Goal: Task Accomplishment & Management: Use online tool/utility

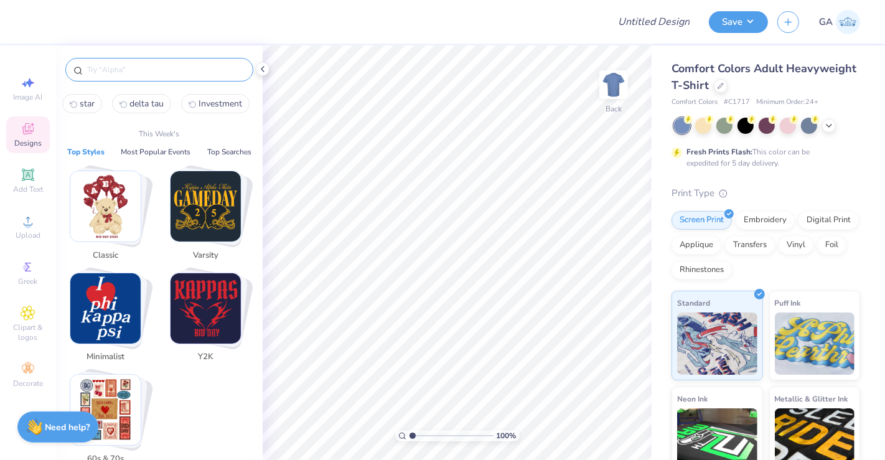
click at [121, 75] on input "text" at bounding box center [165, 69] width 159 height 12
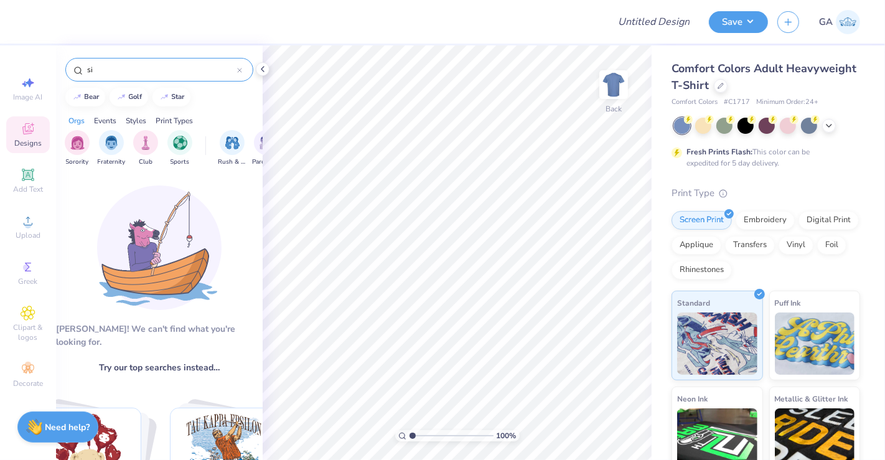
type input "s"
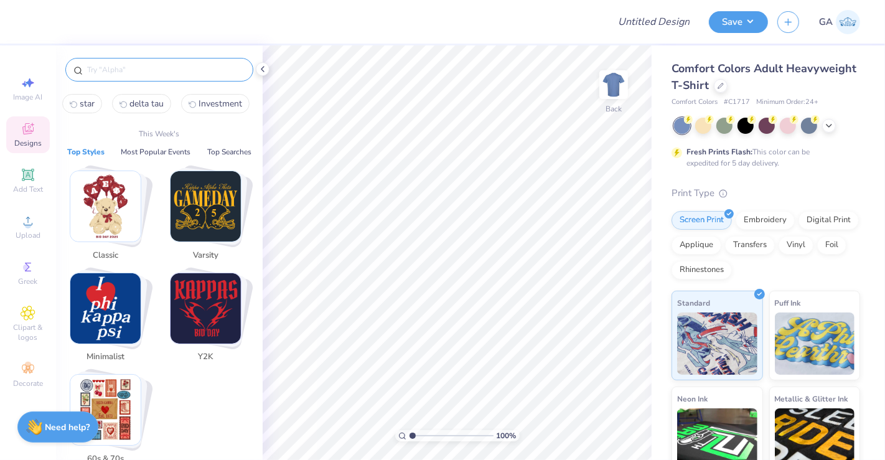
click at [118, 67] on input "text" at bounding box center [165, 69] width 159 height 12
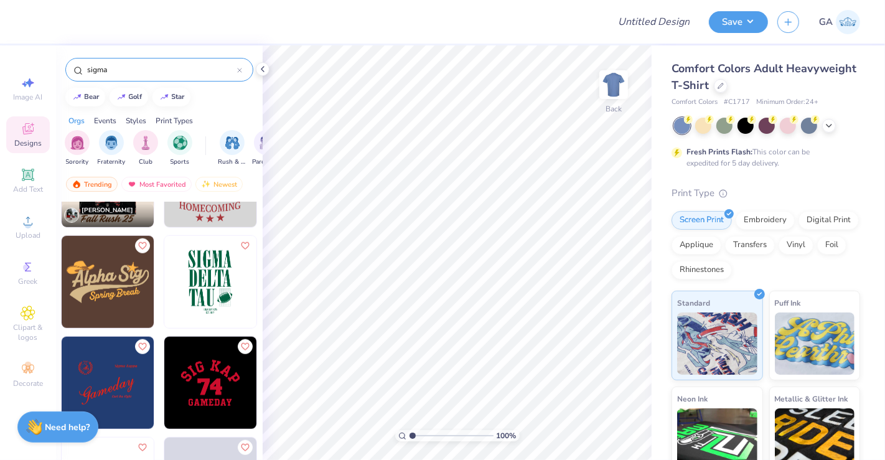
scroll to position [976, 0]
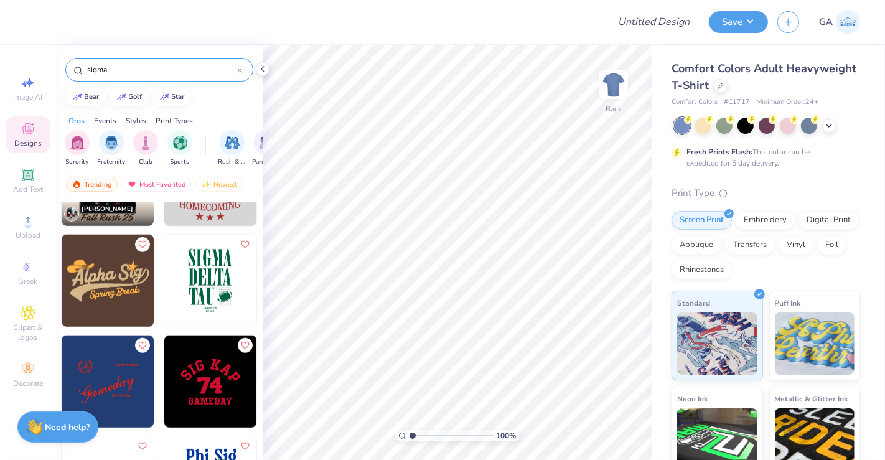
type input "sigma"
click at [26, 86] on icon at bounding box center [28, 82] width 15 height 15
select select "4"
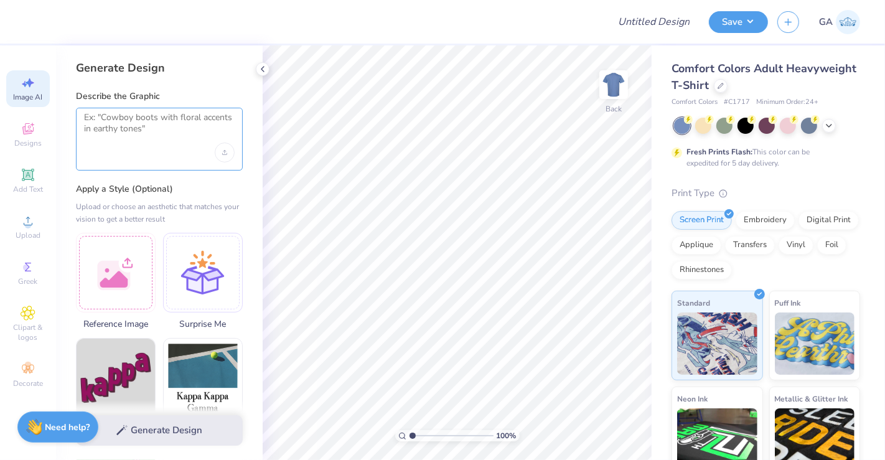
click at [110, 129] on textarea at bounding box center [159, 127] width 151 height 31
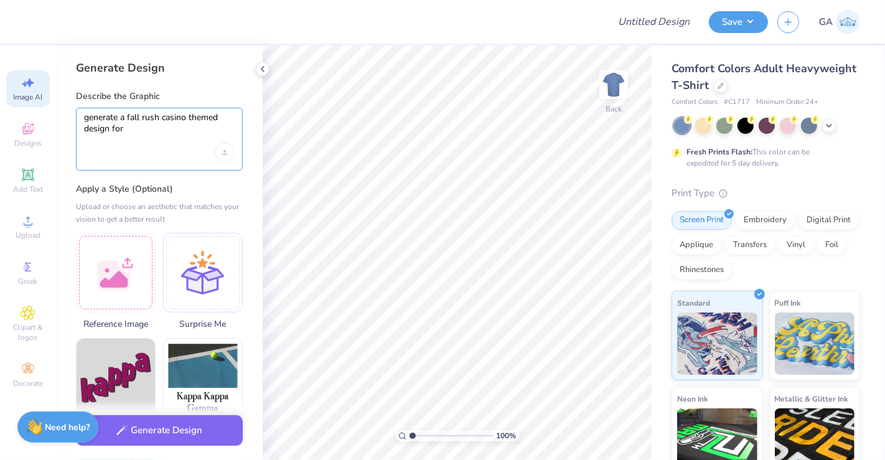
paste textarea "erkeley Sigma Phi Omega University Of California, Berkeley"
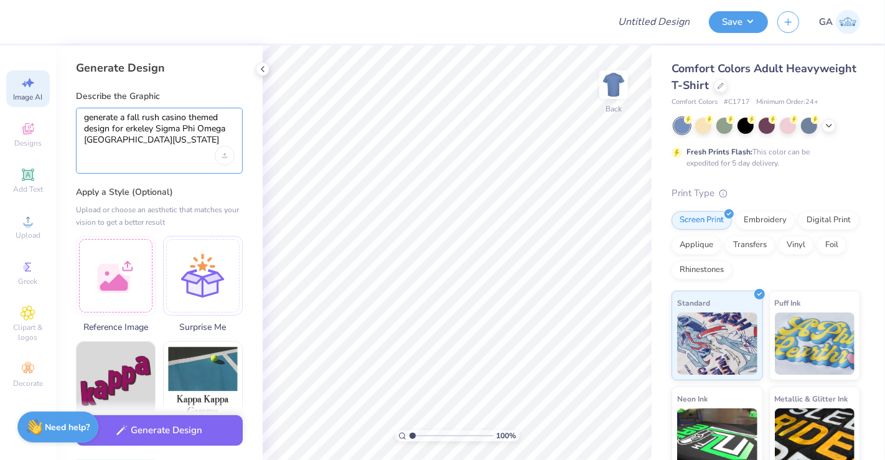
click at [126, 131] on textarea "generate a fall rush casino themed design for erkeley Sigma Phi Omega Universit…" at bounding box center [159, 129] width 151 height 34
click at [159, 131] on textarea "generate a fall rush casino themed design for Berkeley Sigma Phi Omega Universi…" at bounding box center [159, 129] width 151 height 34
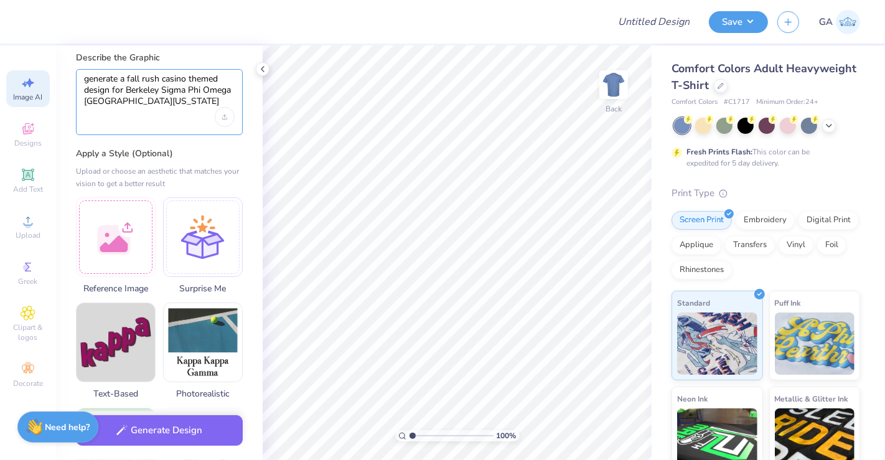
scroll to position [45, 0]
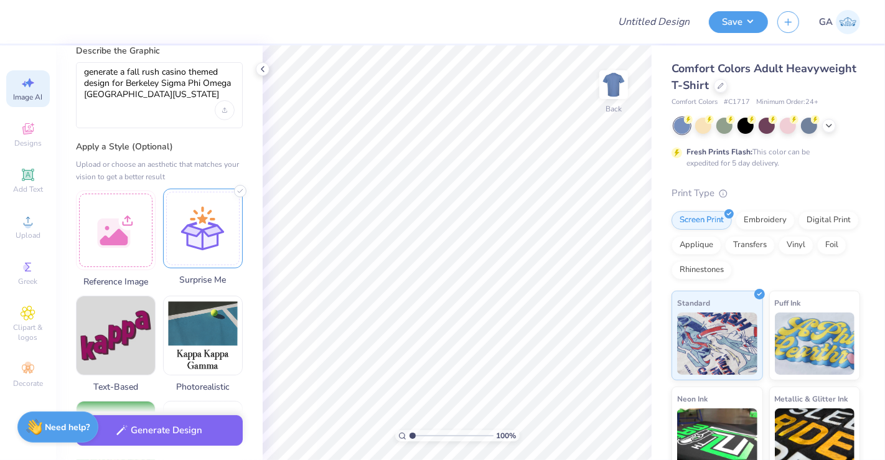
click at [181, 241] on div at bounding box center [203, 229] width 80 height 80
click at [218, 93] on textarea "generate a fall rush casino themed design for Berkeley Sigma Phi Omega Universi…" at bounding box center [159, 84] width 151 height 34
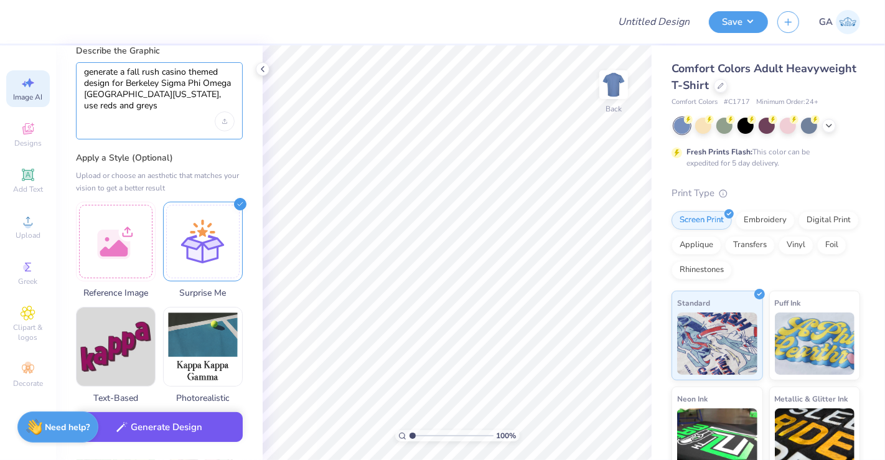
type textarea "generate a fall rush casino themed design for Berkeley Sigma Phi Omega Universi…"
click at [167, 427] on button "Generate Design" at bounding box center [159, 427] width 167 height 30
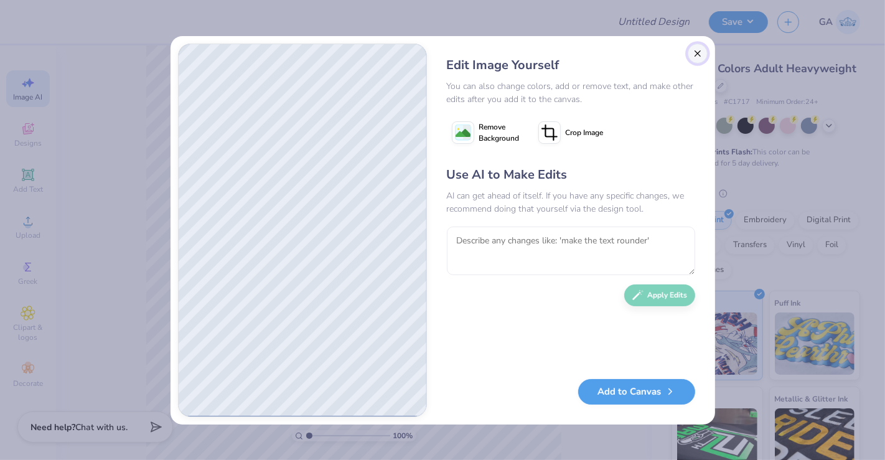
click at [701, 62] on button "Close" at bounding box center [698, 54] width 20 height 20
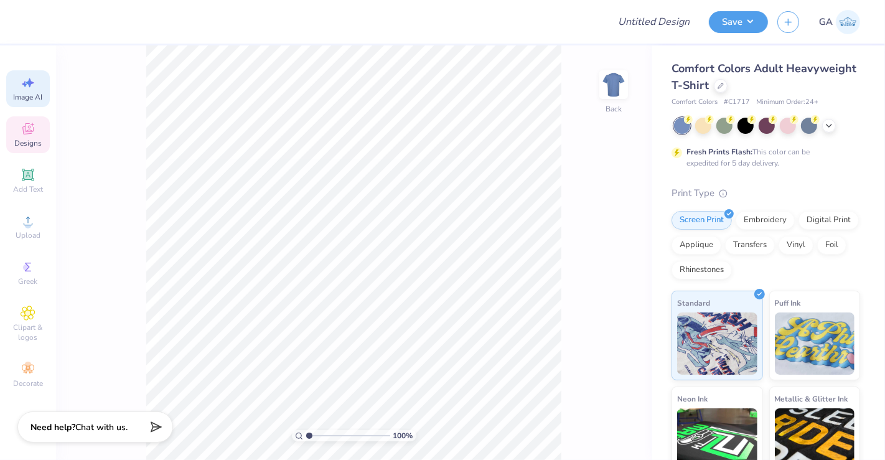
click at [39, 129] on div "Designs" at bounding box center [28, 134] width 44 height 37
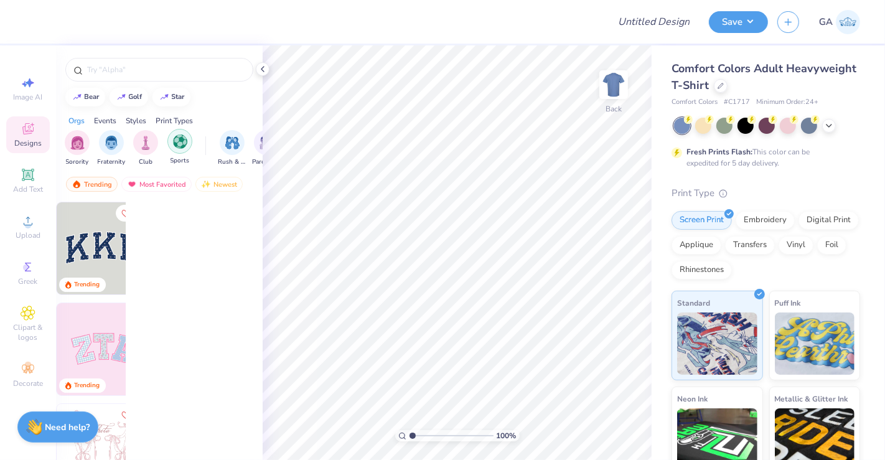
scroll to position [0, 0]
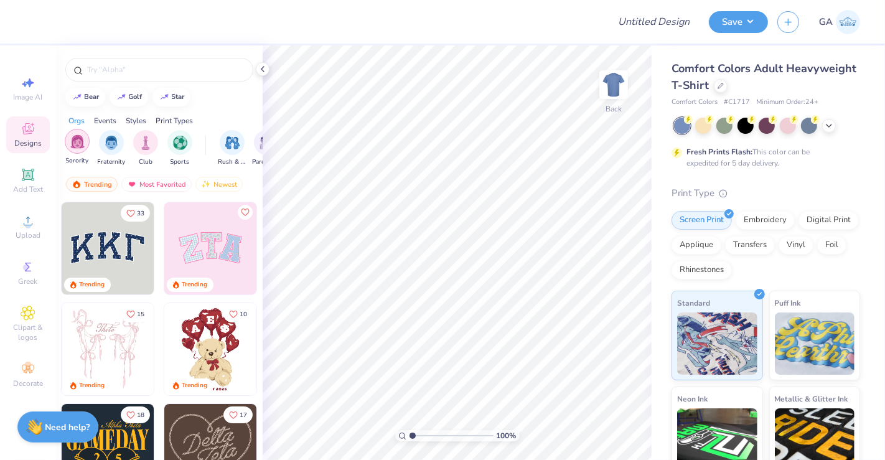
click at [73, 143] on img "filter for Sorority" at bounding box center [77, 141] width 14 height 14
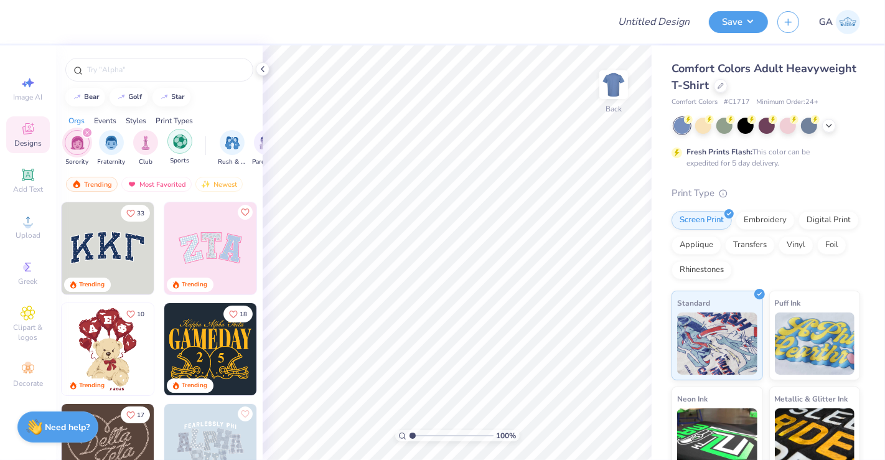
scroll to position [0, 131]
click at [100, 145] on img "filter for Rush & Bid" at bounding box center [101, 141] width 14 height 14
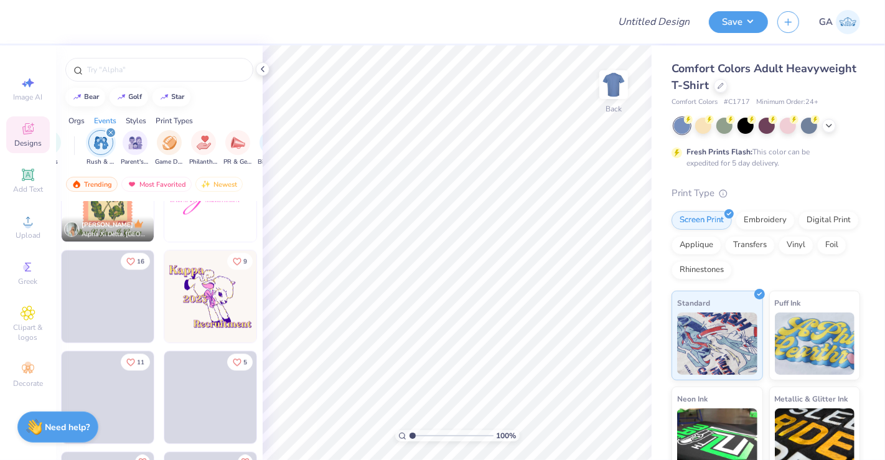
scroll to position [2581, 0]
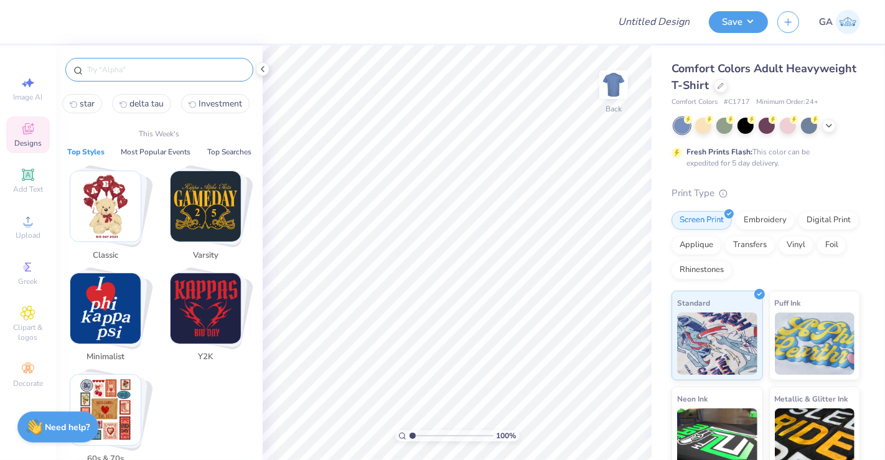
click at [105, 70] on input "text" at bounding box center [165, 69] width 159 height 12
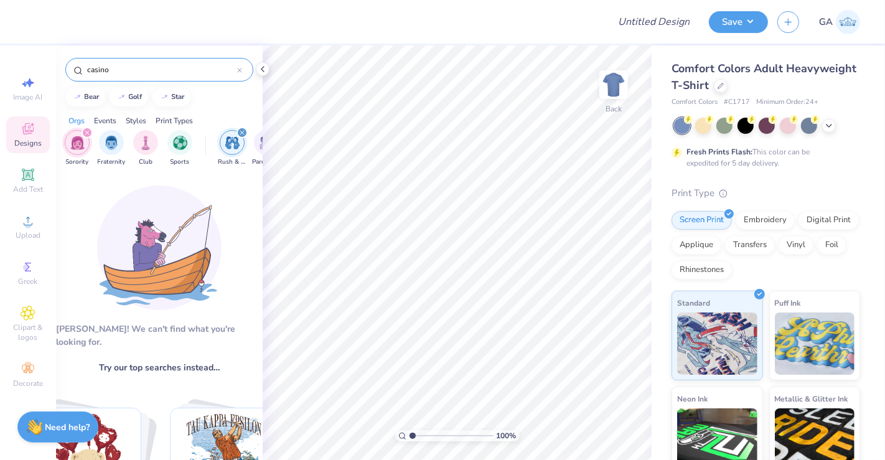
type input "casino"
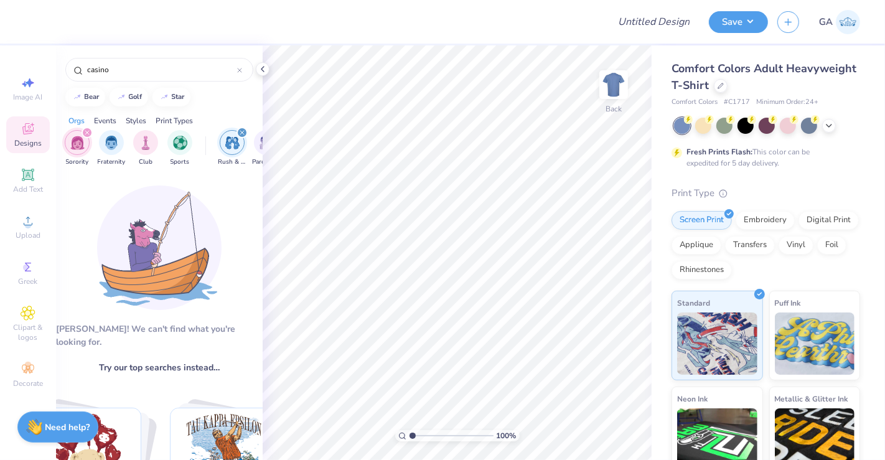
click at [88, 128] on div "filter for Sorority" at bounding box center [87, 132] width 11 height 11
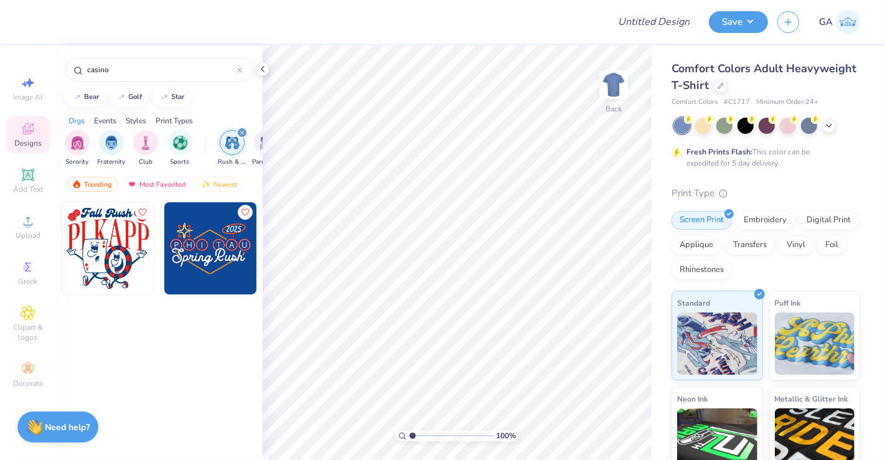
click at [241, 131] on icon "filter for Rush & Bid" at bounding box center [242, 133] width 4 height 4
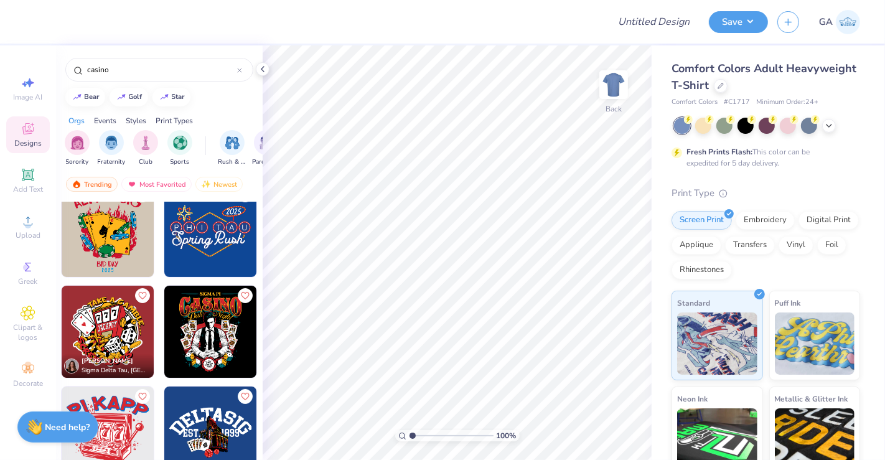
scroll to position [220, 0]
click at [106, 340] on img at bounding box center [108, 331] width 92 height 92
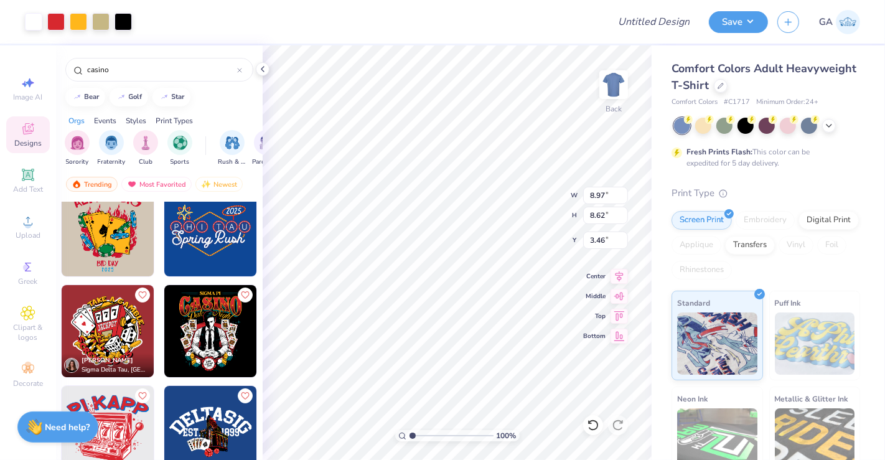
type input "8.97"
type input "8.62"
type input "4.74"
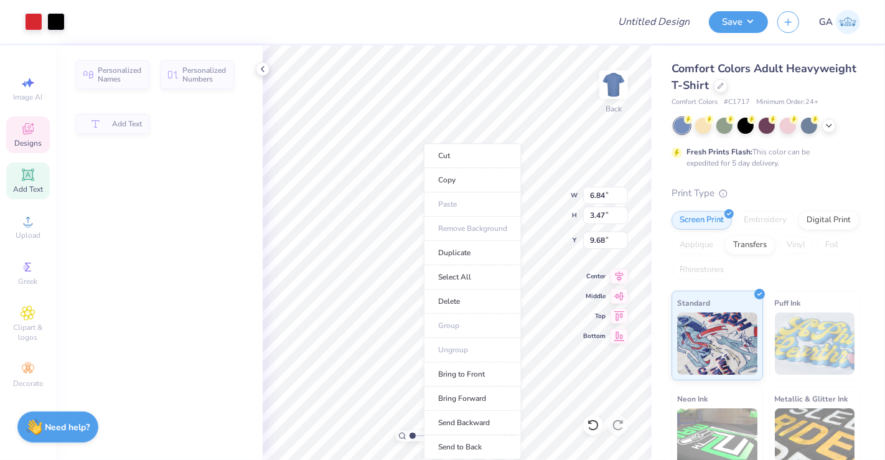
type input "6.84"
type input "3.47"
type input "9.68"
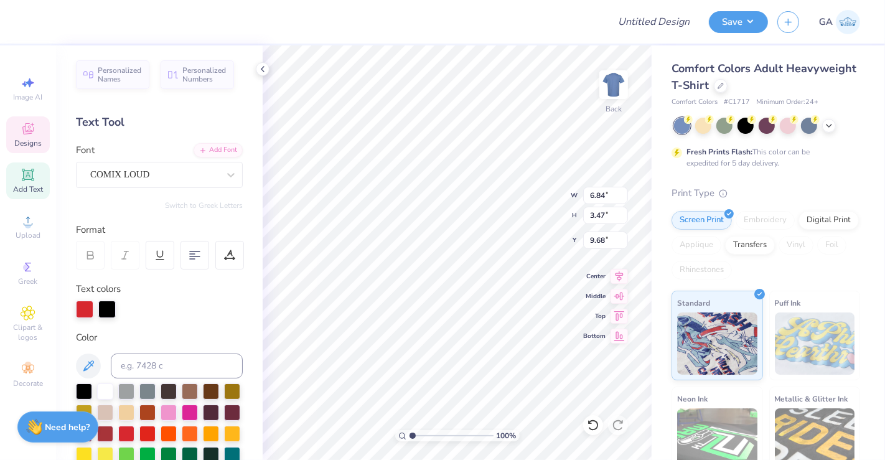
scroll to position [11, 1]
type textarea "2025"
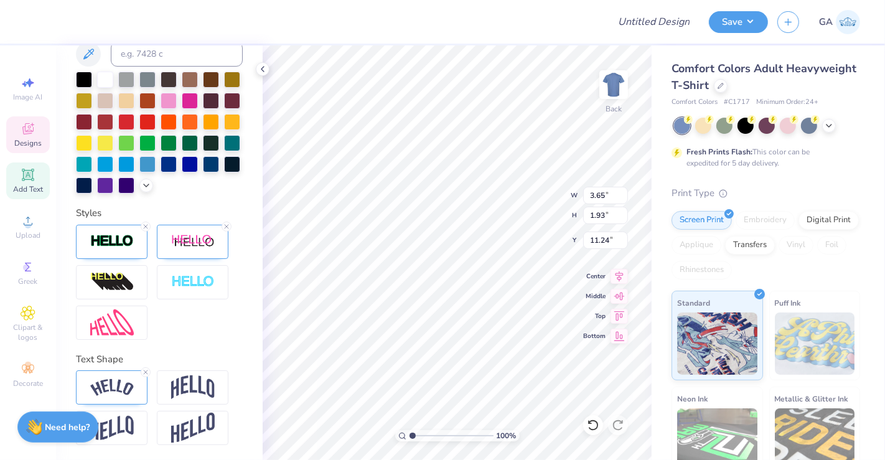
scroll to position [332, 0]
click at [128, 388] on img at bounding box center [112, 387] width 44 height 17
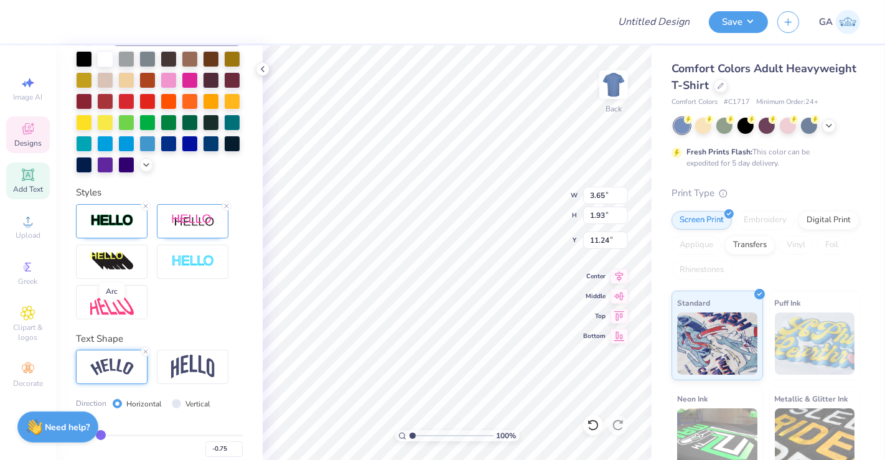
scroll to position [404, 0]
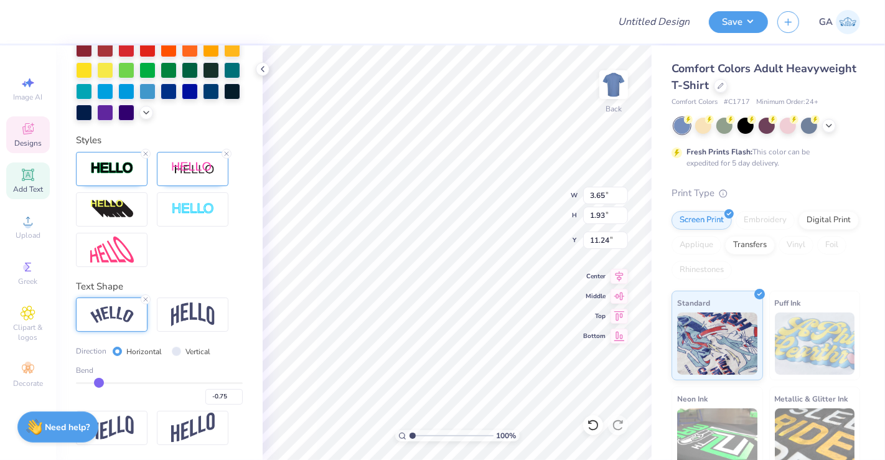
type input "-0.78"
type input "-0.79"
type input "-0.8"
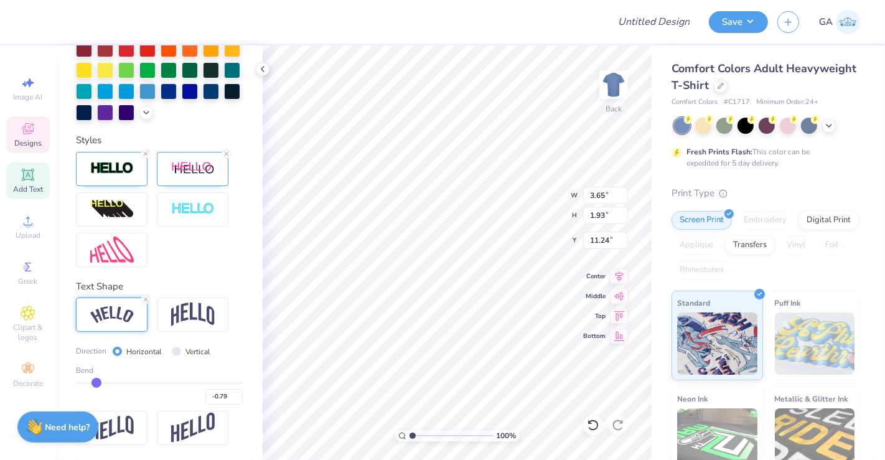
type input "-0.80"
type input "-0.81"
type input "-0.82"
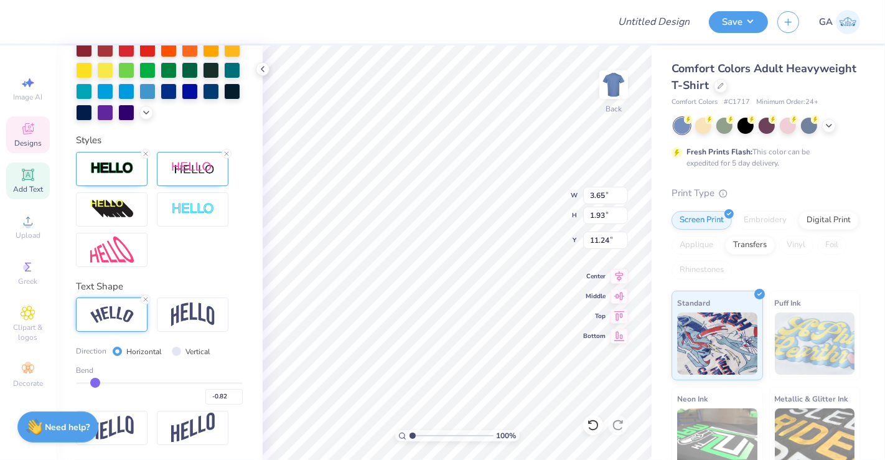
type input "-0.83"
type input "-0.84"
type input "-0.85"
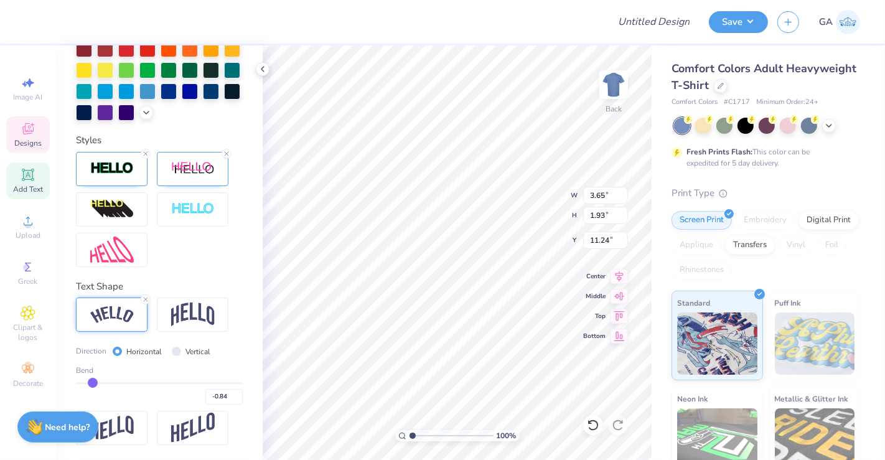
type input "-0.85"
type input "-0.86"
type input "-0.87"
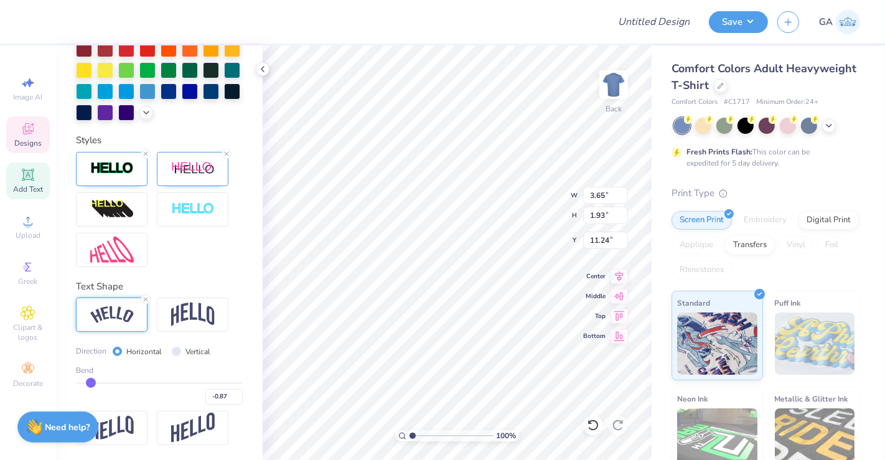
type input "-0.88"
type input "-0.89"
type input "-0.9"
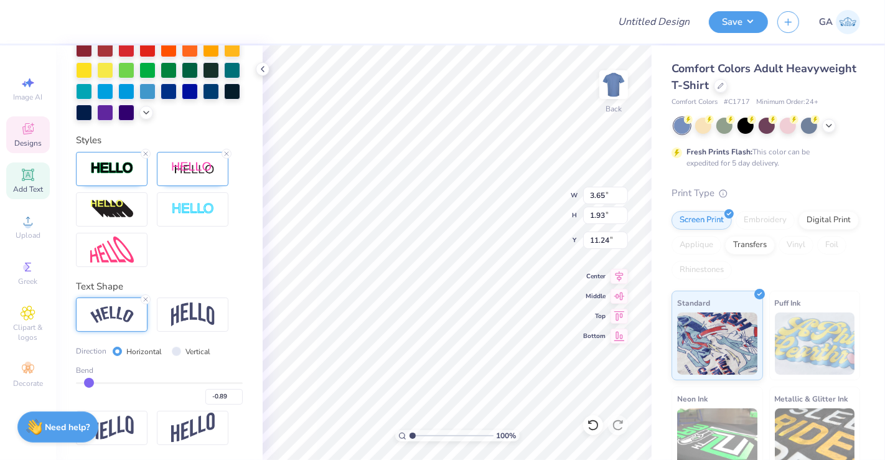
type input "-0.90"
type input "-0.91"
type input "-0.92"
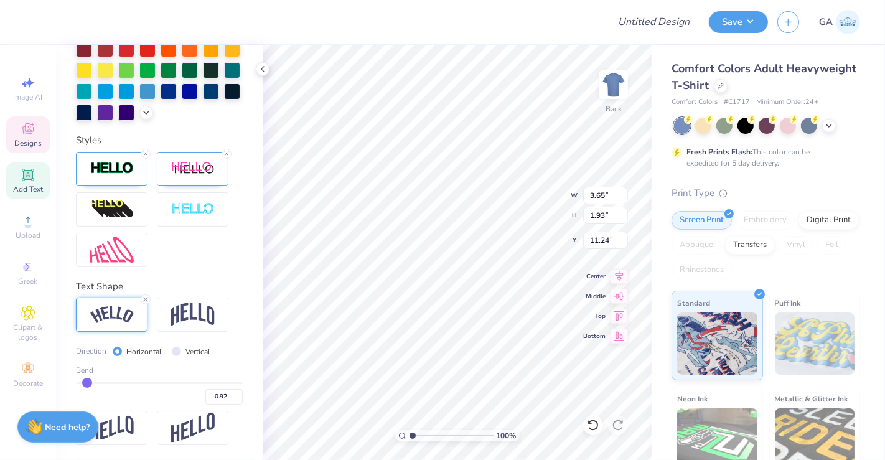
type input "-0.93"
type input "-0.94"
type input "-0.95"
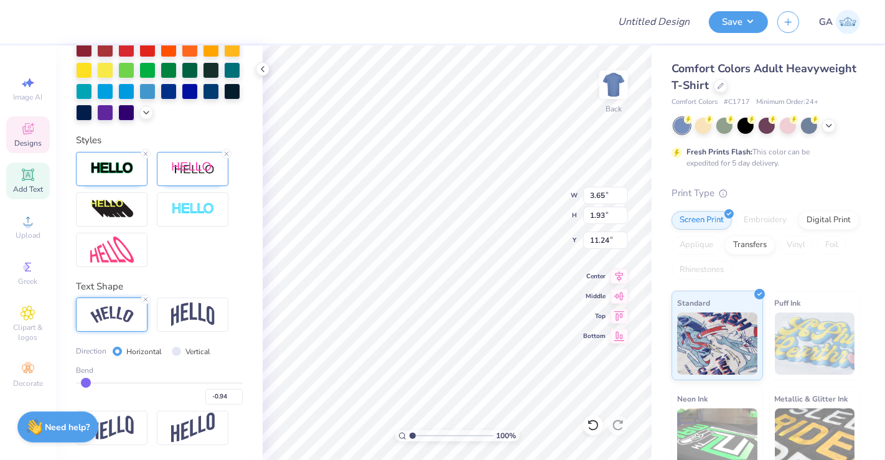
type input "-0.95"
type input "-0.96"
type input "-0.97"
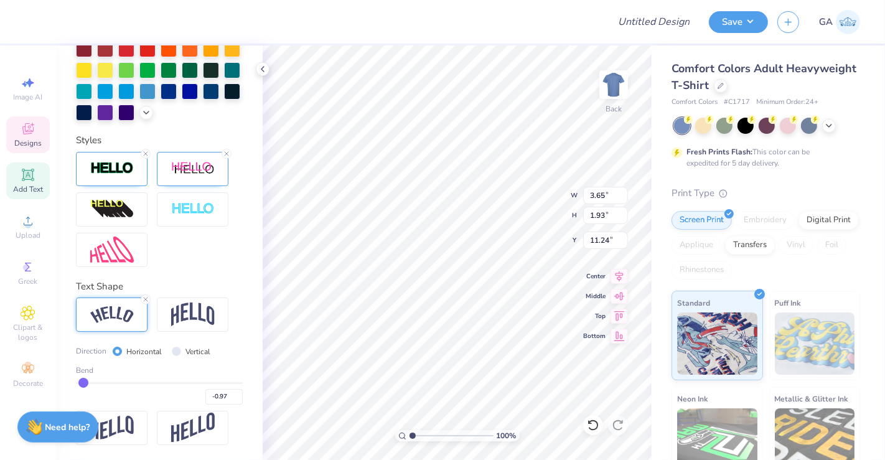
type input "-0.96"
type input "-0.95"
type input "-0.94"
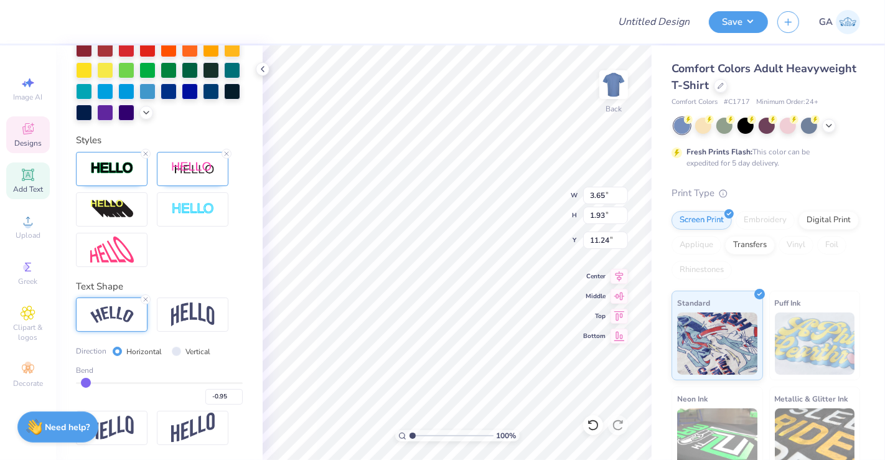
type input "-0.94"
type input "-0.93"
type input "-0.92"
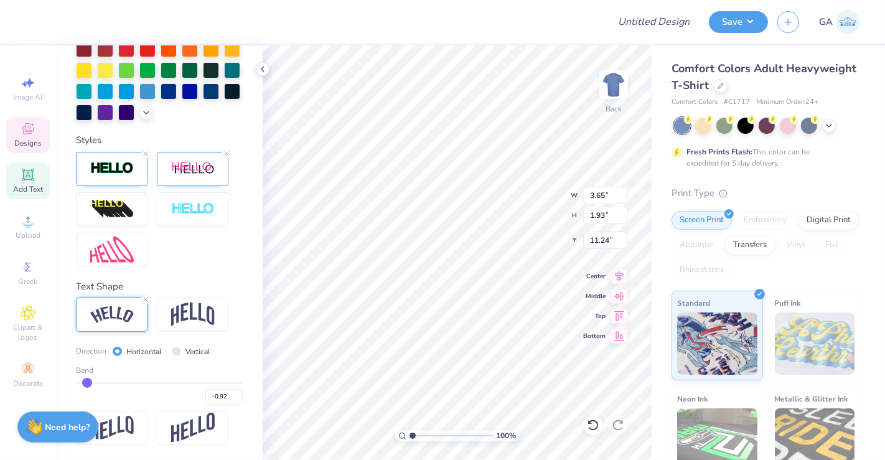
type input "-0.91"
type input "-0.9"
type input "-0.90"
type input "-0.89"
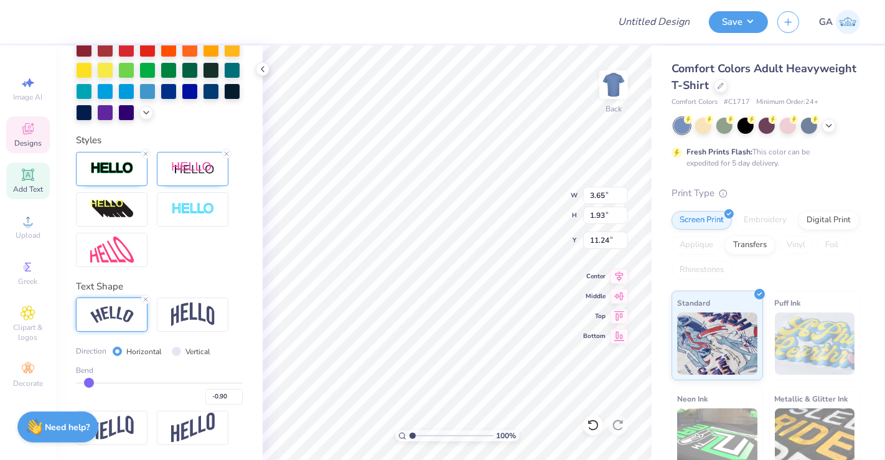
type input "-0.89"
type input "-0.88"
type input "-0.87"
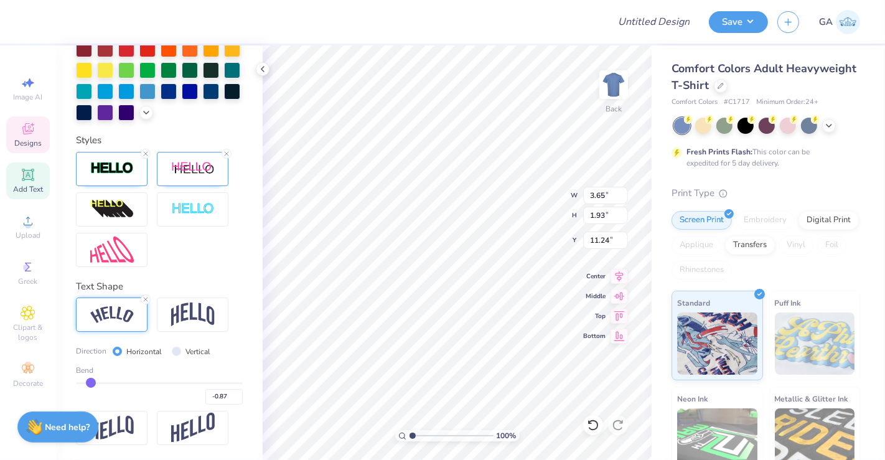
type input "-0.86"
drag, startPoint x: 98, startPoint y: 387, endPoint x: 91, endPoint y: 386, distance: 7.6
type input "-0.86"
click at [91, 384] on input "range" at bounding box center [159, 383] width 167 height 2
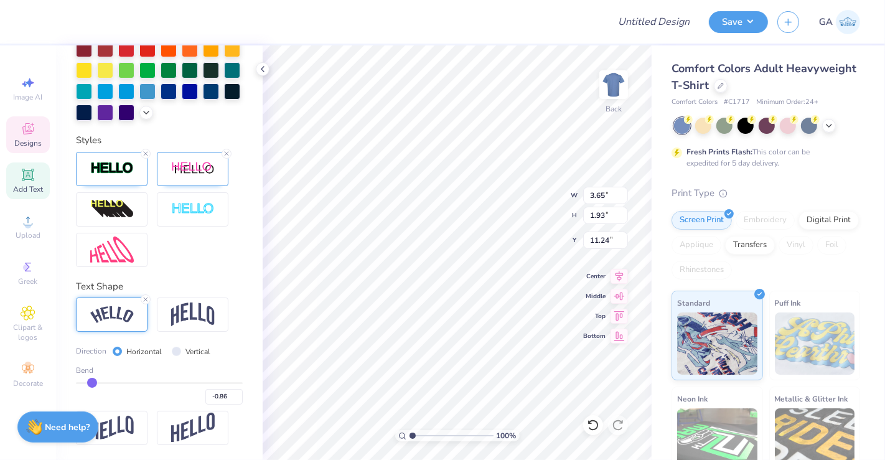
type input "3.75"
type input "2.18"
type input "11.10"
type input "-0.82"
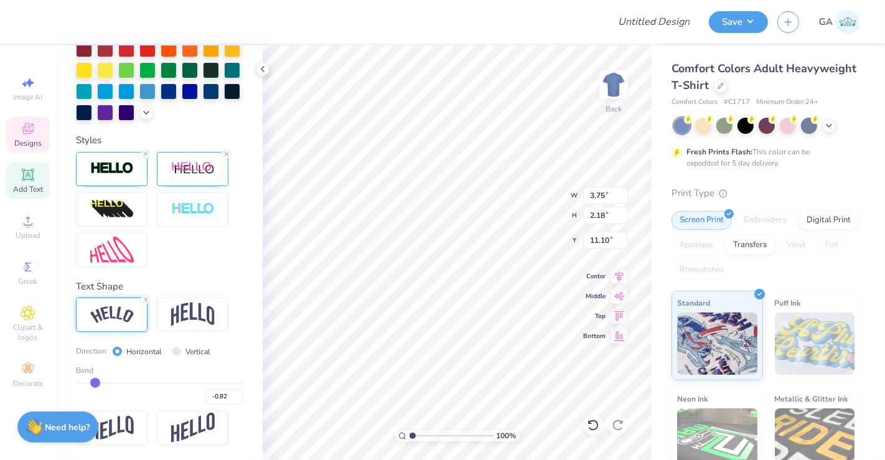
type input "-0.79"
type input "-0.76"
type input "-0.72"
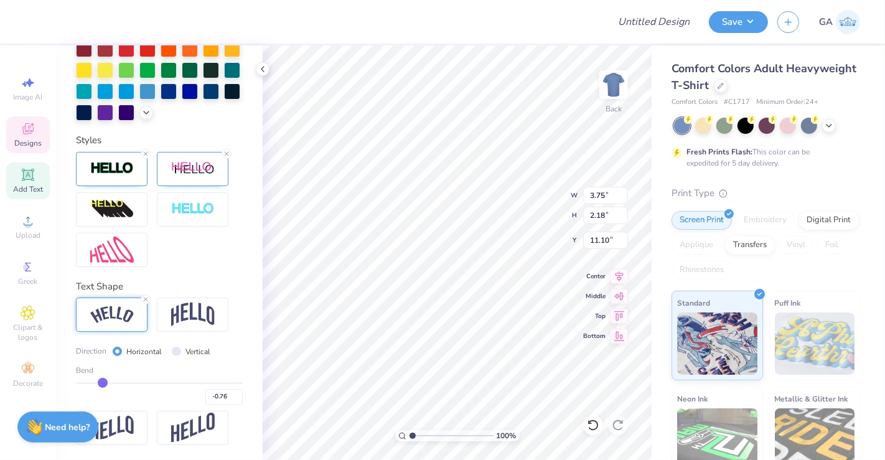
type input "-0.72"
type input "-0.7"
type input "-0.70"
type input "-0.69"
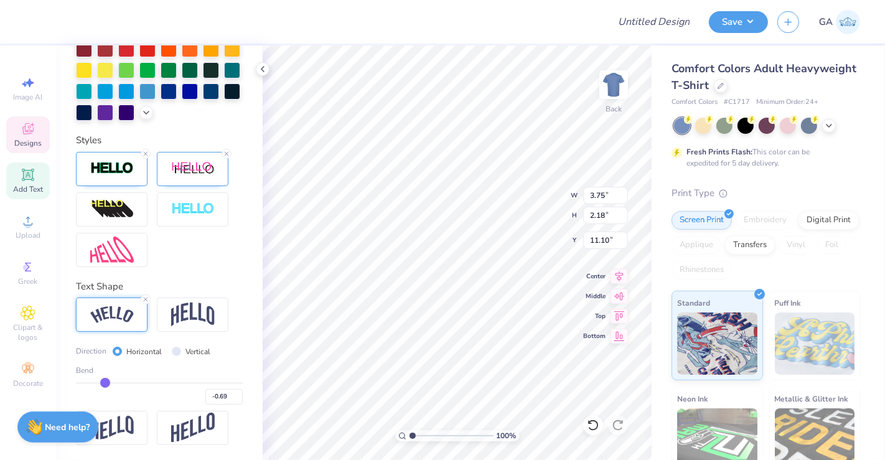
type input "-0.64"
type input "-0.62"
type input "-0.61"
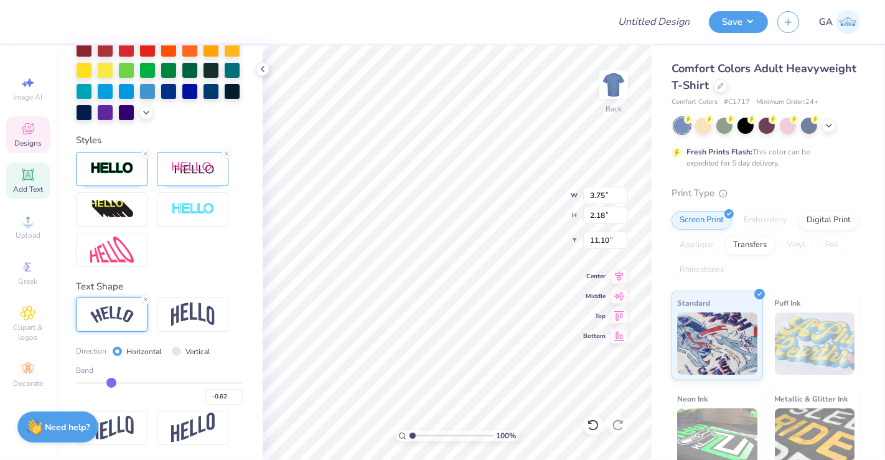
type input "-0.61"
drag, startPoint x: 91, startPoint y: 386, endPoint x: 110, endPoint y: 381, distance: 19.3
type input "-0.61"
click at [110, 382] on input "range" at bounding box center [159, 383] width 167 height 2
type input "3.48"
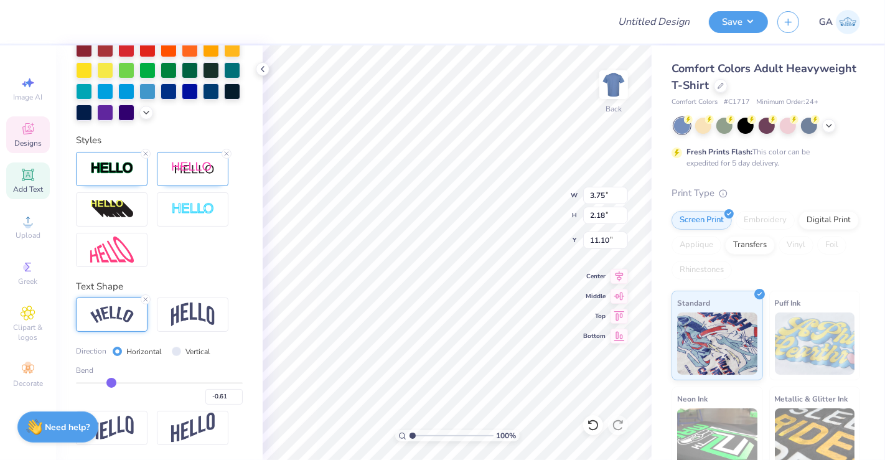
type input "1.66"
type input "11.41"
type input "-0.56"
type input "-0.54"
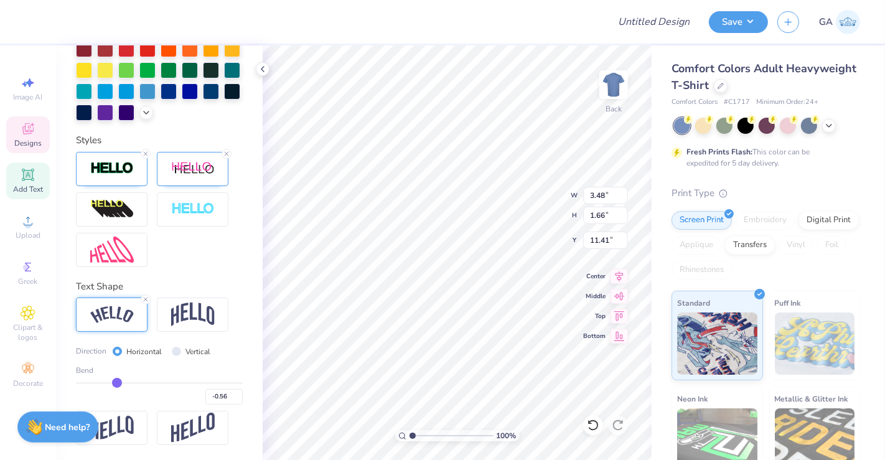
type input "-0.54"
type input "-0.52"
type input "-0.51"
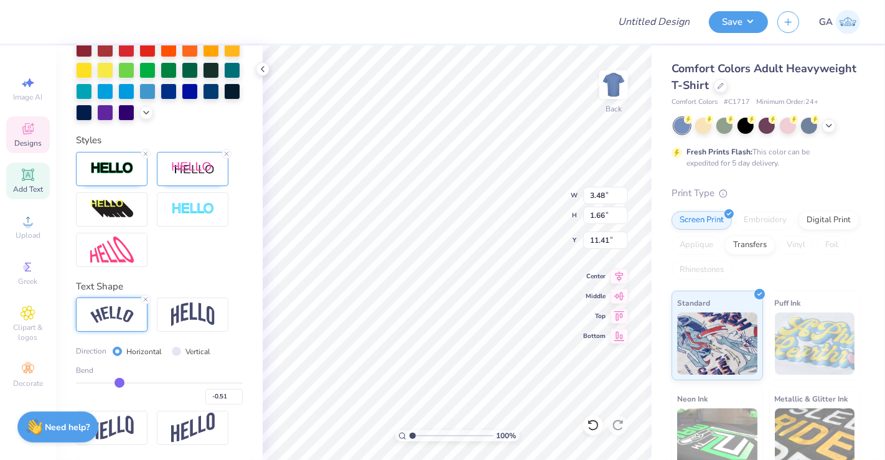
type input "-0.5"
type input "-0.50"
type input "-0.49"
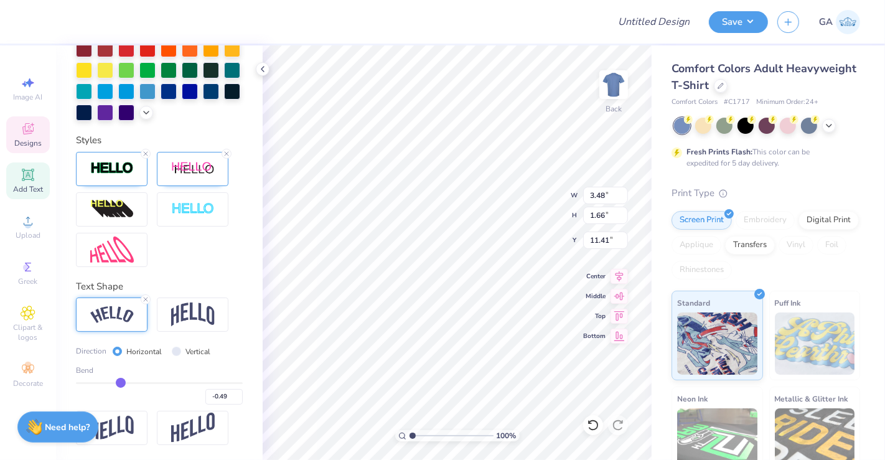
click at [118, 384] on input "range" at bounding box center [159, 383] width 167 height 2
type input "3.31"
type input "1.50"
type input "11.52"
click at [227, 250] on div at bounding box center [159, 209] width 167 height 115
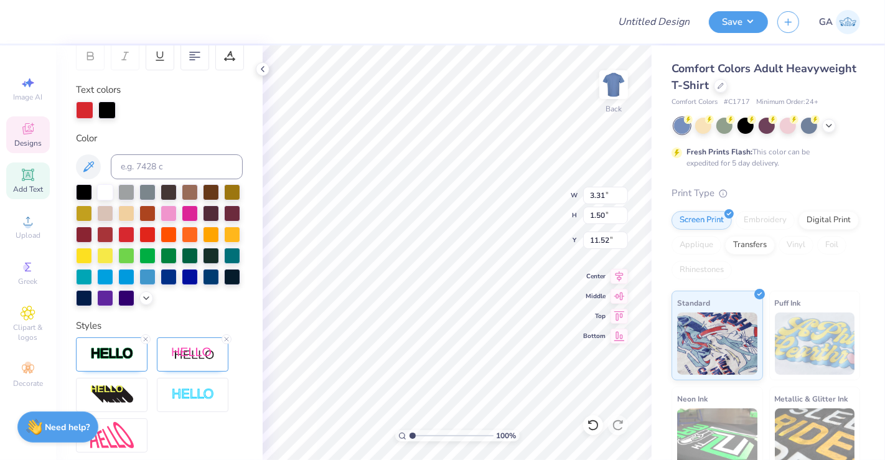
scroll to position [195, 0]
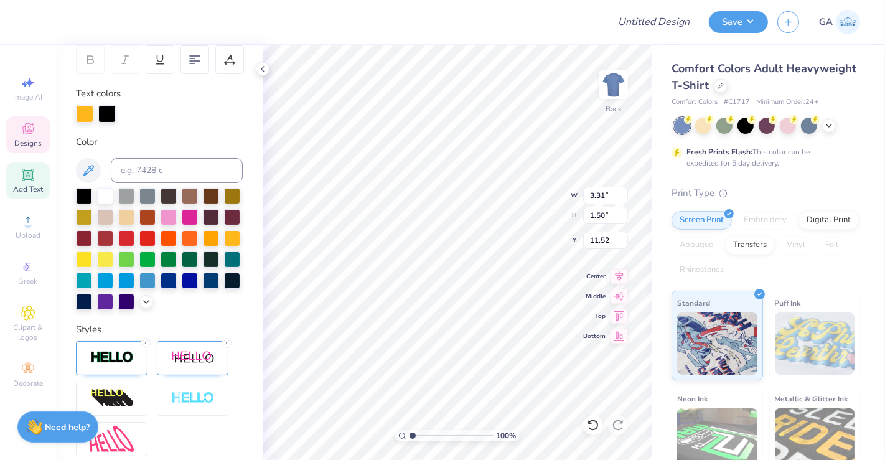
type input "7.03"
type input "4.78"
type input "4.74"
type textarea "S"
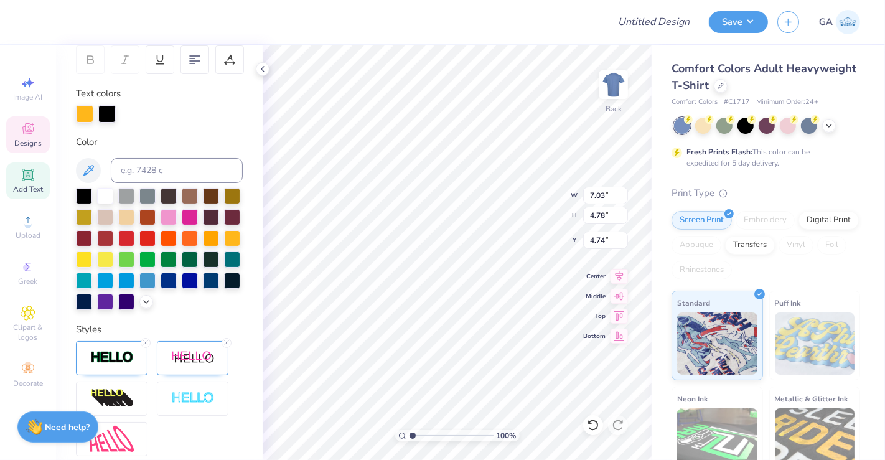
scroll to position [11, 5]
type textarea "SIGMA PHI OMEGA"
type input "3.83"
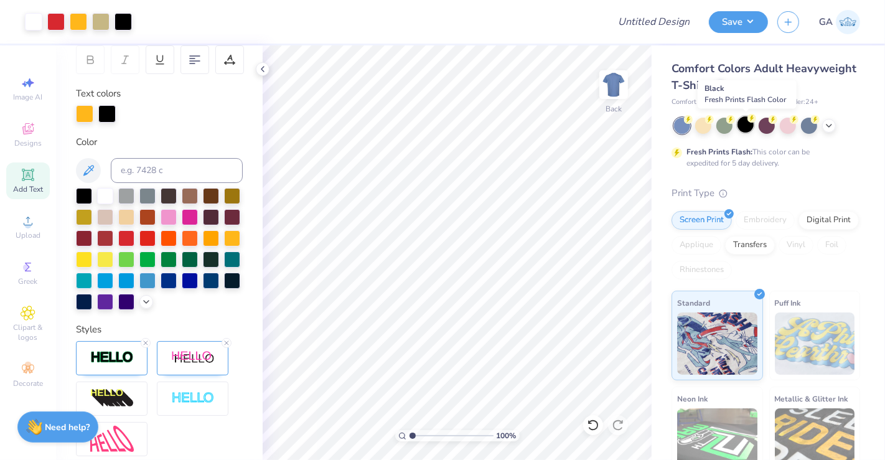
click at [745, 128] on div at bounding box center [745, 124] width 16 height 16
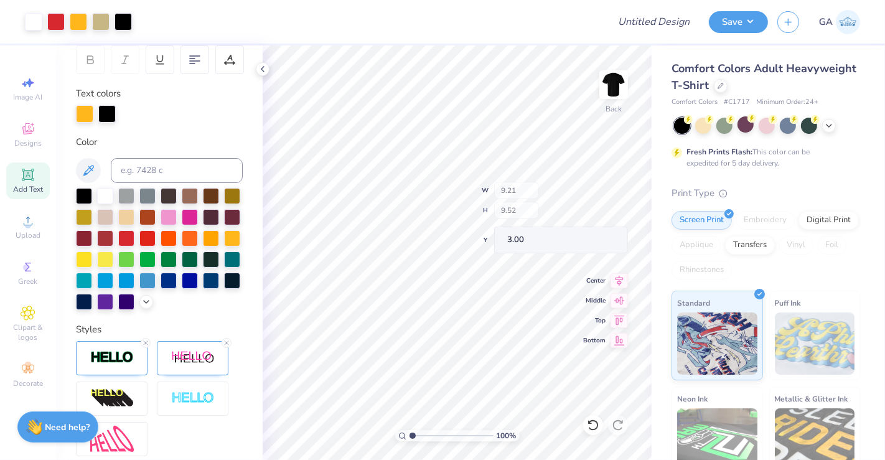
type input "3.00"
click at [619, 75] on img at bounding box center [614, 85] width 50 height 50
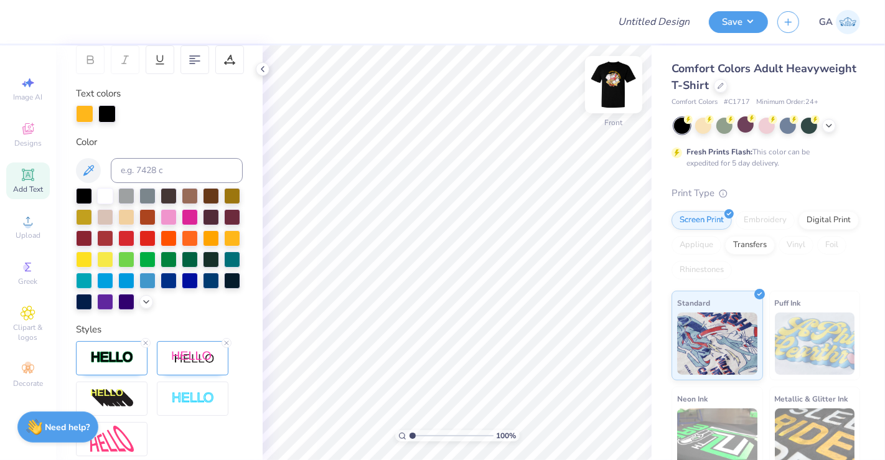
click at [613, 84] on img at bounding box center [614, 85] width 50 height 50
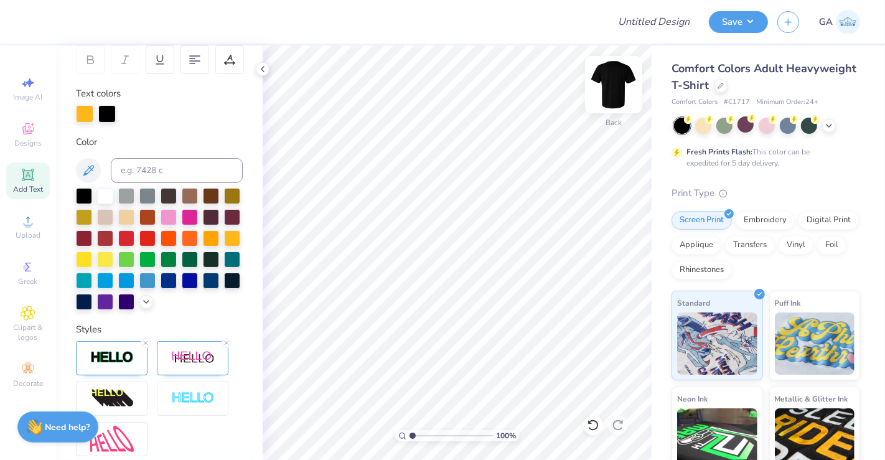
click at [613, 84] on img at bounding box center [614, 85] width 50 height 50
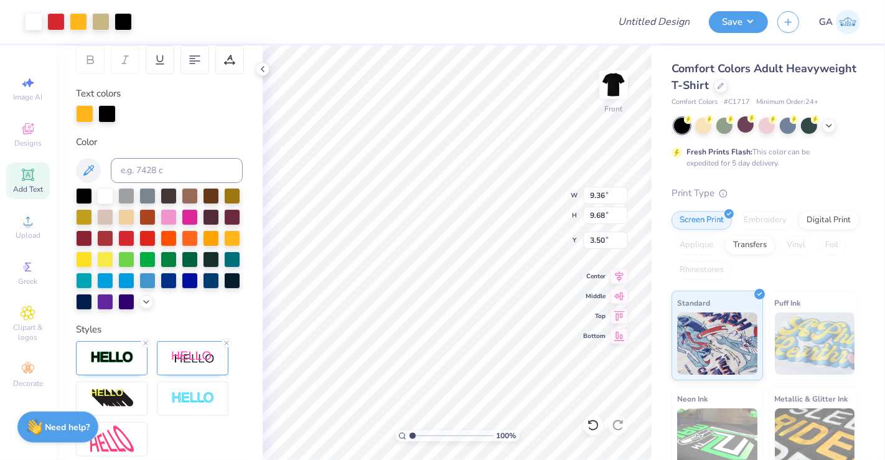
type input "3.50"
click at [615, 85] on img at bounding box center [614, 85] width 50 height 50
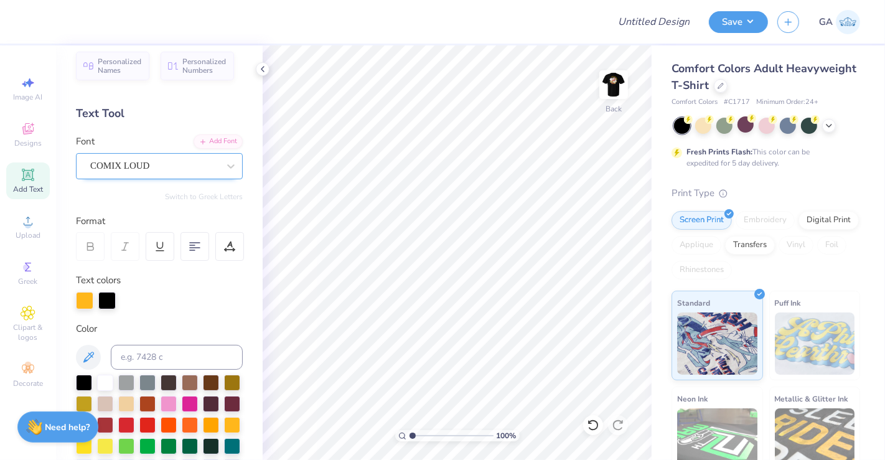
click at [192, 162] on div "COMIX LOUD" at bounding box center [154, 165] width 131 height 19
click at [140, 123] on div "Personalized Names Personalized Numbers Text Tool Add Font Font COMIX LOUD Swit…" at bounding box center [159, 252] width 207 height 414
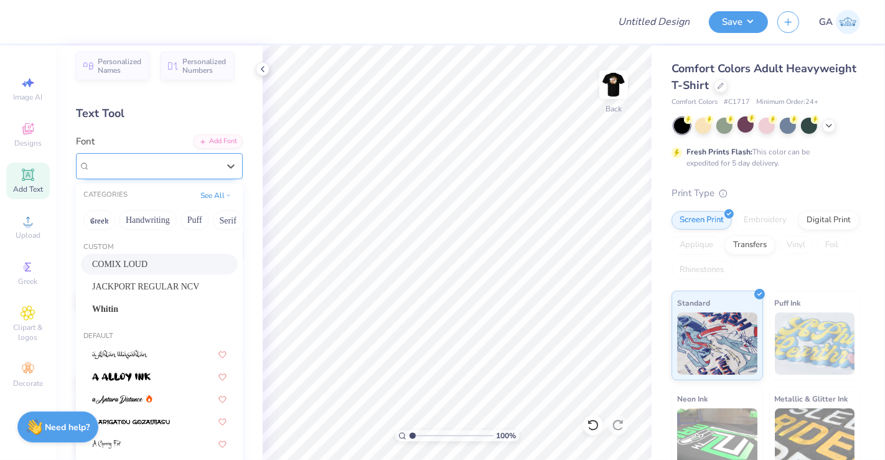
click at [177, 157] on div at bounding box center [154, 165] width 128 height 17
click at [151, 291] on span "JACKPORT REGULAR NCV" at bounding box center [145, 286] width 107 height 13
click at [187, 167] on div "JACKPORT REGULAR NCV" at bounding box center [154, 165] width 131 height 19
click at [142, 314] on div "Whitin" at bounding box center [159, 308] width 134 height 13
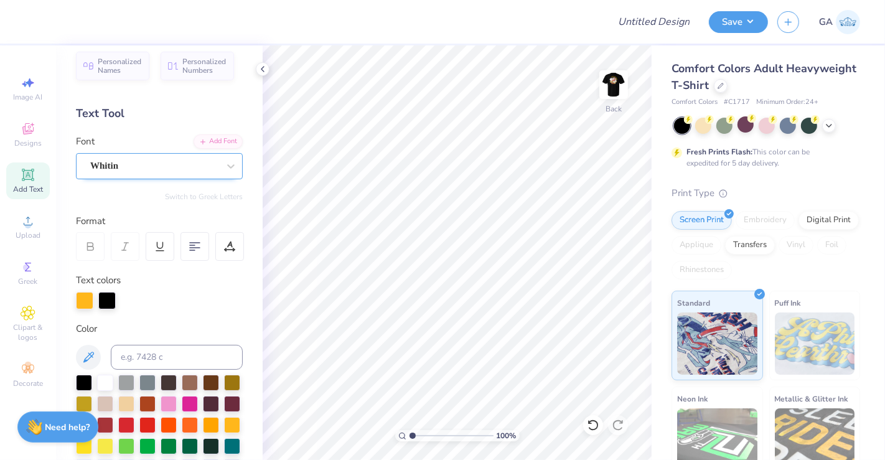
click at [194, 163] on div "Whitin" at bounding box center [154, 165] width 131 height 19
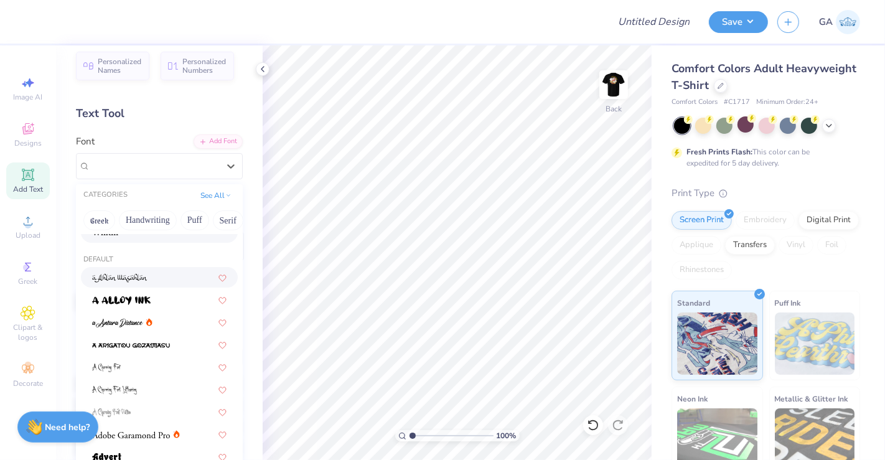
scroll to position [77, 0]
click at [163, 300] on div at bounding box center [159, 298] width 134 height 13
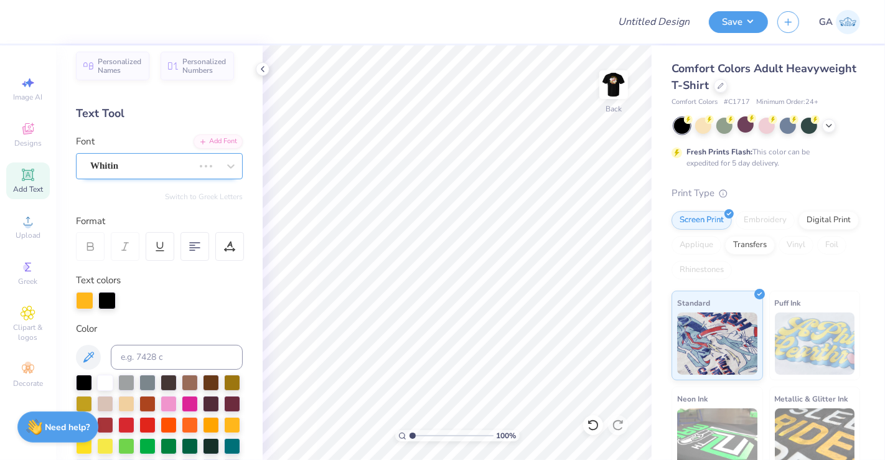
click at [187, 167] on div "Whitin" at bounding box center [142, 165] width 106 height 19
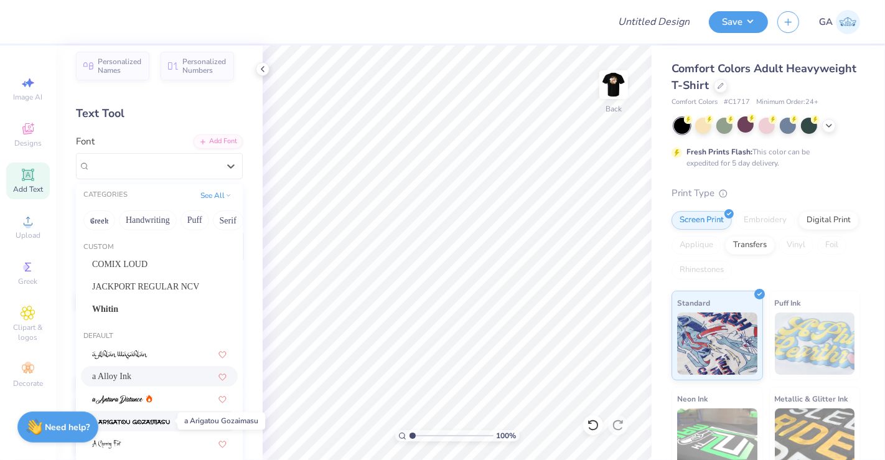
click at [146, 420] on img at bounding box center [131, 422] width 78 height 9
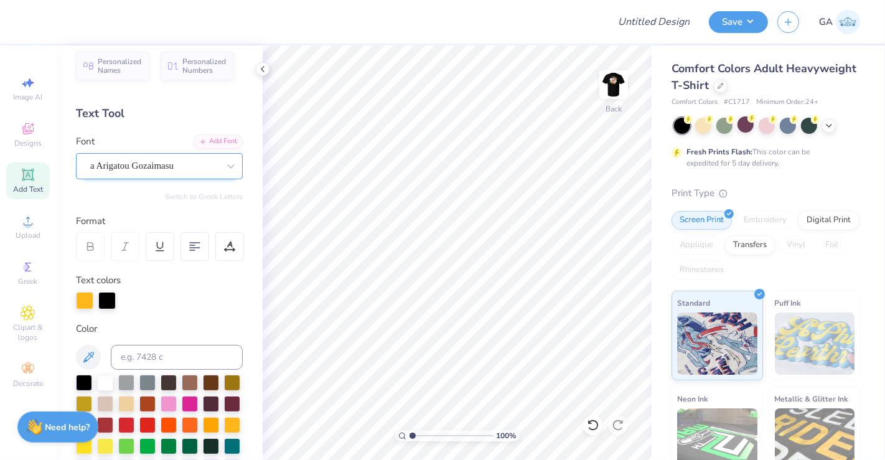
click at [177, 164] on div "a Arigatou Gozaimasu" at bounding box center [154, 165] width 131 height 19
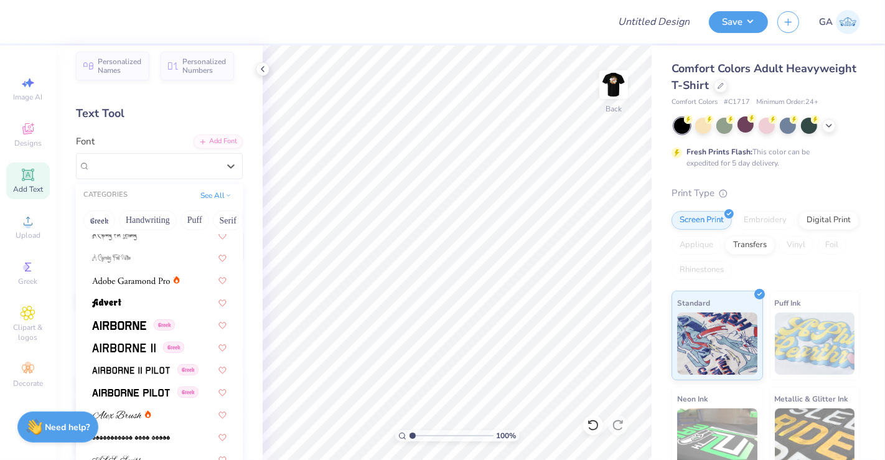
scroll to position [232, 0]
click at [133, 327] on img at bounding box center [119, 324] width 54 height 9
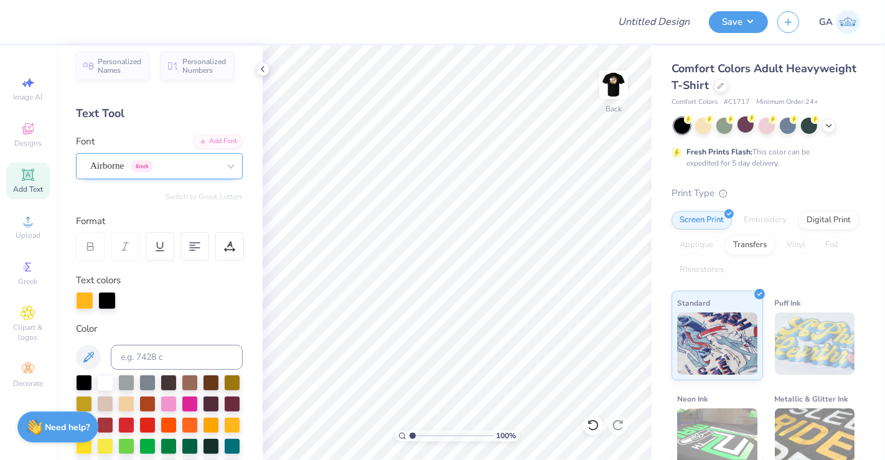
click at [106, 171] on div "Airborne Greek" at bounding box center [154, 165] width 131 height 19
click at [36, 178] on div "Add Text" at bounding box center [28, 180] width 44 height 37
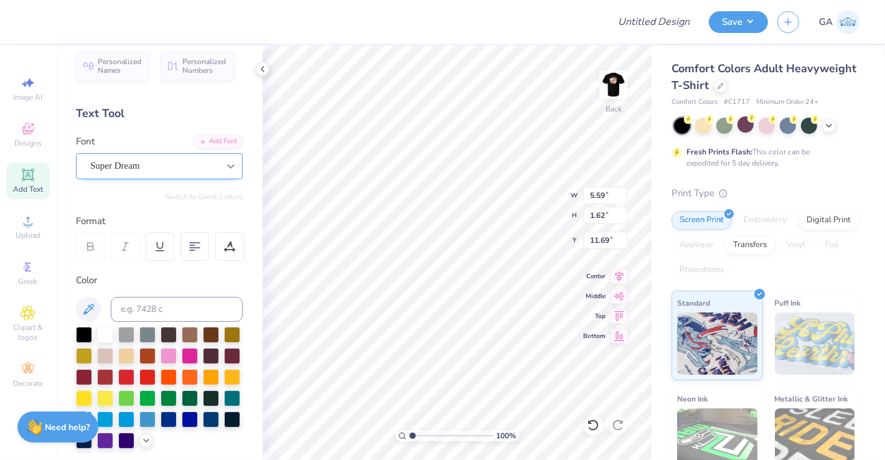
scroll to position [11, 1]
click at [170, 166] on div "Super Dream" at bounding box center [154, 165] width 131 height 19
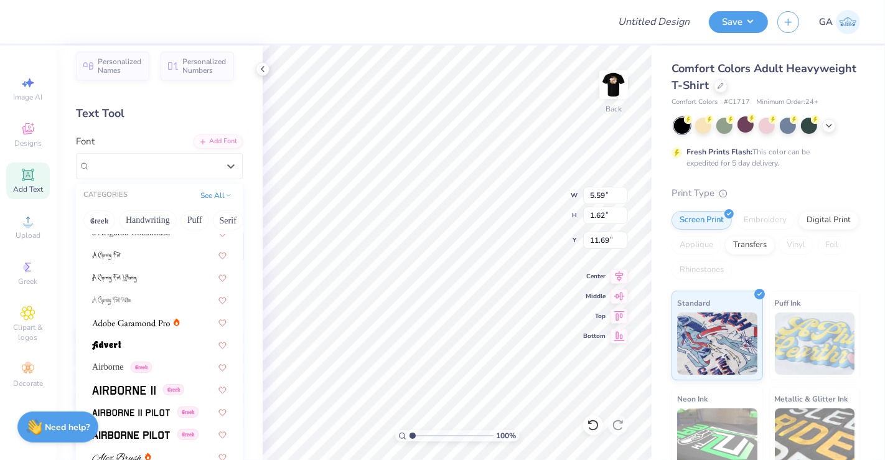
scroll to position [265, 0]
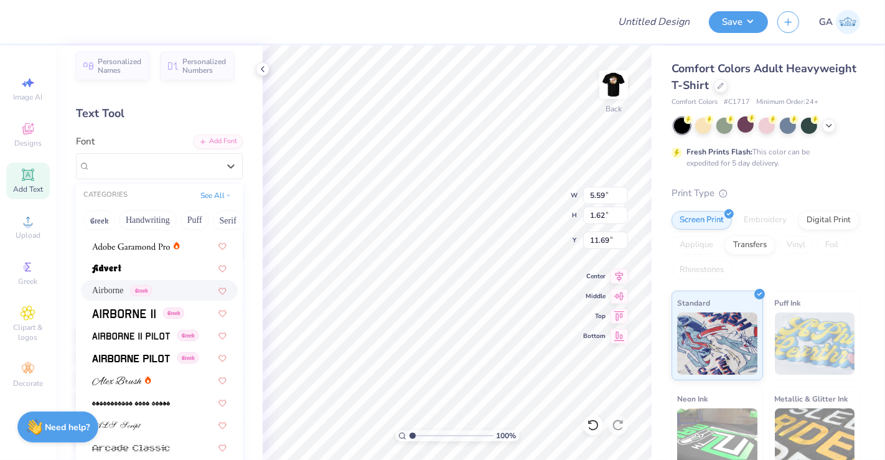
click at [148, 292] on span "Greek" at bounding box center [141, 290] width 21 height 11
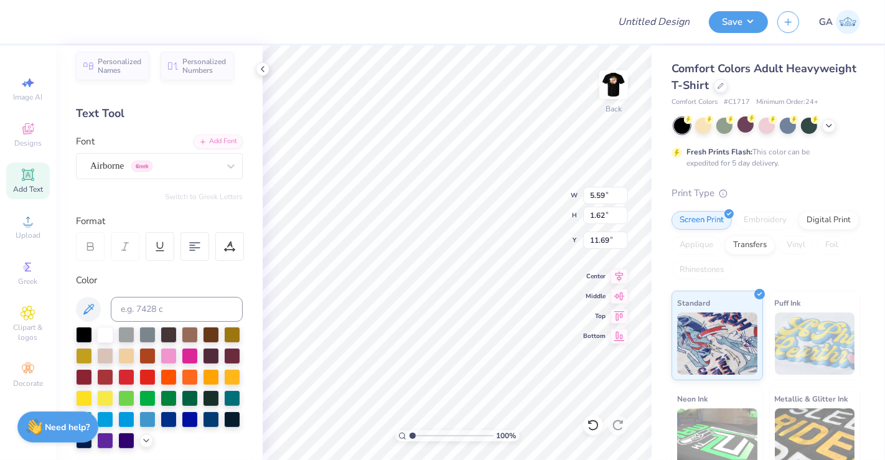
scroll to position [11, 1]
type textarea "T"
type textarea "Z"
type textarea "Zod"
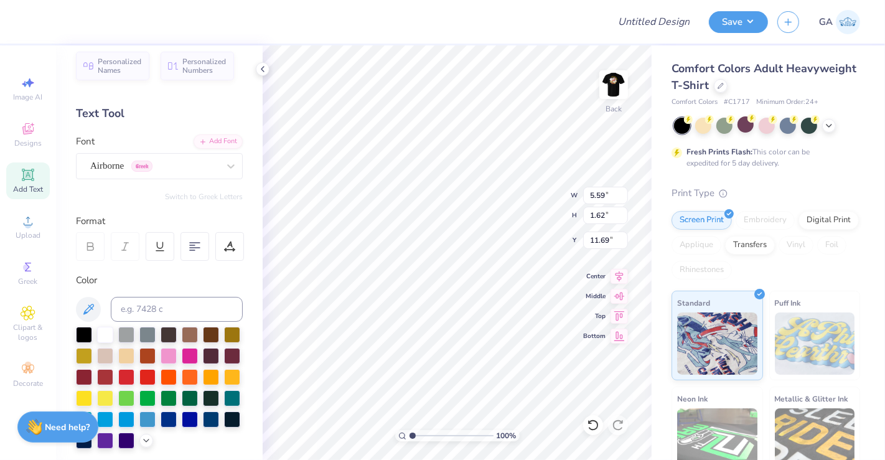
scroll to position [11, 1]
click at [30, 88] on icon at bounding box center [28, 82] width 15 height 15
select select "4"
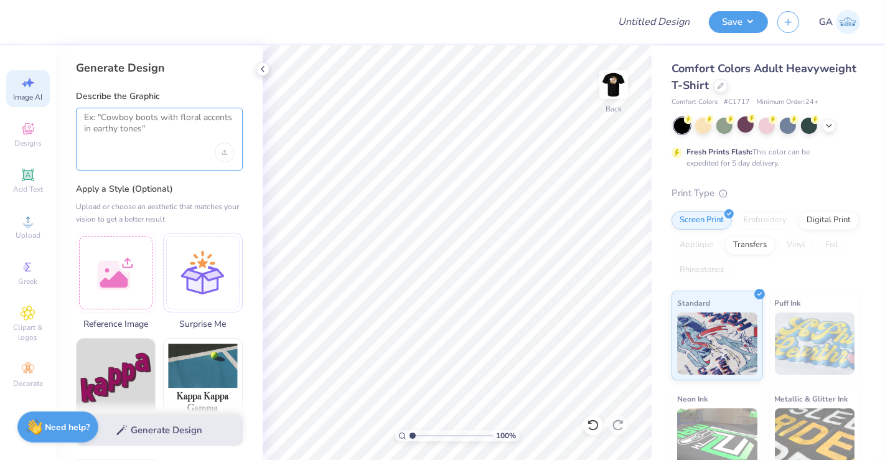
click at [139, 131] on textarea at bounding box center [159, 127] width 151 height 31
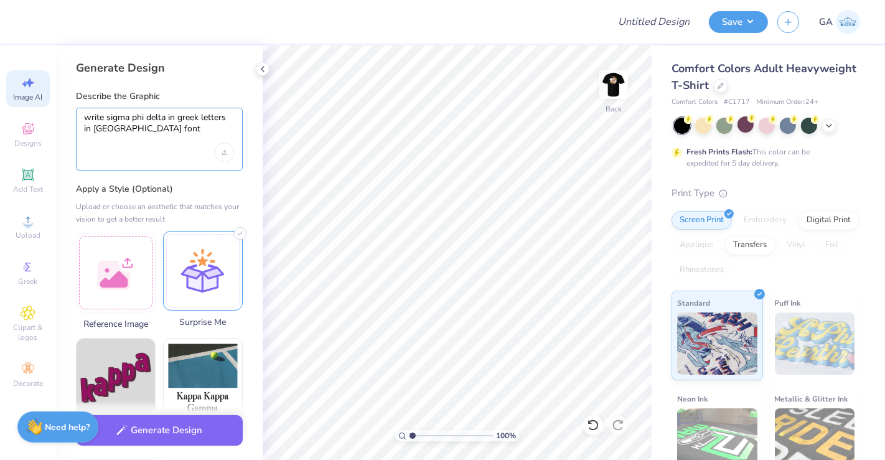
type textarea "write sigma phi delta in greek letters in airbourne font"
click at [188, 285] on div at bounding box center [203, 271] width 80 height 80
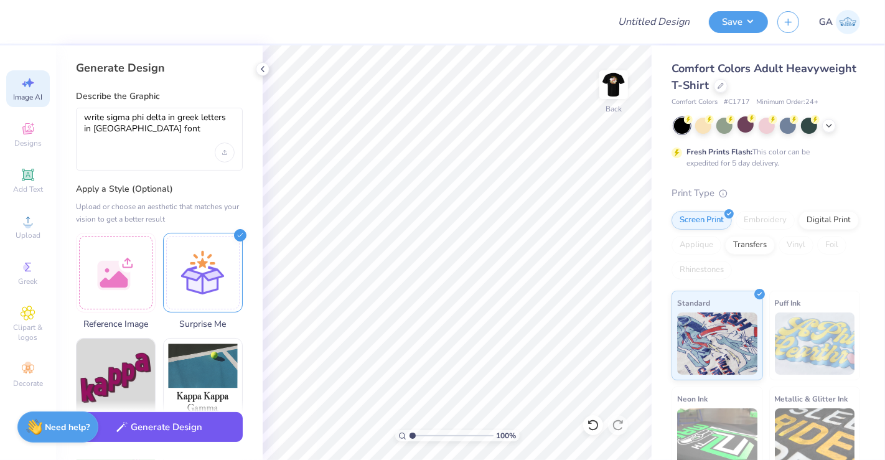
click at [158, 428] on button "Generate Design" at bounding box center [159, 427] width 167 height 30
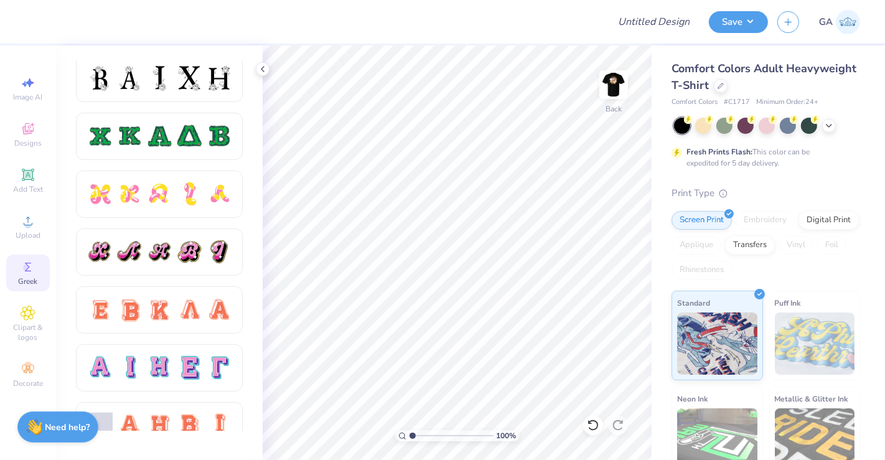
scroll to position [588, 0]
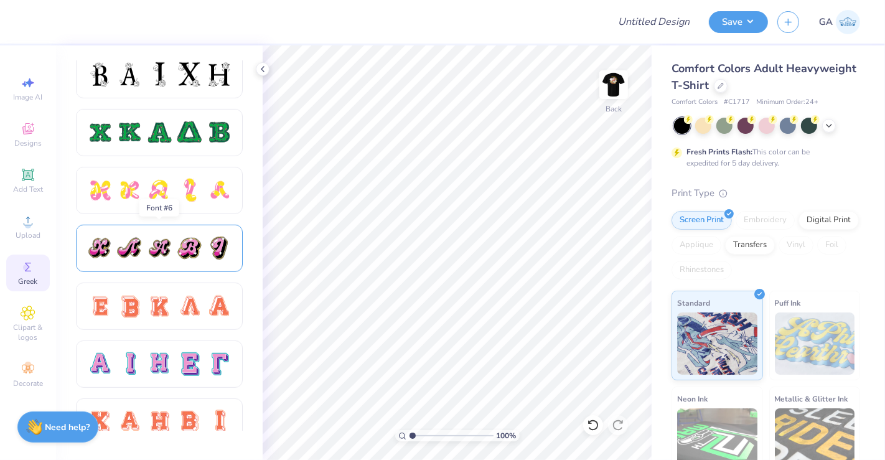
click at [182, 246] on div at bounding box center [189, 248] width 26 height 26
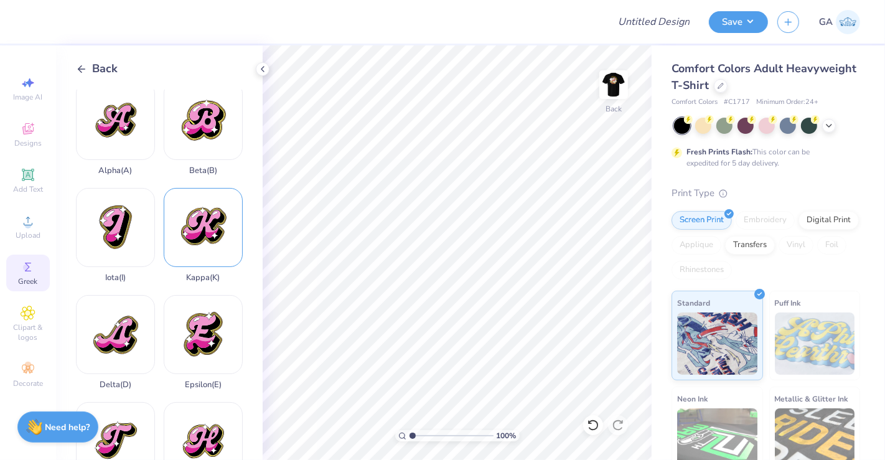
scroll to position [117, 0]
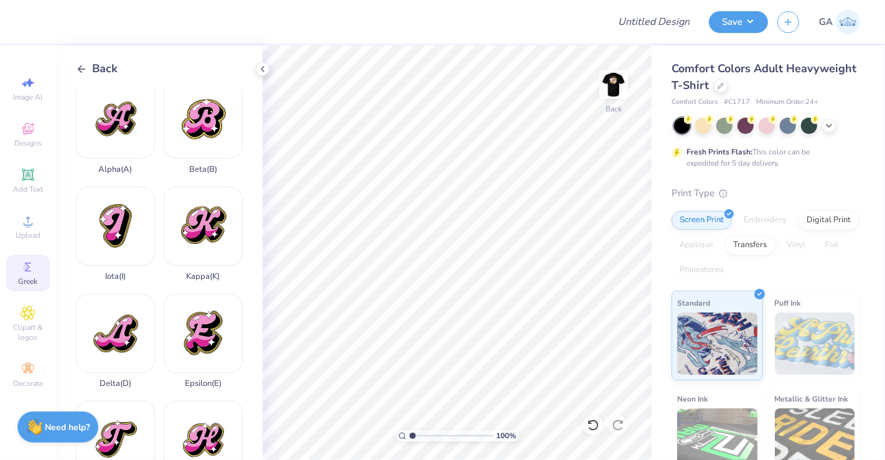
click at [83, 73] on icon at bounding box center [81, 68] width 11 height 11
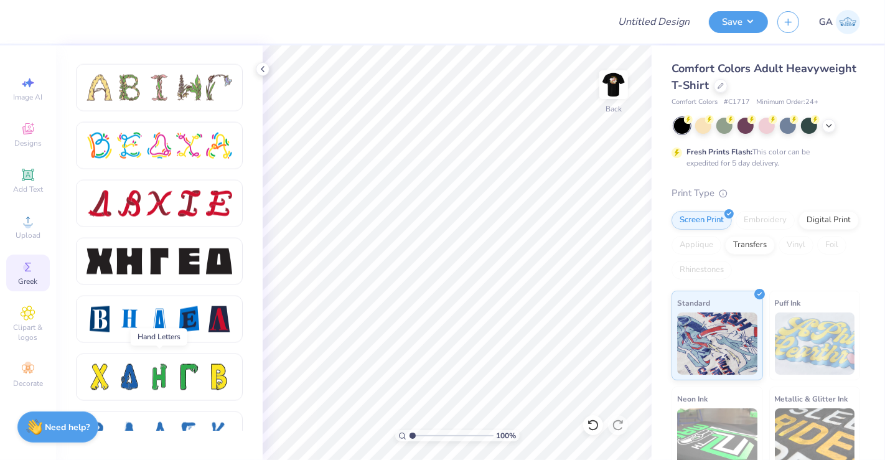
scroll to position [1522, 0]
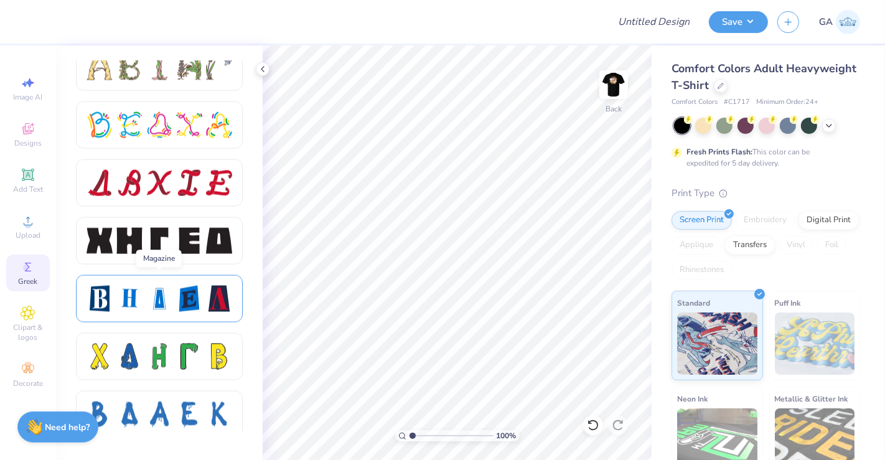
click at [163, 308] on div at bounding box center [159, 299] width 26 height 26
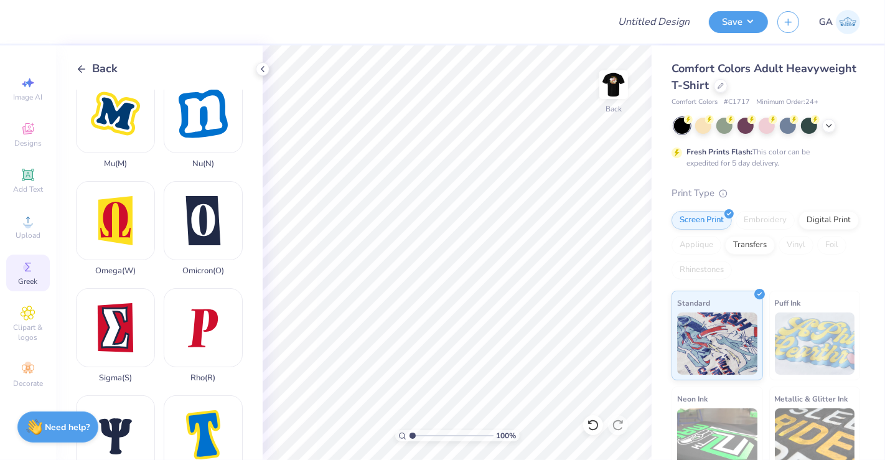
scroll to position [661, 0]
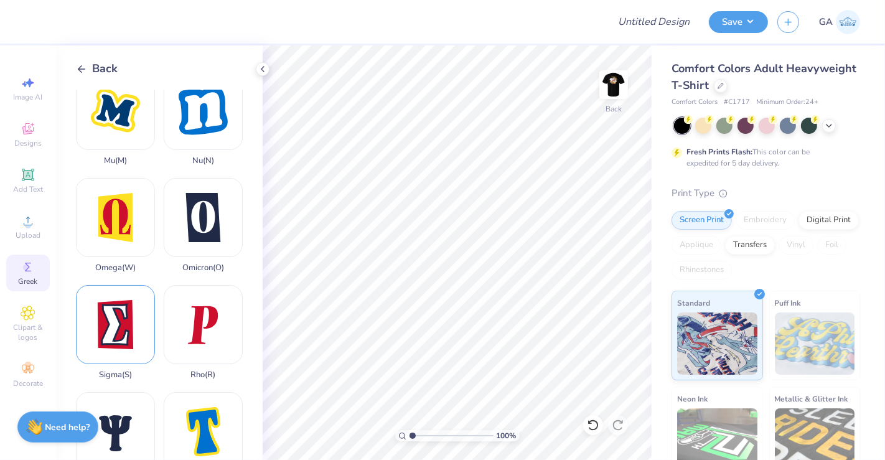
click at [128, 287] on div "Sigma ( S )" at bounding box center [115, 332] width 79 height 95
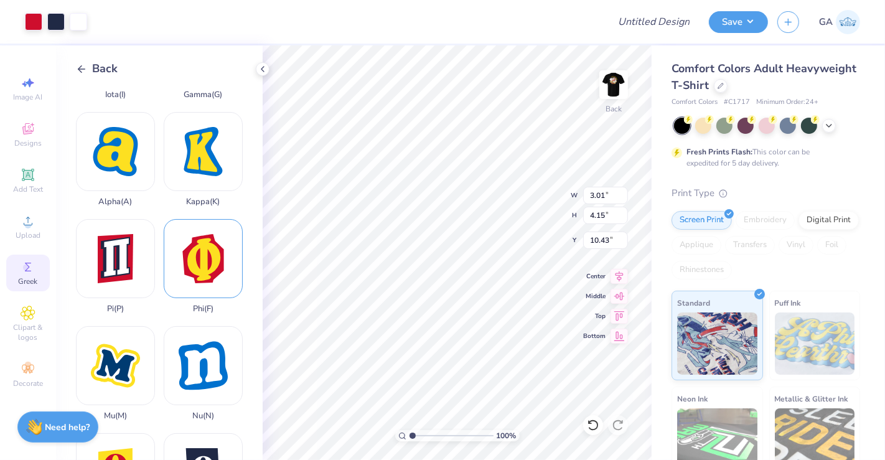
scroll to position [405, 0]
click at [196, 261] on div "Phi ( F )" at bounding box center [203, 267] width 79 height 95
type input "3.37"
type input "4.02"
type input "10.49"
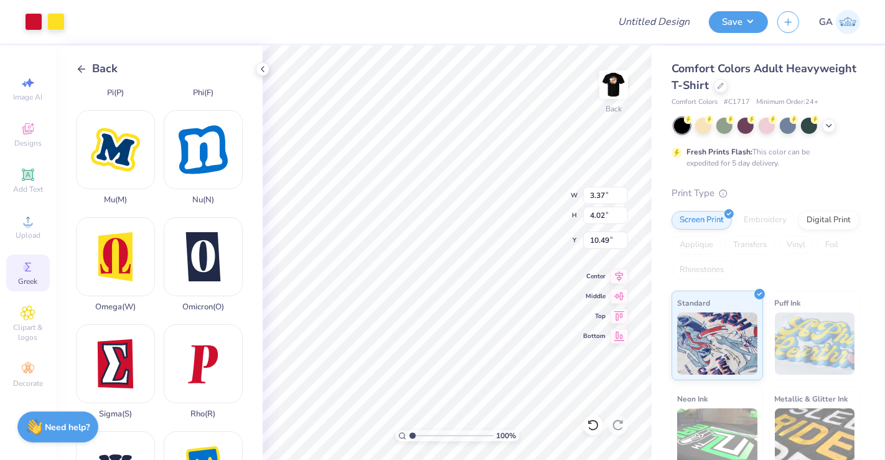
scroll to position [622, 0]
click at [131, 238] on div "Omega ( W )" at bounding box center [115, 264] width 79 height 95
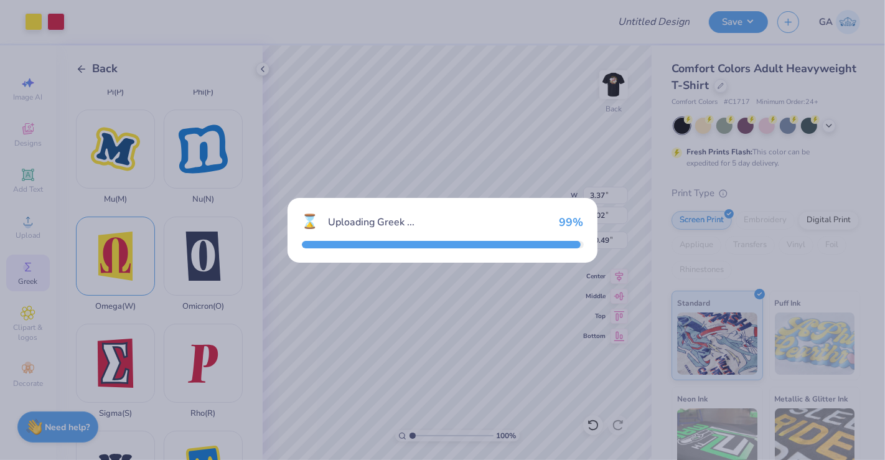
type input "2.73"
type input "3.92"
type input "10.54"
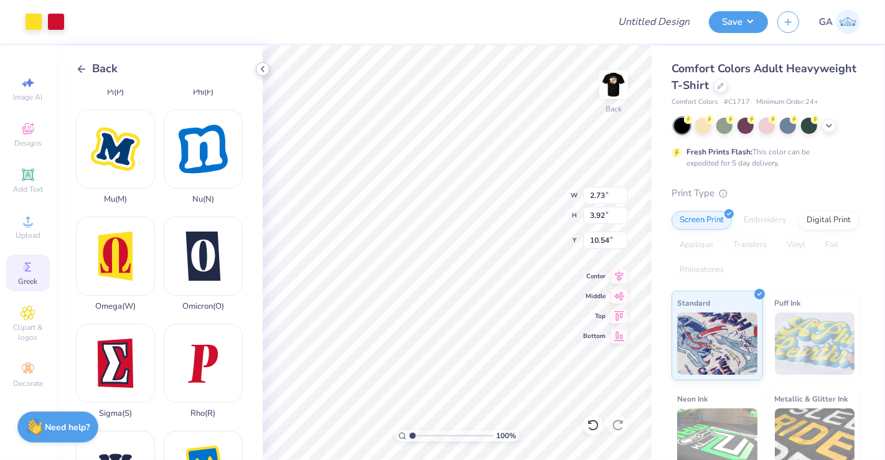
click at [268, 67] on div at bounding box center [263, 69] width 14 height 14
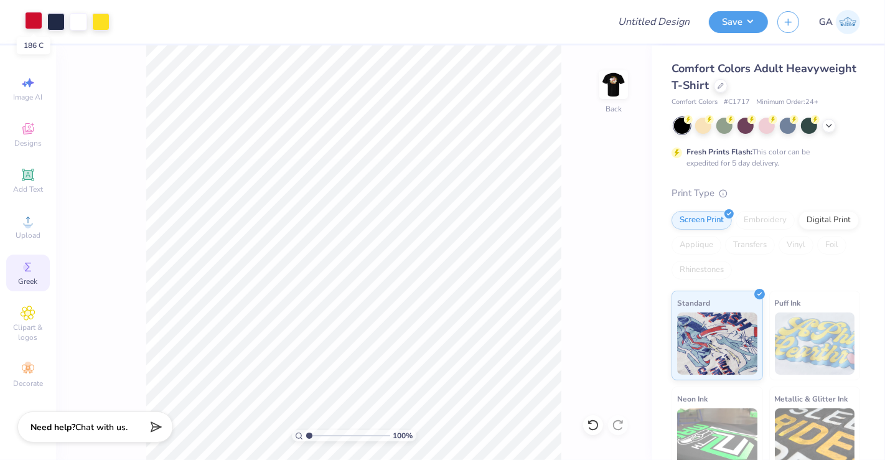
click at [34, 24] on div at bounding box center [33, 20] width 17 height 17
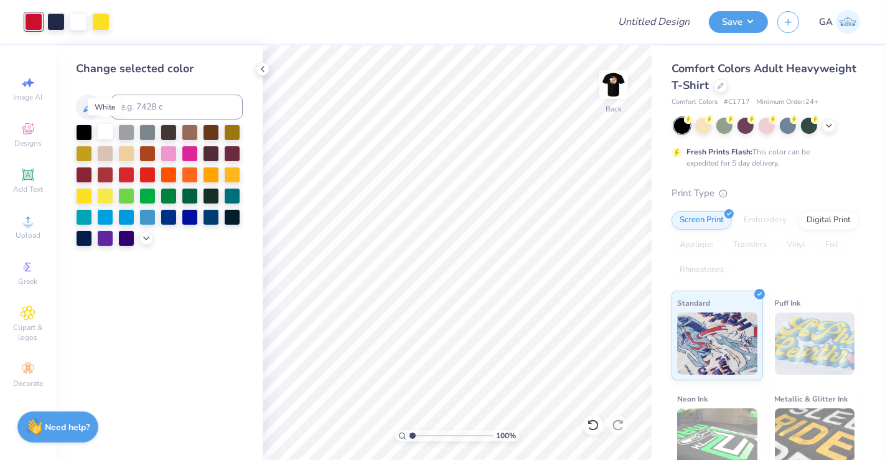
click at [101, 132] on div at bounding box center [105, 131] width 16 height 16
click at [55, 19] on div at bounding box center [55, 20] width 17 height 17
click at [128, 175] on div at bounding box center [126, 174] width 16 height 16
click at [78, 26] on div at bounding box center [78, 20] width 17 height 17
click at [121, 173] on div at bounding box center [126, 174] width 16 height 16
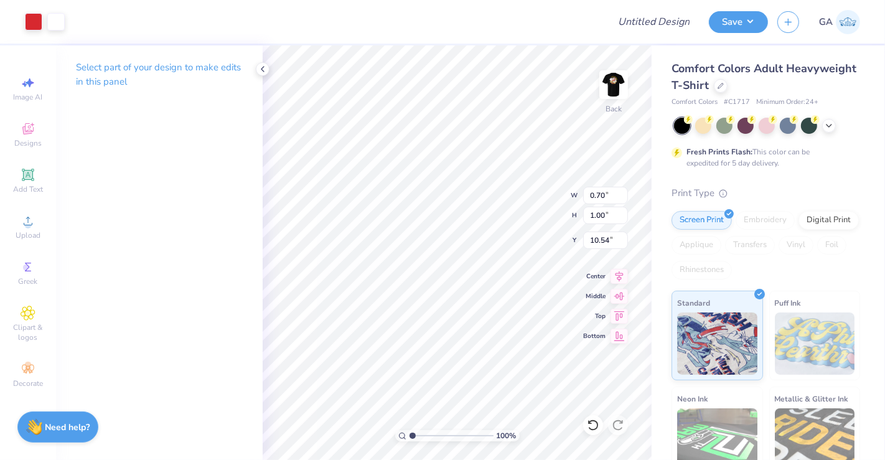
type input "0.70"
type input "1.00"
type input "3.37"
type input "4.02"
type input "10.49"
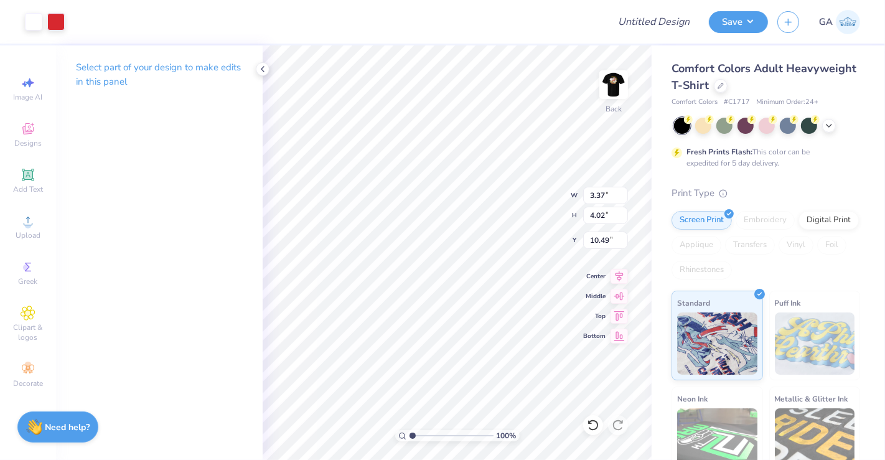
type input "0.74"
type input "0.89"
type input "3.01"
type input "4.15"
type input "10.43"
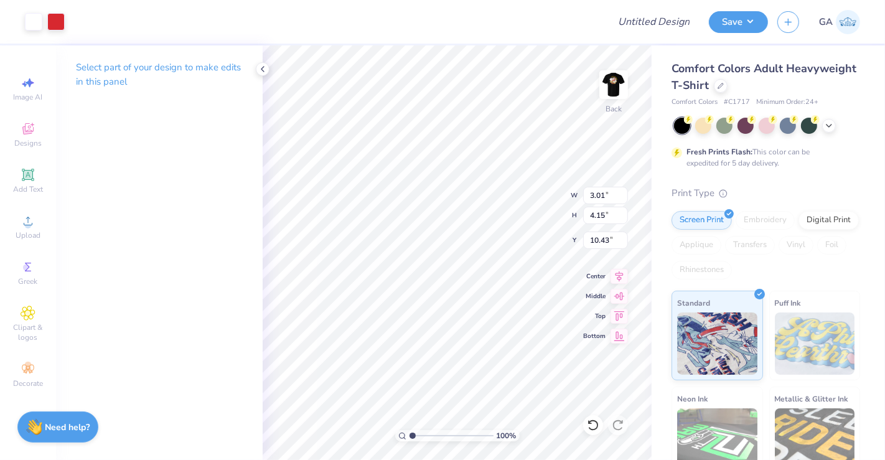
type input "0.58"
type input "0.80"
type input "3.61"
type input "3.34"
type input "0.70"
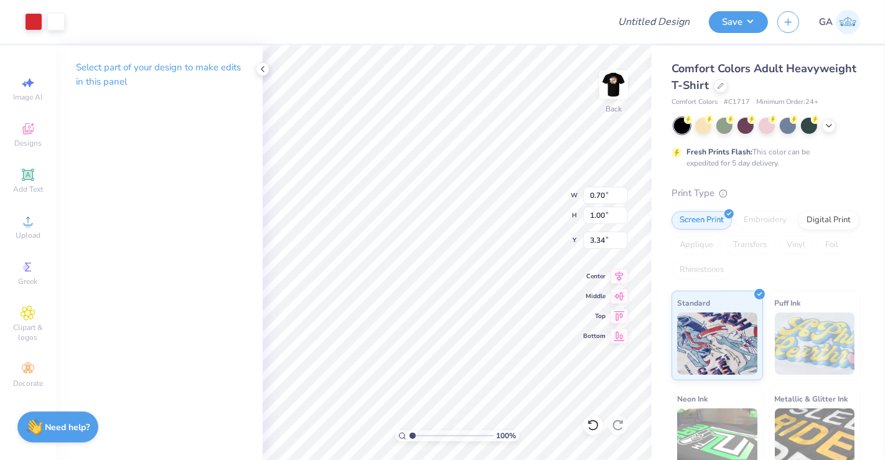
type input "1.00"
type input "3.28"
type input "3.42"
type input "1.37"
type input "5.31"
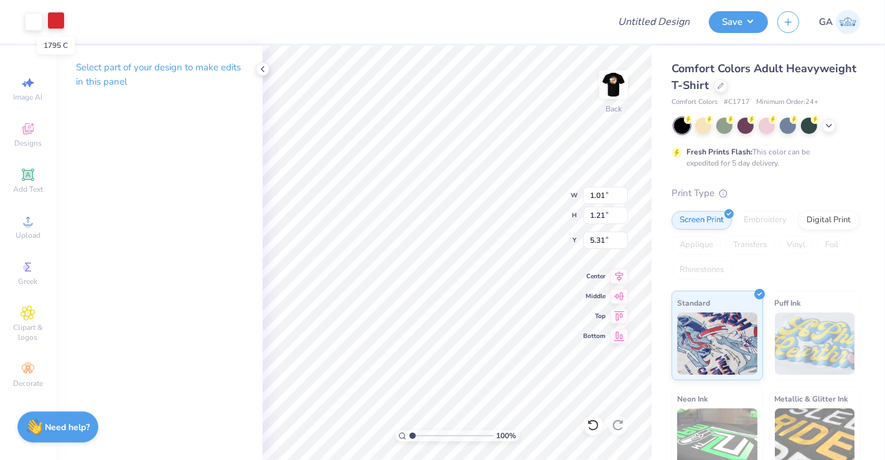
click at [57, 27] on div at bounding box center [55, 20] width 17 height 17
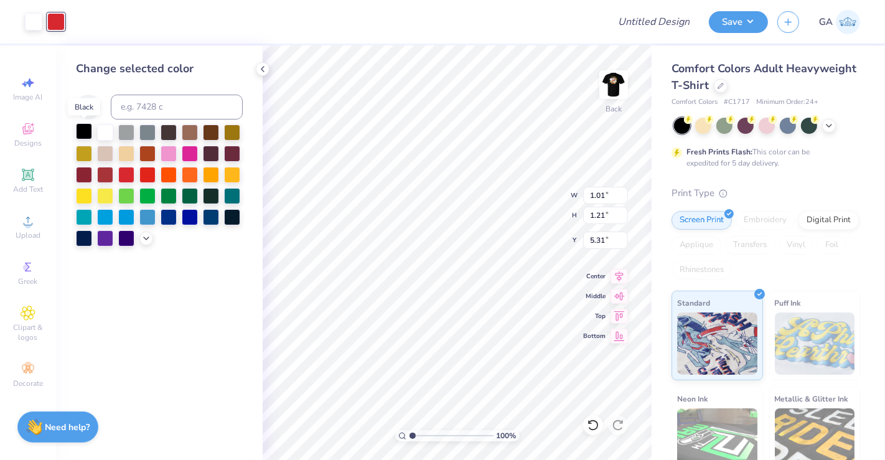
click at [86, 131] on div at bounding box center [84, 131] width 16 height 16
click at [592, 428] on icon at bounding box center [593, 425] width 12 height 12
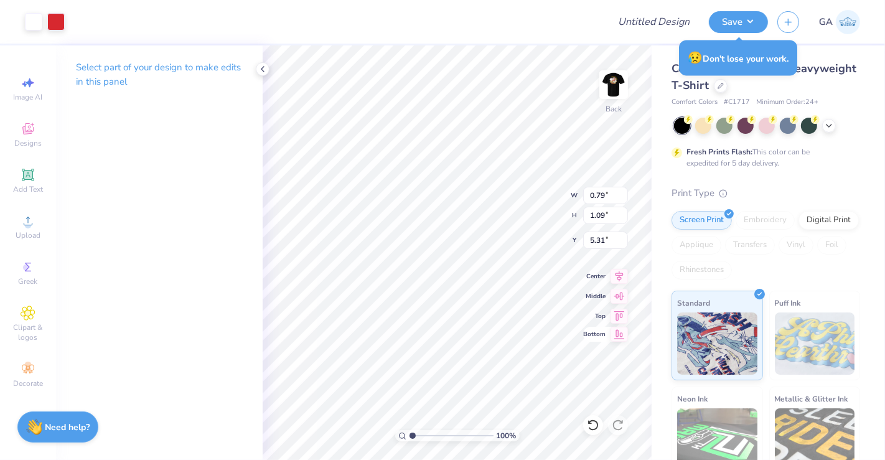
type input "0.79"
type input "1.09"
type input "3.42"
type input "3.00"
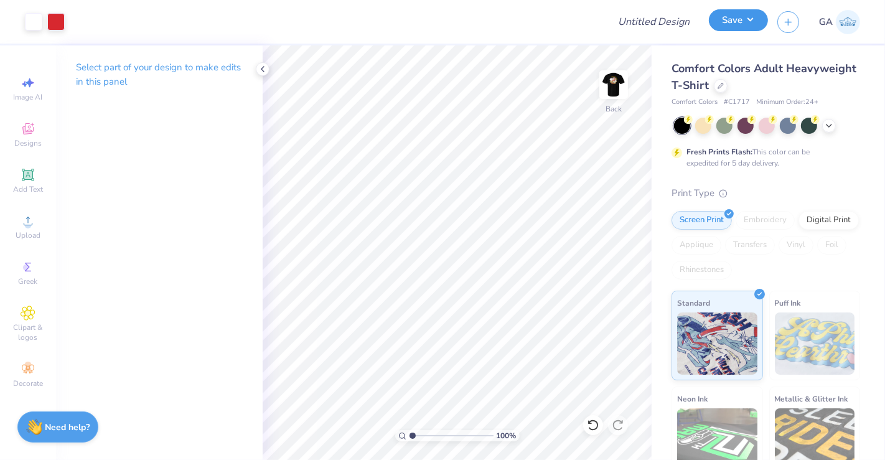
click at [732, 26] on button "Save" at bounding box center [738, 20] width 59 height 22
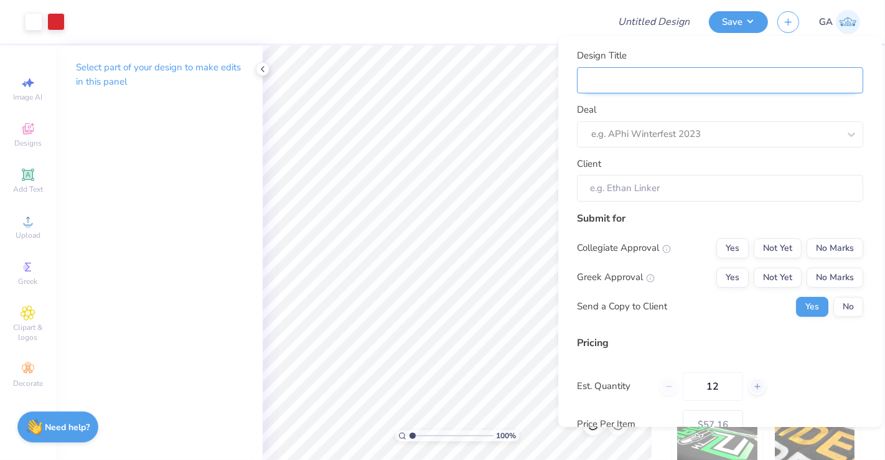
click at [736, 83] on input "Design Title" at bounding box center [720, 80] width 286 height 27
type input "M"
type input "Me"
type input "Mer"
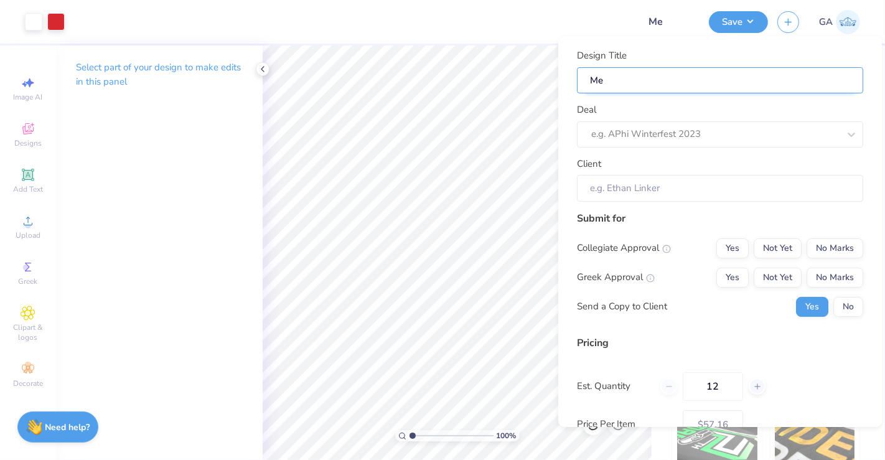
type input "Mer"
type input "Merc"
type input "Merch"
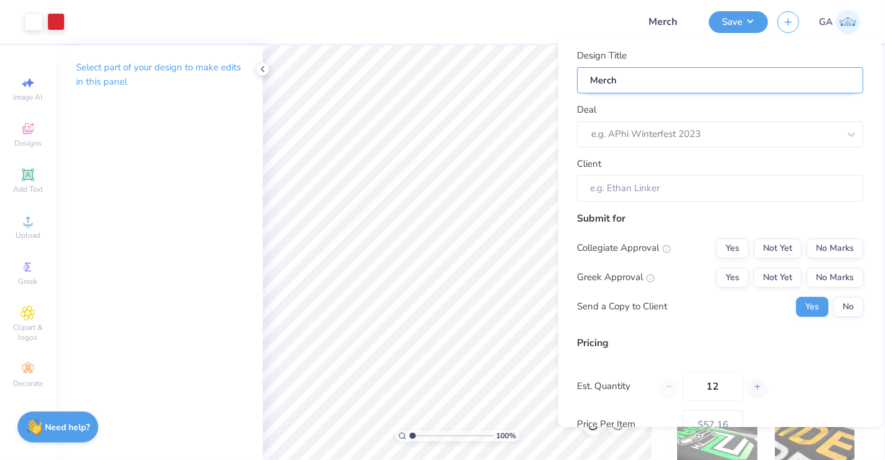
type input "Merch f"
type input "Merch fo"
type input "Merch for"
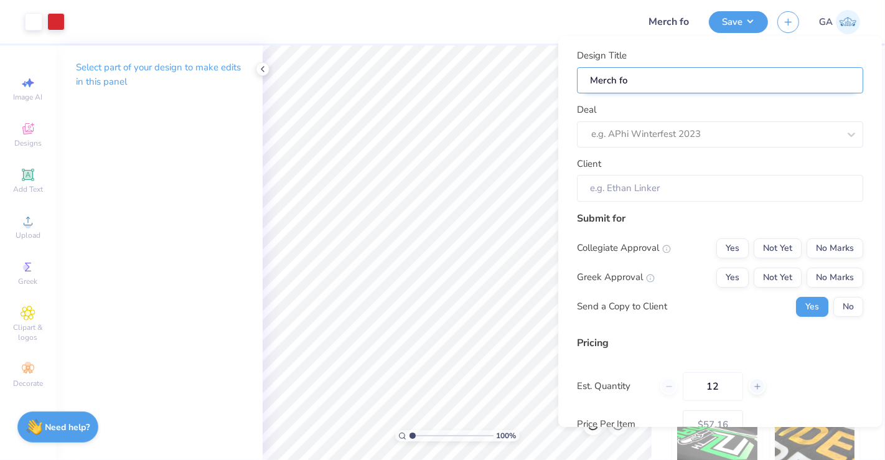
type input "Merch for"
type input "Merch for S"
type input "Merch for Si"
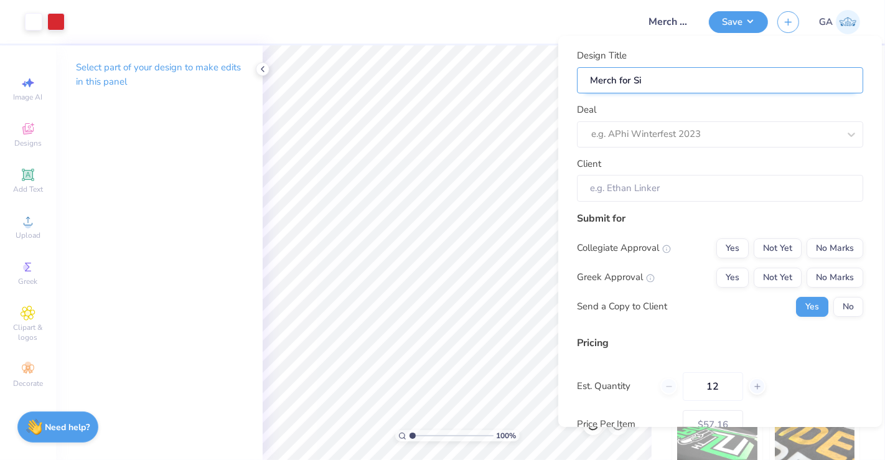
type input "Merch for Sig"
type input "Merch for Sigm"
type input "Merch for Sigma"
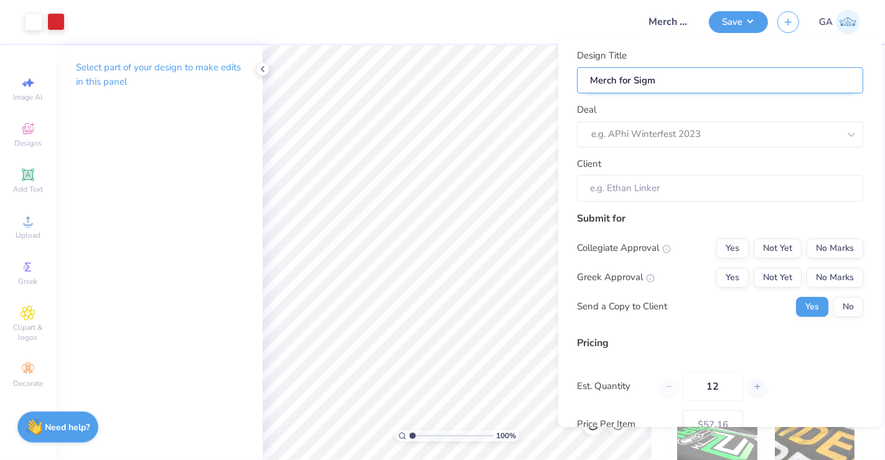
type input "Merch for Sigma"
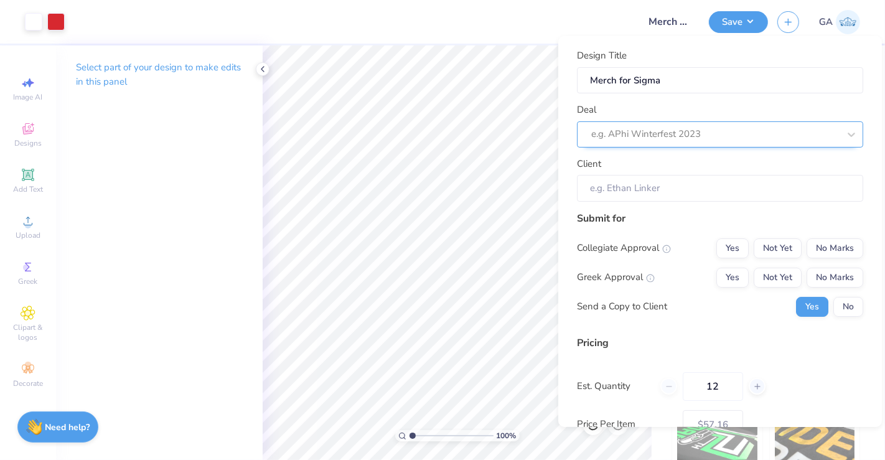
click at [706, 128] on div at bounding box center [715, 134] width 248 height 17
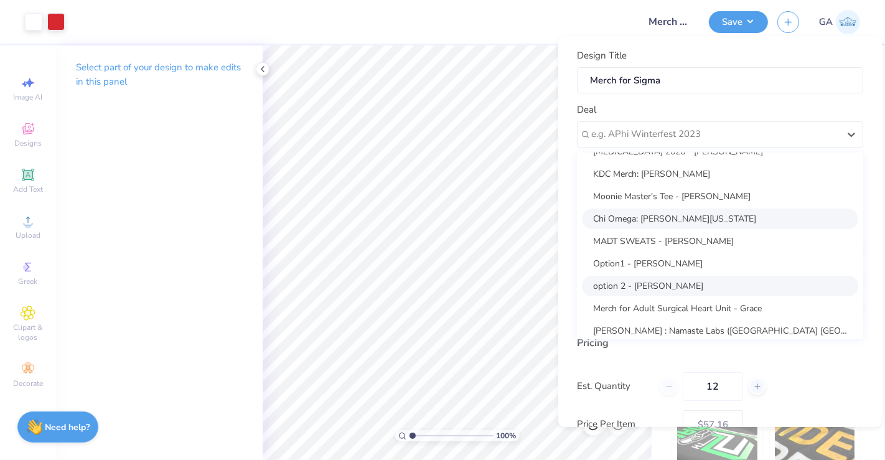
scroll to position [0, 0]
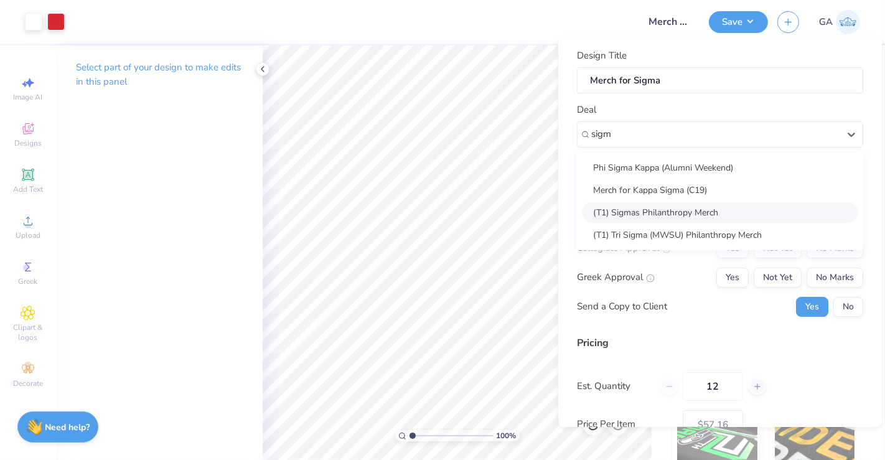
click at [671, 205] on div "(T1) Sigmas Philanthropy Merch" at bounding box center [720, 212] width 276 height 21
type input "sigm"
type input "Shelby Nguyen"
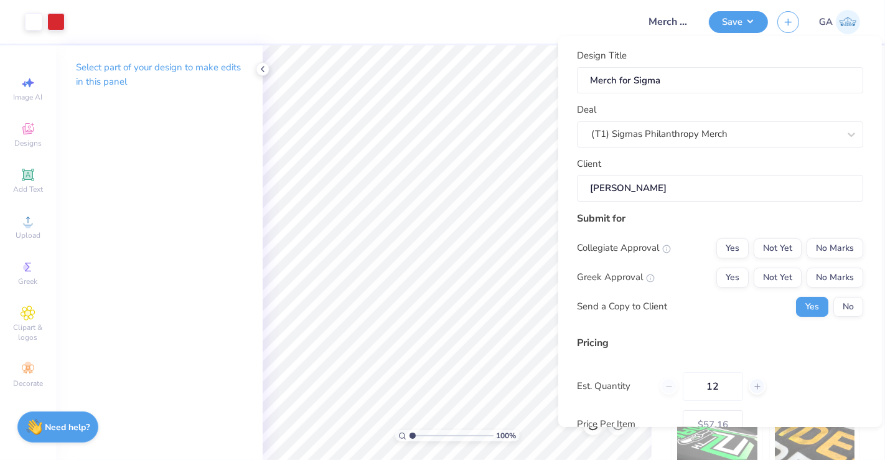
click at [711, 179] on input "Shelby Nguyen" at bounding box center [720, 188] width 286 height 27
click at [832, 247] on button "No Marks" at bounding box center [835, 248] width 57 height 20
click at [716, 277] on button "Yes" at bounding box center [732, 277] width 32 height 20
type input "$57.16"
click at [851, 309] on button "No" at bounding box center [848, 306] width 30 height 20
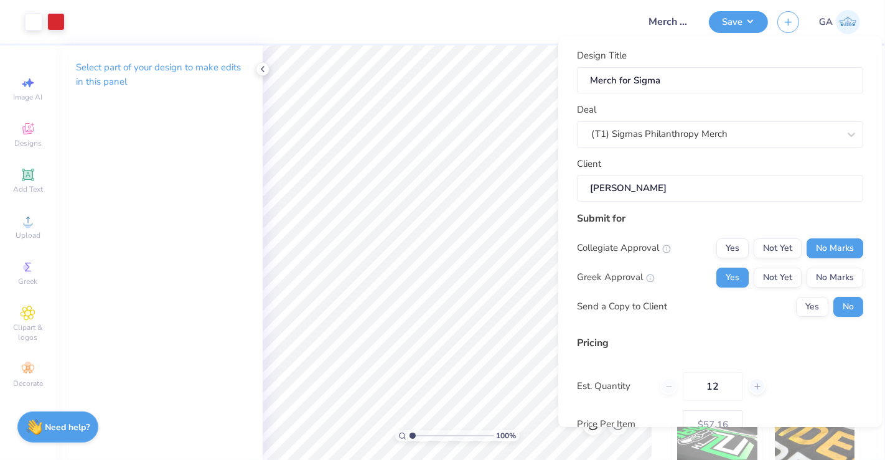
scroll to position [108, 0]
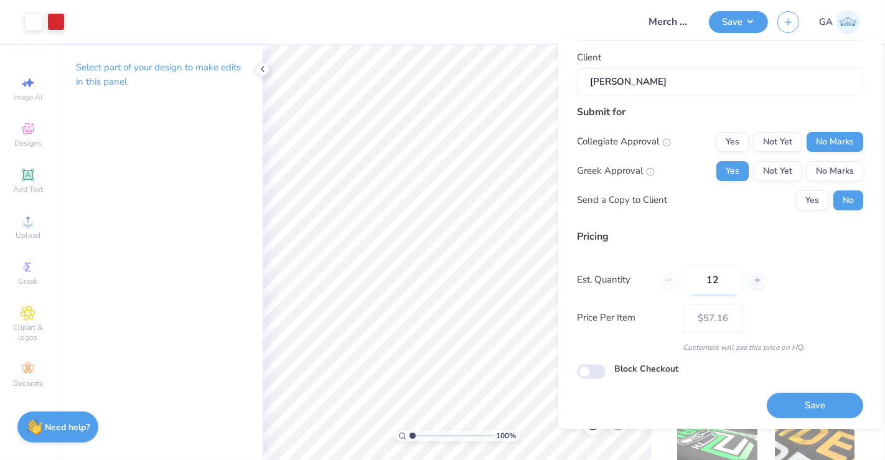
click at [727, 288] on input "12" at bounding box center [713, 279] width 60 height 29
type input "1"
type input "024"
type input "$35.09"
type input "024"
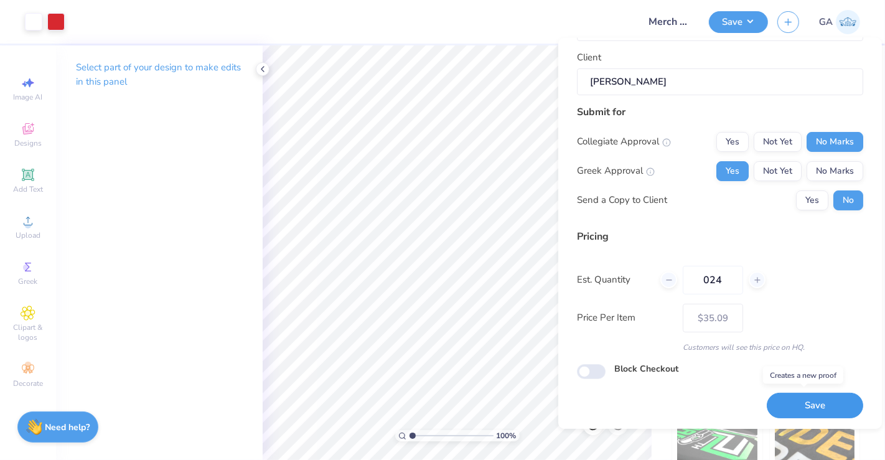
click at [809, 393] on button "Save" at bounding box center [815, 406] width 96 height 26
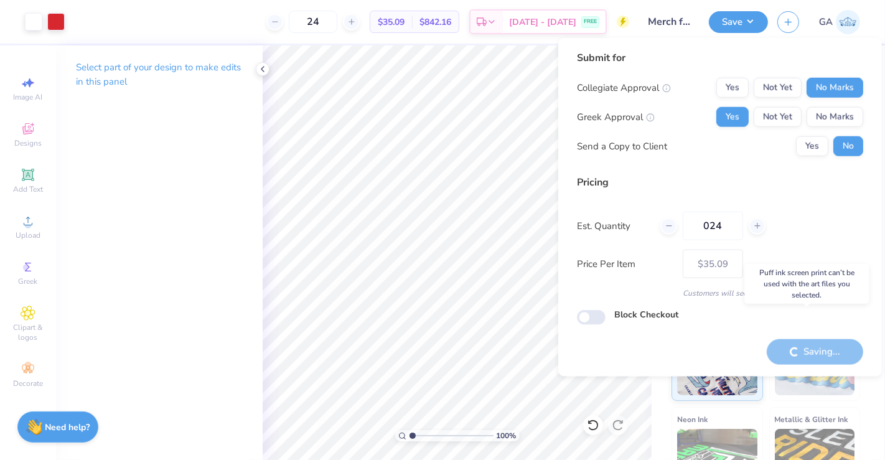
type input "– –"
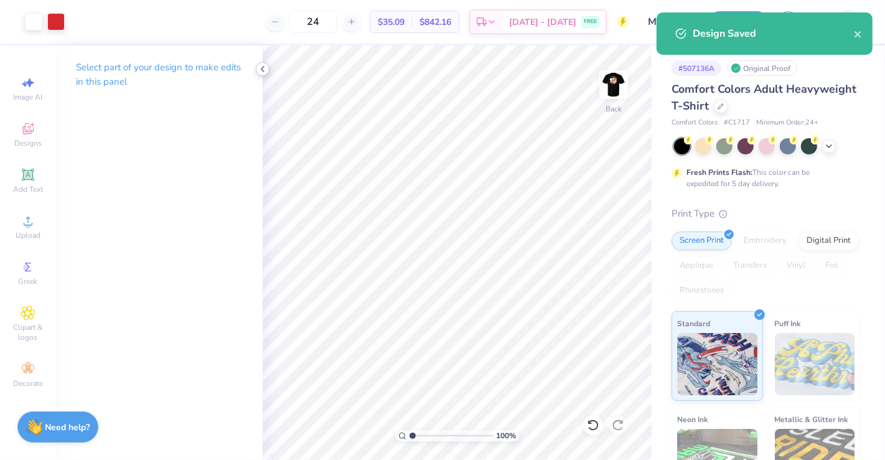
click at [261, 72] on icon at bounding box center [263, 69] width 10 height 10
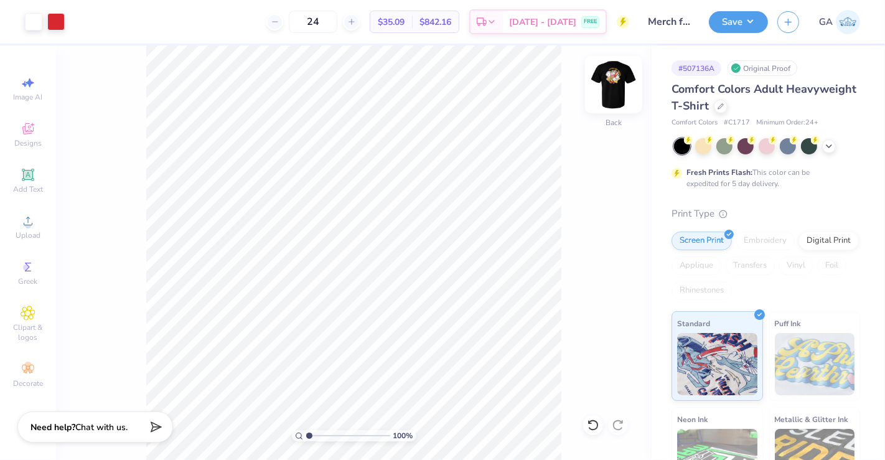
click at [614, 91] on img at bounding box center [614, 85] width 50 height 50
click at [789, 22] on icon "button" at bounding box center [788, 20] width 11 height 11
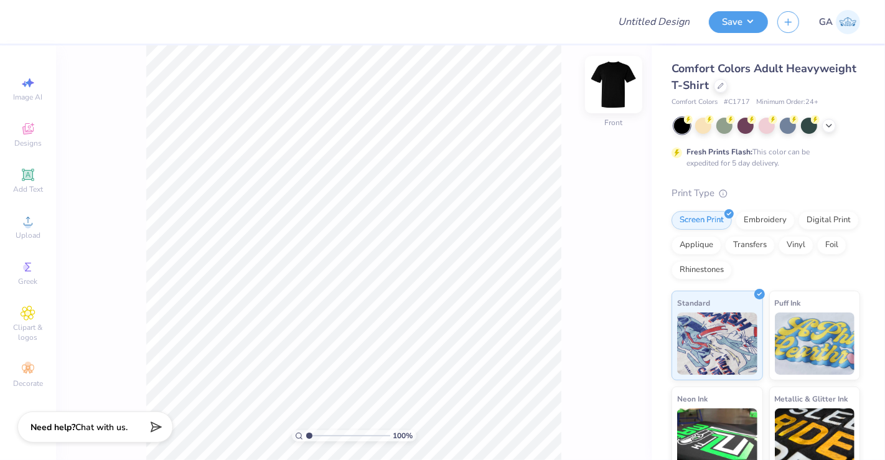
click at [619, 86] on img at bounding box center [614, 85] width 50 height 50
click at [727, 88] on div at bounding box center [721, 85] width 14 height 14
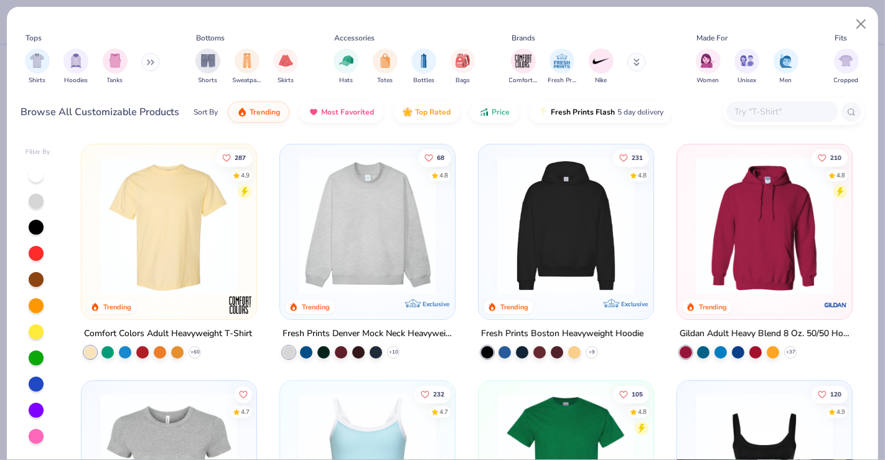
scroll to position [149, 0]
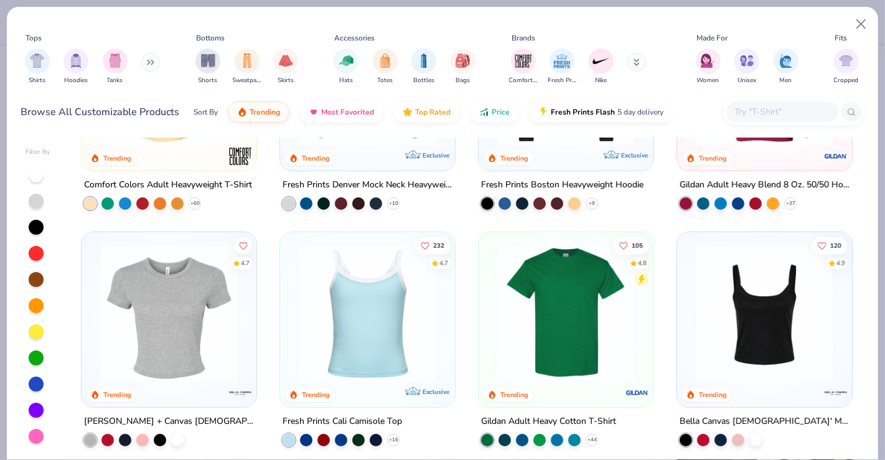
click at [762, 330] on img at bounding box center [765, 314] width 150 height 138
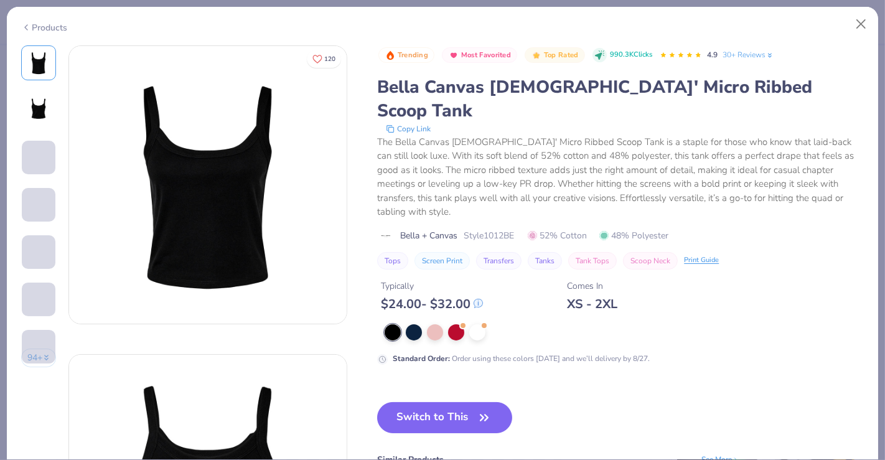
click at [462, 362] on div "Trending Most Favorited Top Rated 990.3K Clicks 4.9 30+ Reviews Bella Canvas La…" at bounding box center [620, 307] width 487 height 525
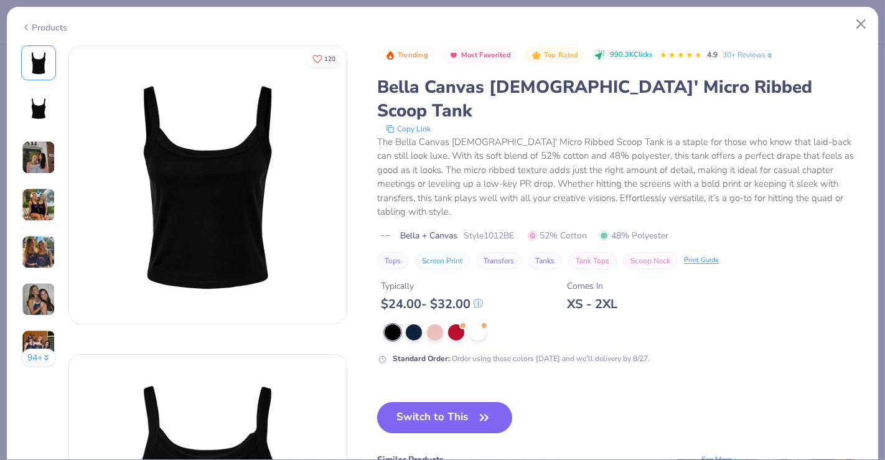
click at [461, 402] on button "Switch to This" at bounding box center [444, 417] width 135 height 31
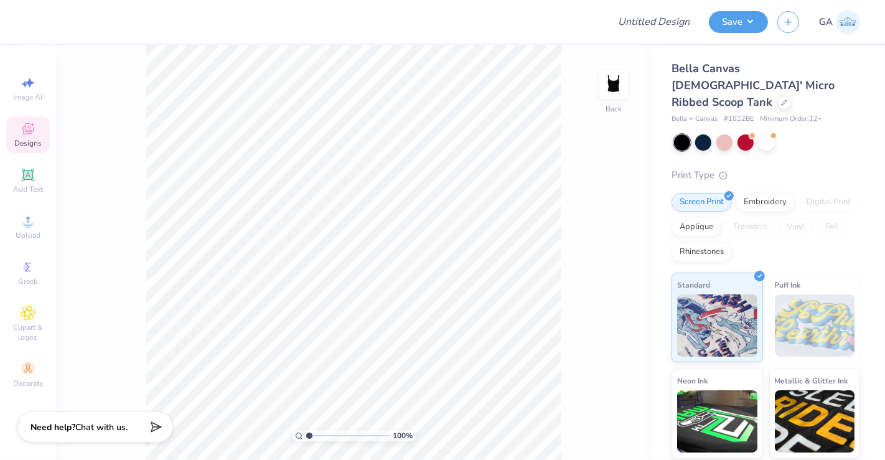
click at [34, 147] on span "Designs" at bounding box center [27, 143] width 27 height 10
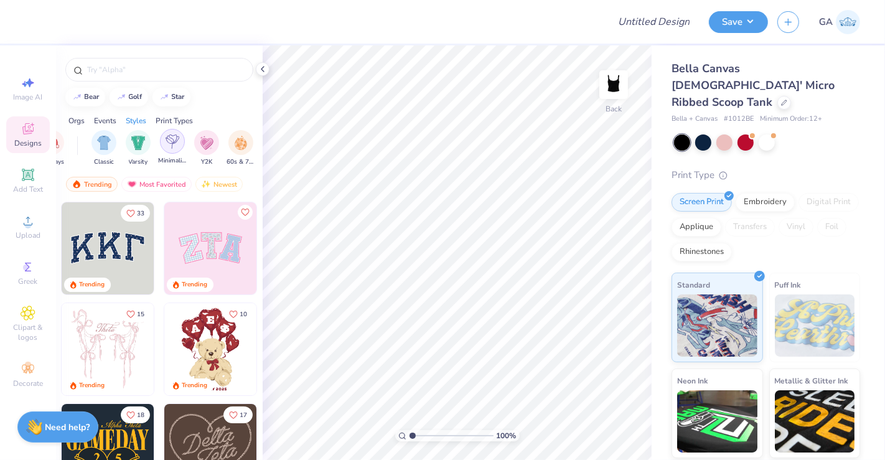
scroll to position [0, 626]
click at [171, 143] on img "filter for Minimalist" at bounding box center [172, 141] width 14 height 14
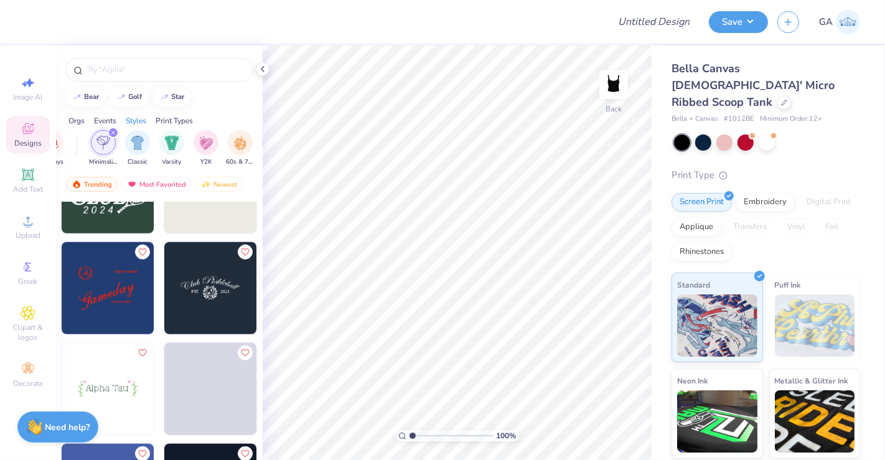
scroll to position [1077, 0]
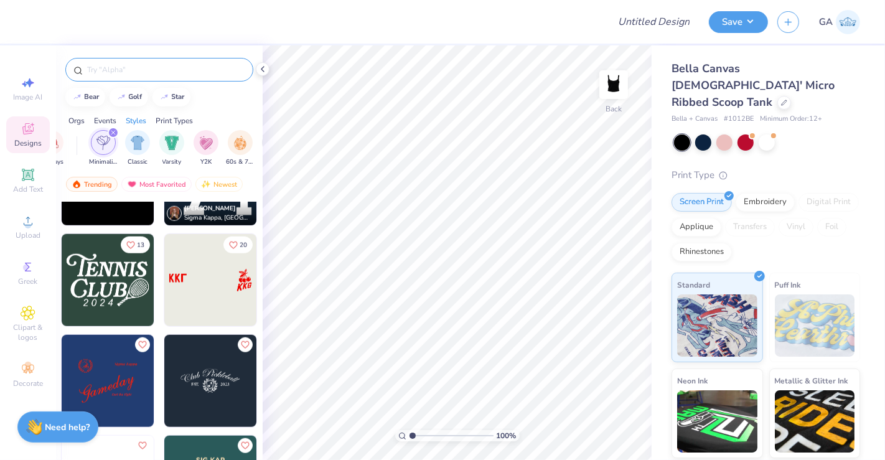
click at [104, 70] on input "text" at bounding box center [165, 69] width 159 height 12
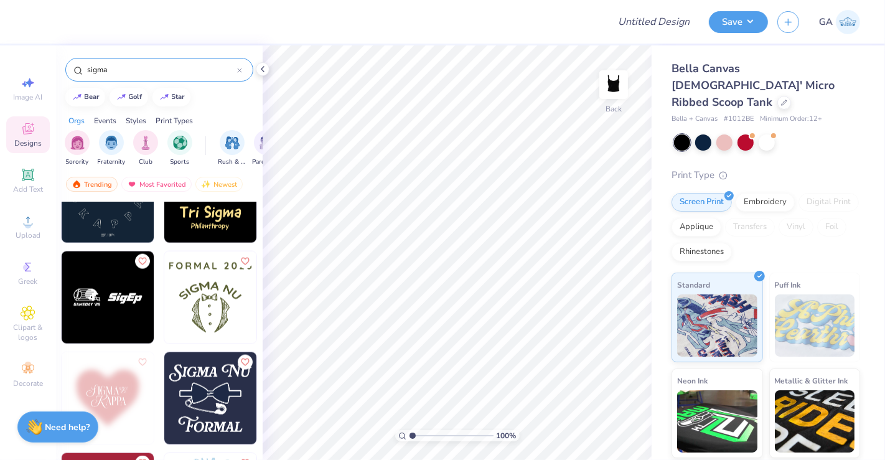
scroll to position [1558, 0]
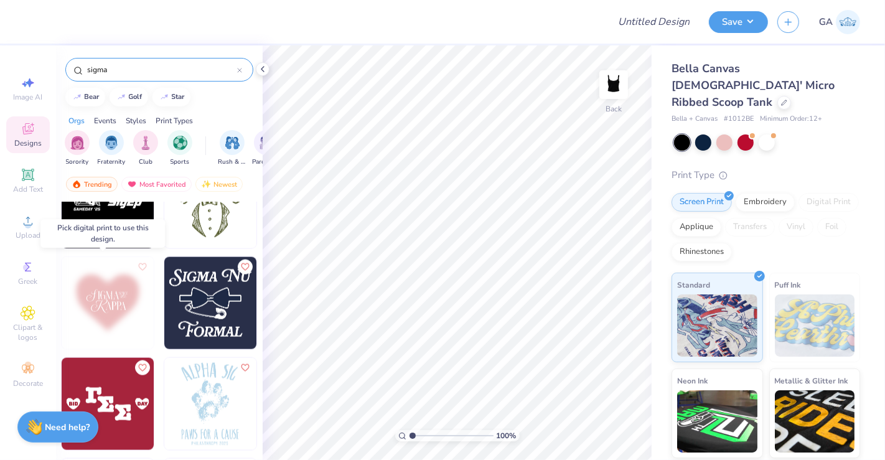
type input "sigma"
click at [117, 316] on img at bounding box center [108, 303] width 92 height 92
click at [110, 300] on img at bounding box center [108, 303] width 92 height 92
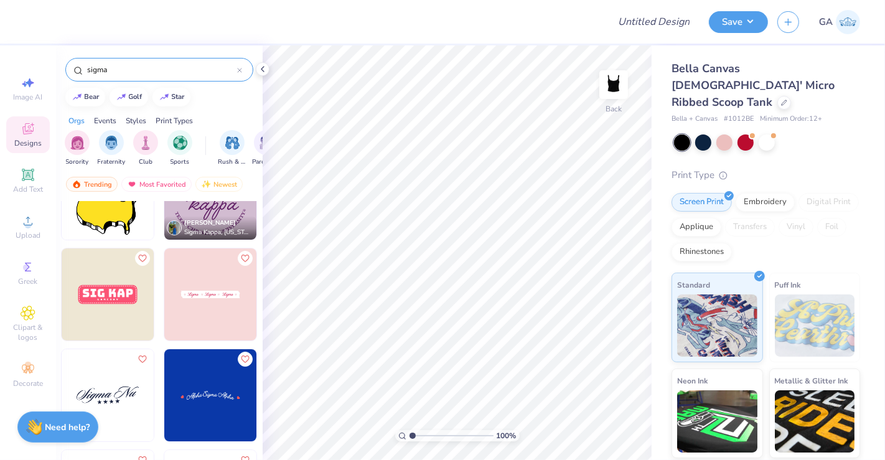
scroll to position [3789, 0]
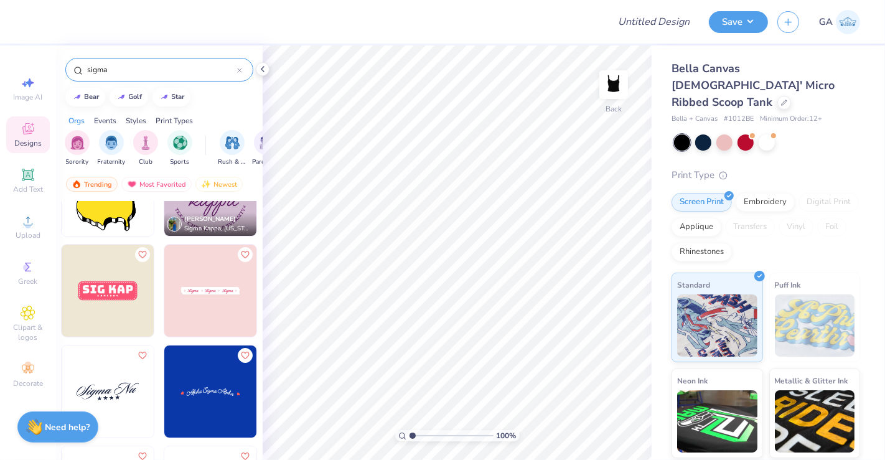
click at [186, 308] on img at bounding box center [210, 291] width 92 height 92
type input "6.43"
type input "0.82"
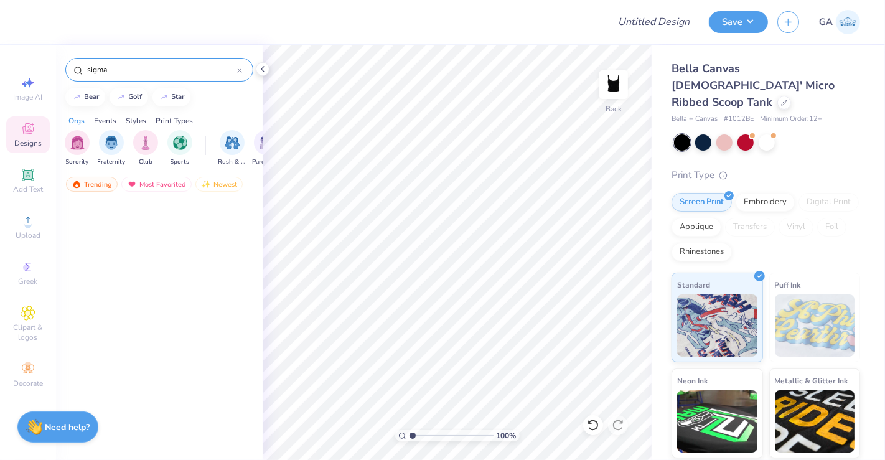
scroll to position [1128, 0]
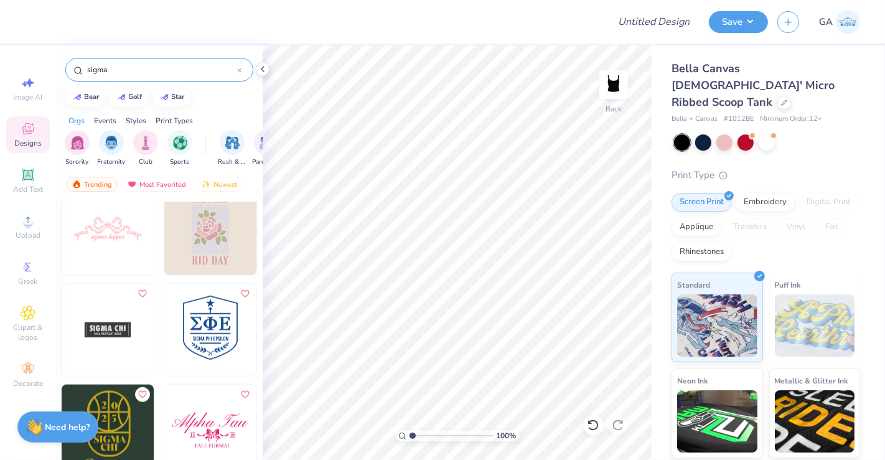
click at [163, 65] on input "sigma" at bounding box center [161, 69] width 151 height 12
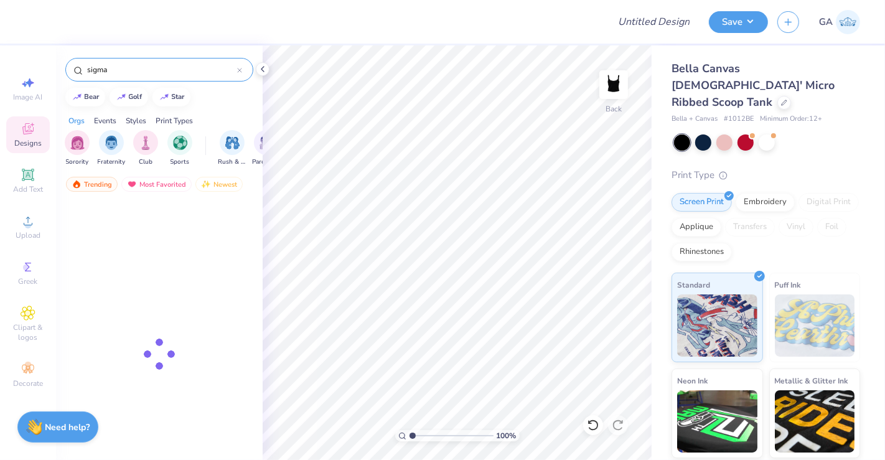
click at [163, 65] on input "sigma" at bounding box center [161, 69] width 151 height 12
click at [19, 128] on div "Designs" at bounding box center [28, 134] width 44 height 37
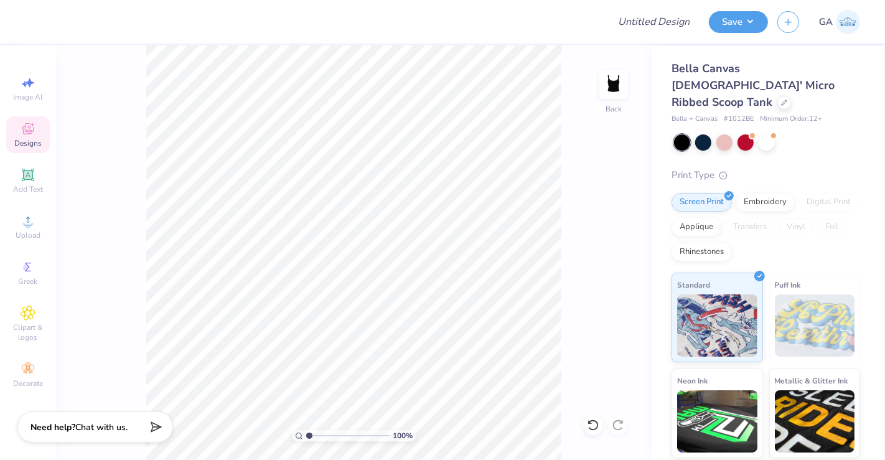
click at [32, 131] on icon at bounding box center [27, 128] width 11 height 11
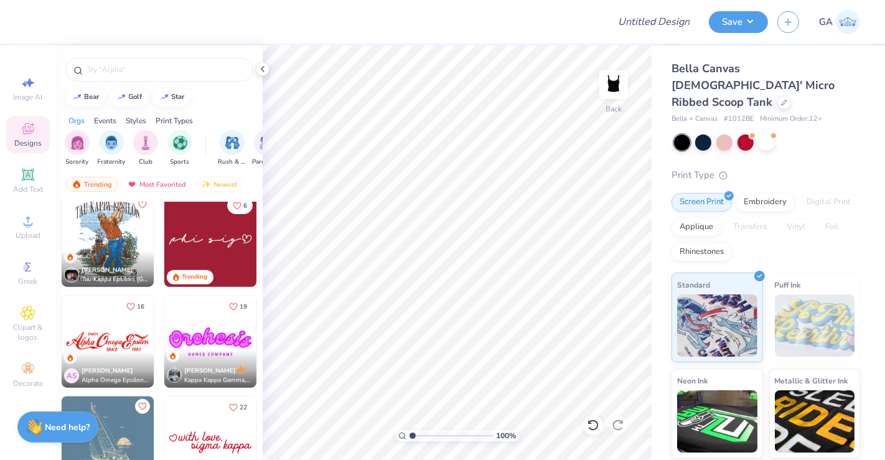
scroll to position [1116, 0]
click at [228, 243] on img at bounding box center [210, 241] width 92 height 92
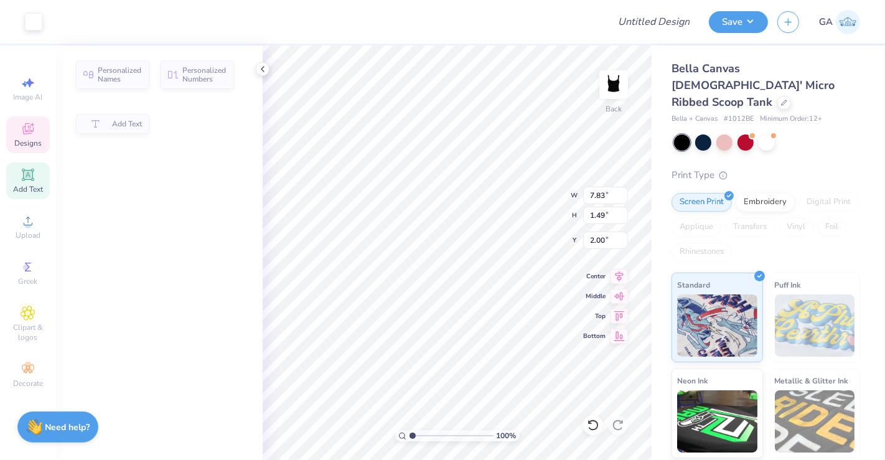
type input "7.83"
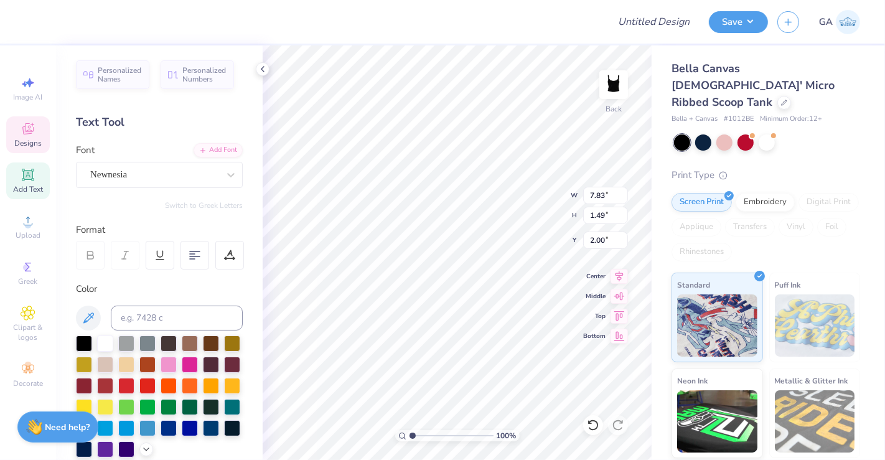
scroll to position [11, 2]
type textarea "P"
type textarea "Sigma"
type input "4.31"
type input "1.01"
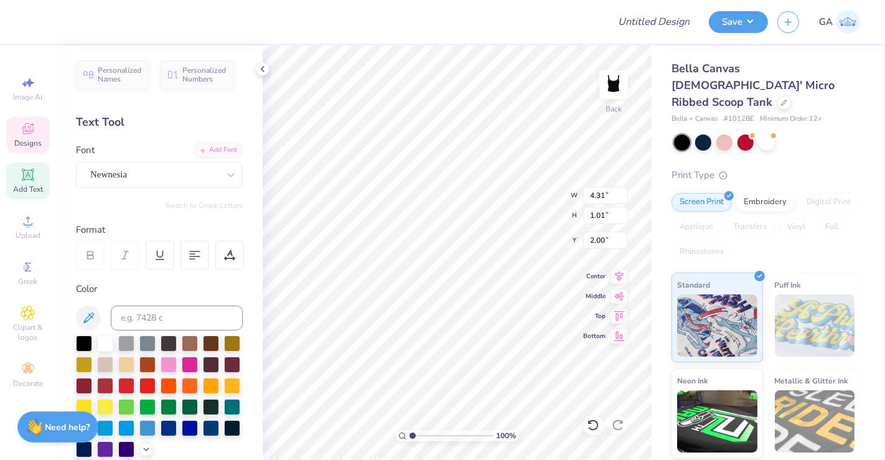
type input "2.00"
type input "2.52"
type input "1.03"
type input "0.97"
type input "2.23"
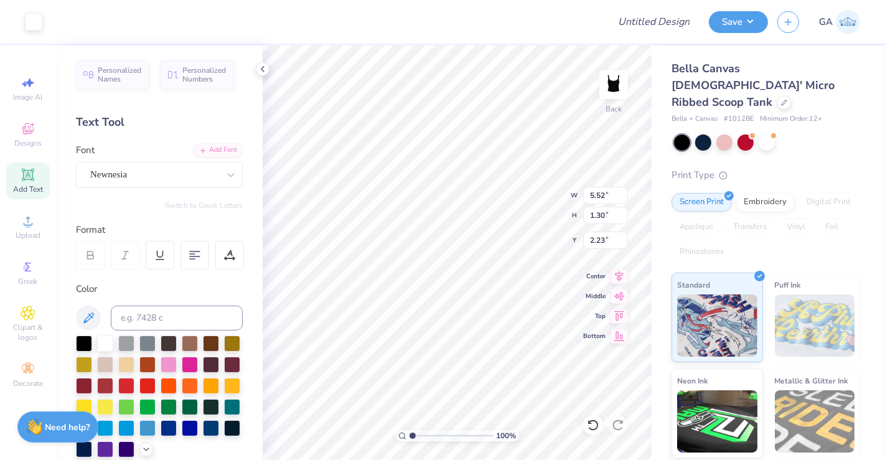
type input "4.80"
type input "1.13"
type input "2.20"
type textarea "Sigmas"
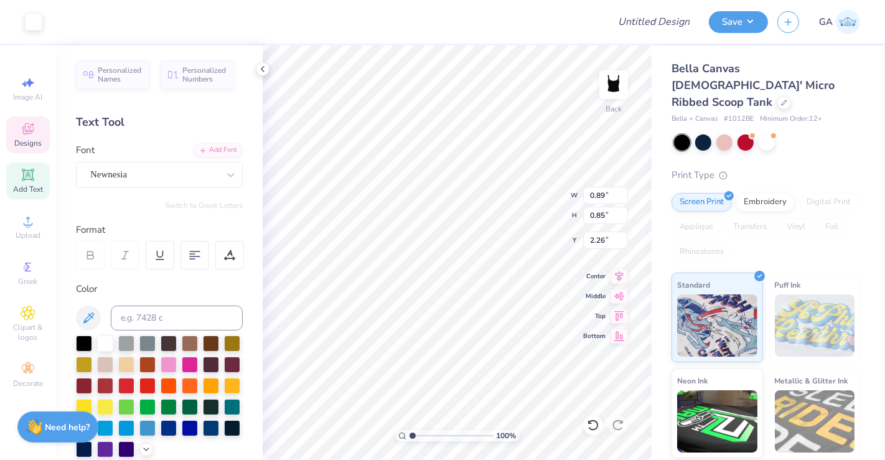
type input "2.26"
click at [208, 170] on div "Newnesia" at bounding box center [154, 174] width 131 height 19
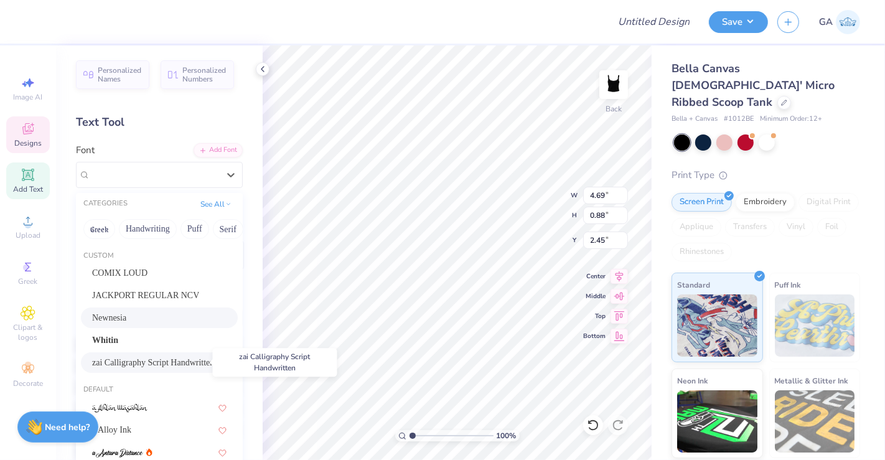
click at [171, 357] on span "zai Calligraphy Script Handwritten" at bounding box center [153, 362] width 122 height 13
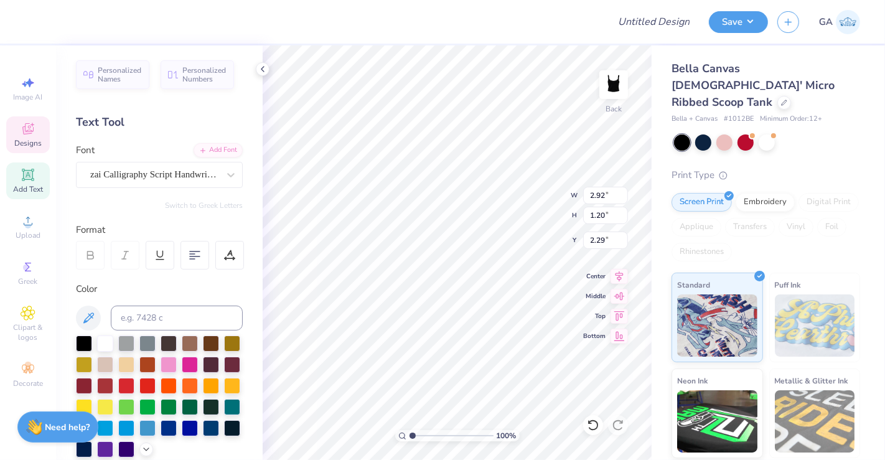
type input "2.92"
type input "1.20"
type input "2.29"
click at [621, 277] on icon at bounding box center [618, 274] width 17 height 15
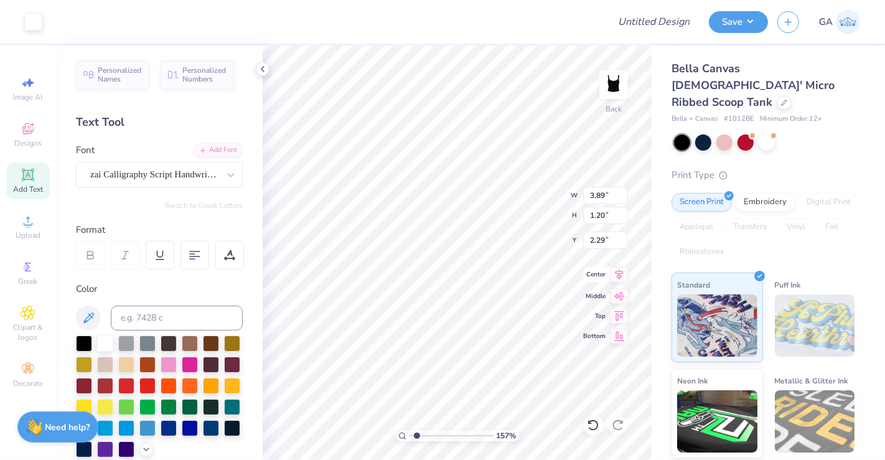
click at [620, 269] on icon at bounding box center [618, 274] width 17 height 15
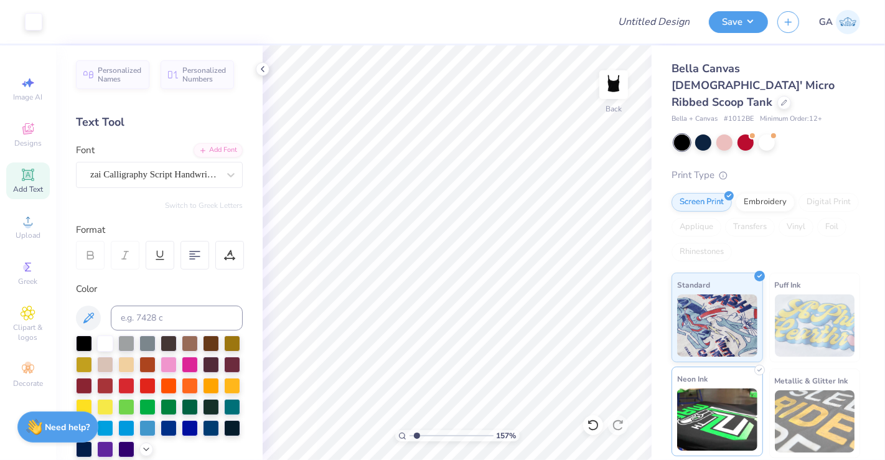
scroll to position [77, 0]
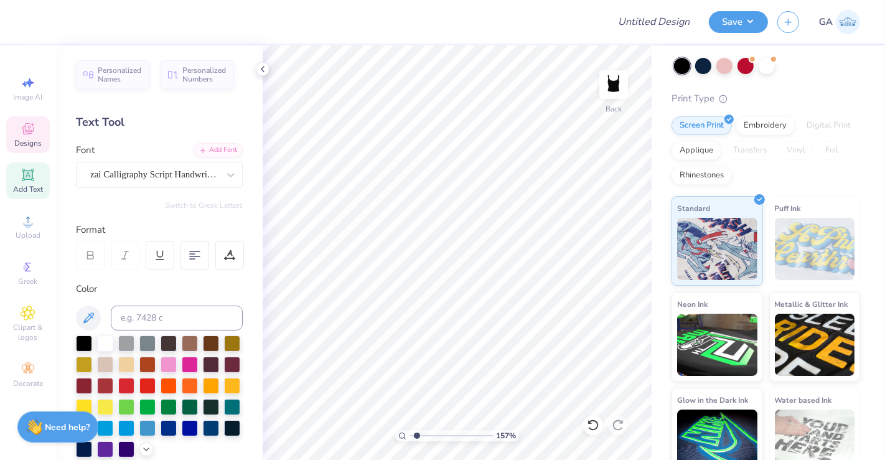
click at [28, 125] on icon at bounding box center [28, 128] width 15 height 15
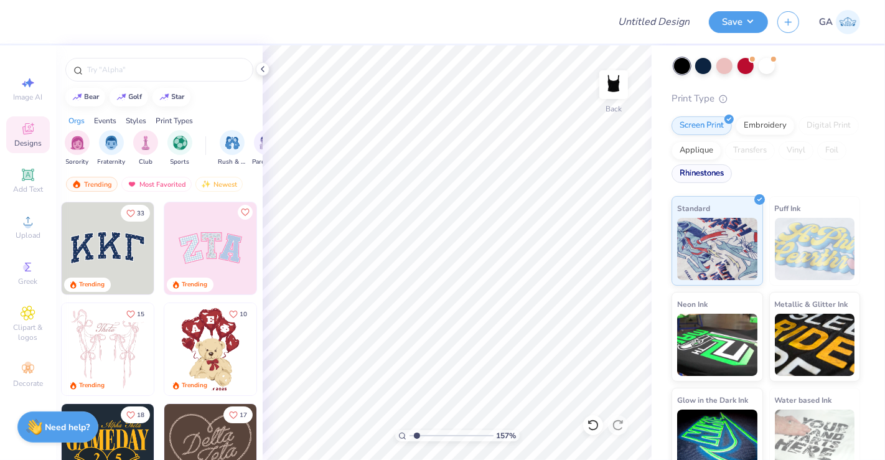
click at [732, 164] on div "Rhinestones" at bounding box center [701, 173] width 60 height 19
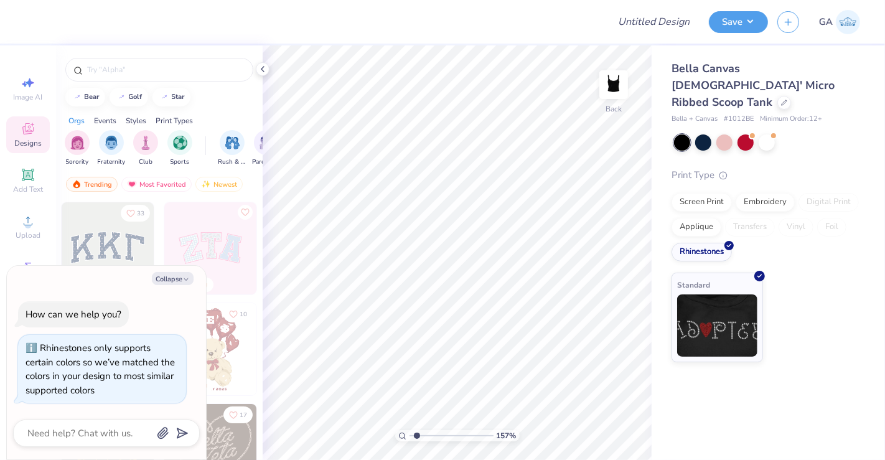
type input "1.57313013130687"
type textarea "x"
type input "1.57313013130687"
click at [179, 278] on button "Collapse" at bounding box center [173, 278] width 42 height 13
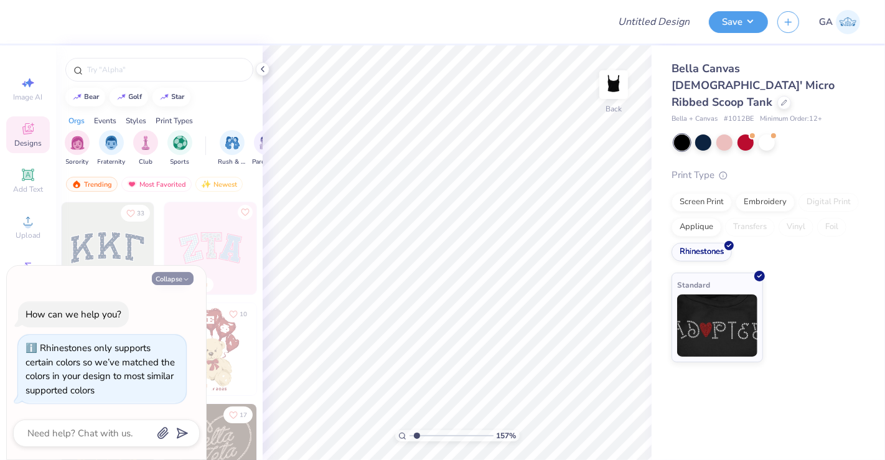
type textarea "x"
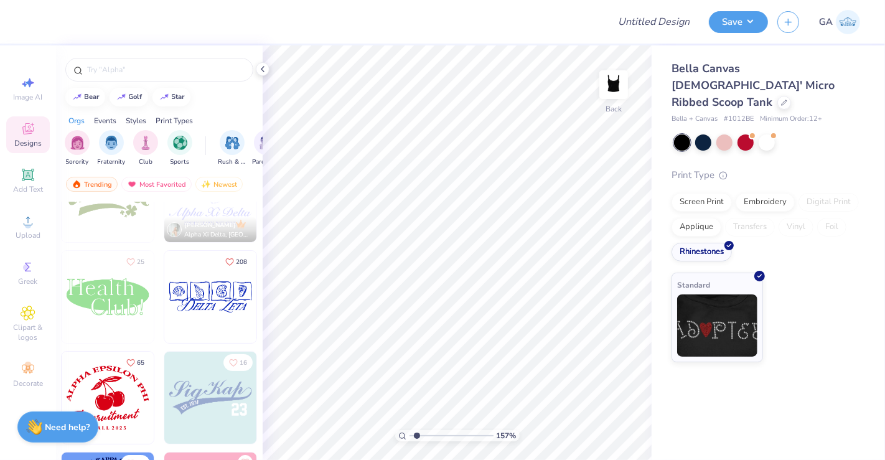
scroll to position [4308, 0]
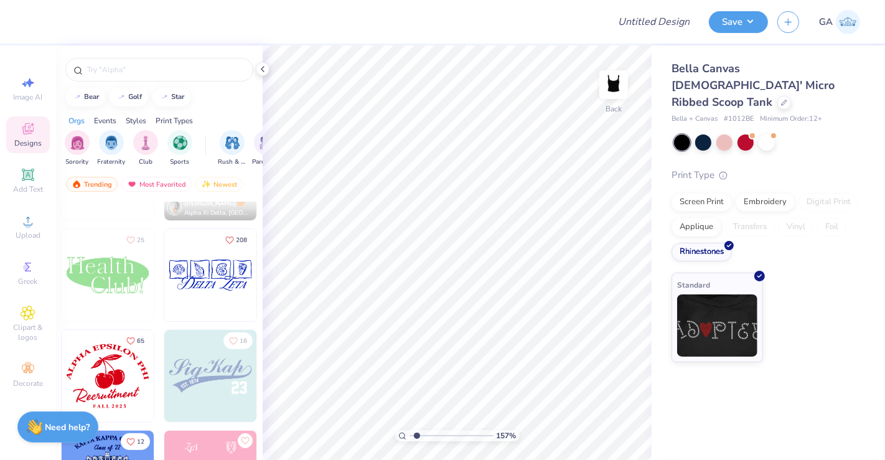
click at [207, 282] on img at bounding box center [210, 275] width 92 height 92
type input "1.57313013130687"
type input "5.64"
type input "2.14"
type input "1.57313013130687"
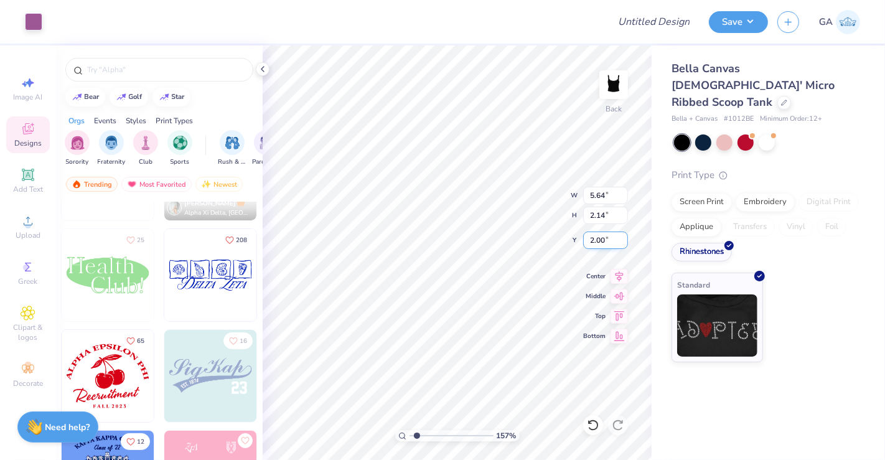
type input "4.64"
type input "1.02"
type input "3.11"
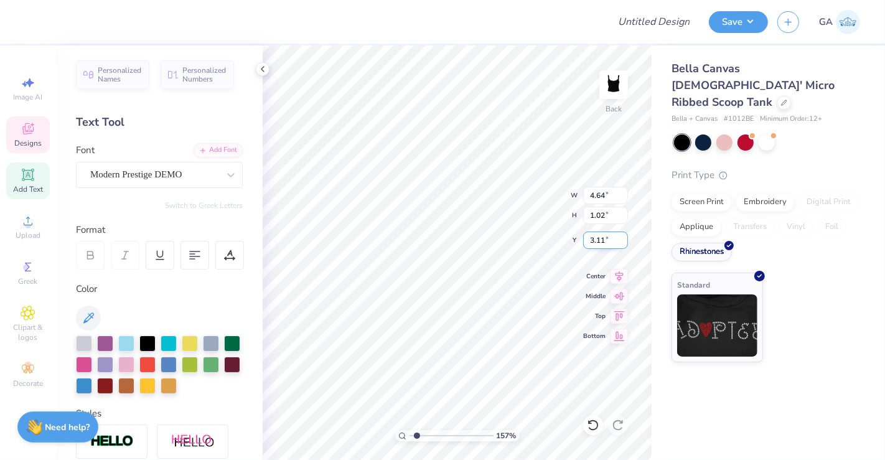
scroll to position [11, 3]
type input "1.57313013130687"
type textarea "D"
type input "1.57313013130687"
type textarea "S"
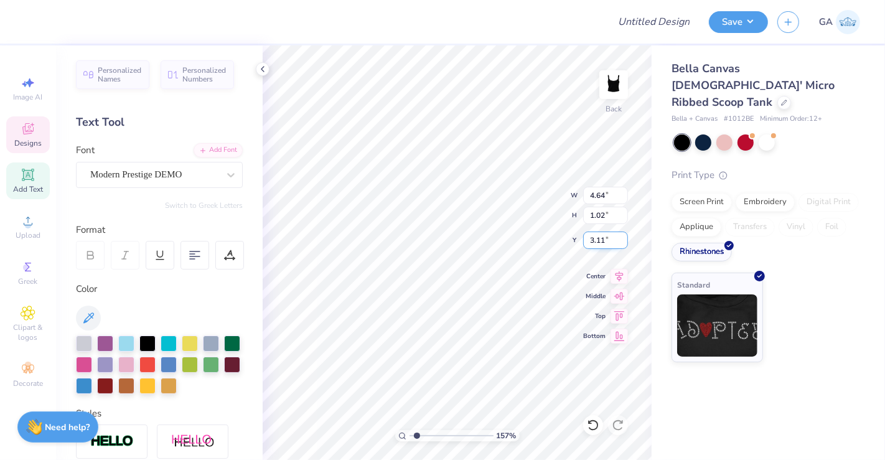
type input "1.57313013130687"
type textarea "Si"
type input "1.57313013130687"
type textarea "Sig"
type input "1.57313013130687"
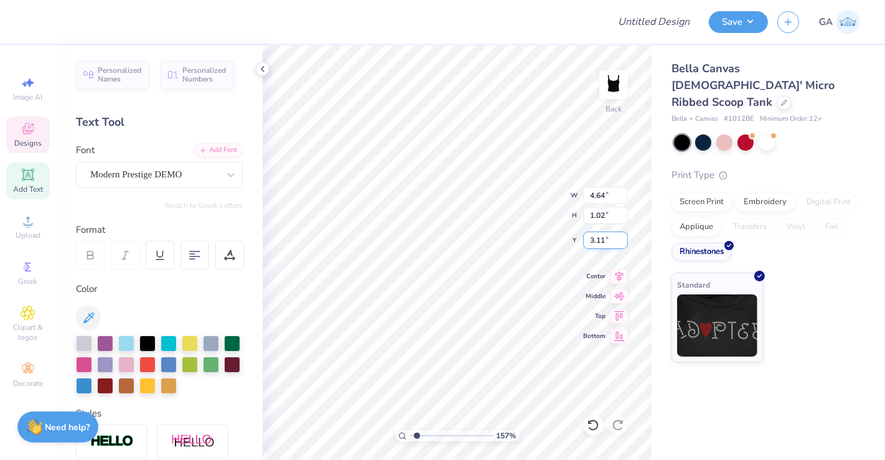
type textarea "Sigm"
type input "1.57313013130687"
type textarea "Sigma"
type input "1.57313013130687"
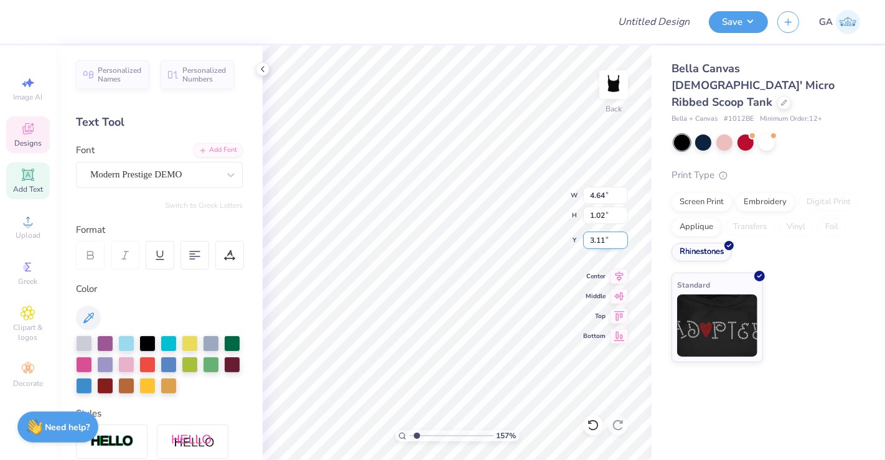
type textarea "Sigmas"
type input "1.57313013130687"
type input "3.31"
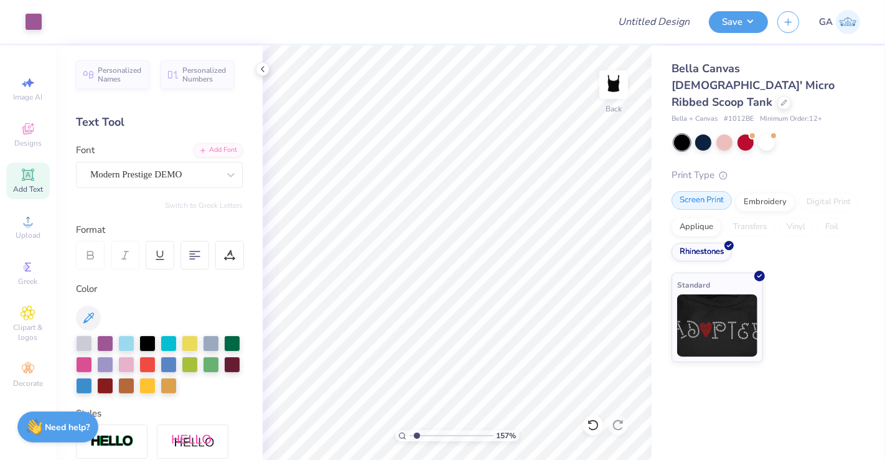
click at [701, 191] on div "Screen Print" at bounding box center [701, 200] width 60 height 19
type input "1.57313013130687"
type textarea "x"
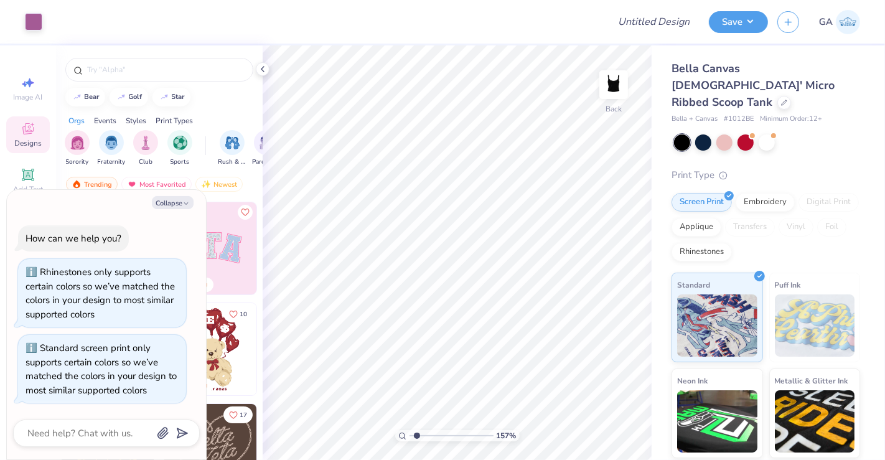
type input "1.57313013130687"
type textarea "x"
type input "1.57313013130687"
type textarea "x"
click at [33, 17] on div at bounding box center [33, 20] width 17 height 17
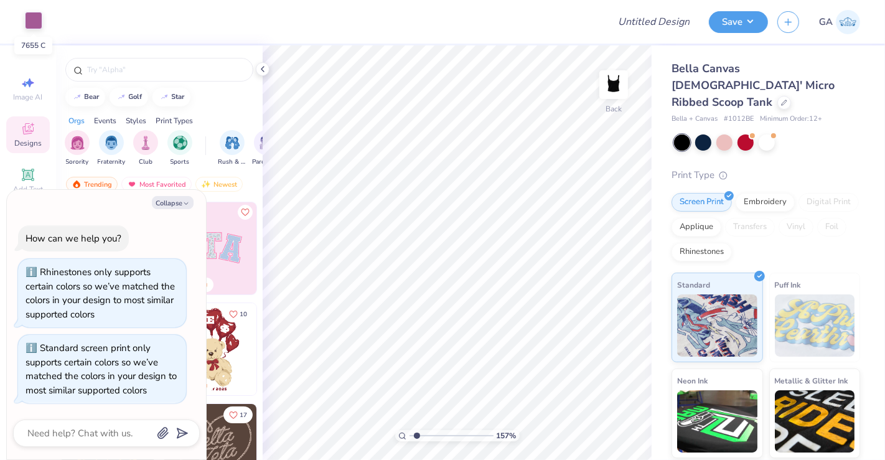
type input "1.57313013130687"
type textarea "x"
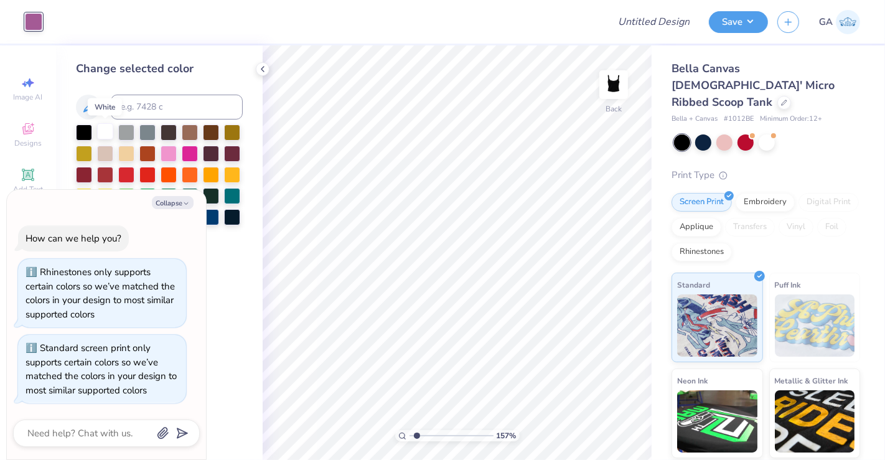
click at [106, 132] on div at bounding box center [105, 131] width 16 height 16
type input "1.57313013130687"
type textarea "x"
click at [261, 64] on icon at bounding box center [263, 69] width 10 height 10
type input "1.57313013130687"
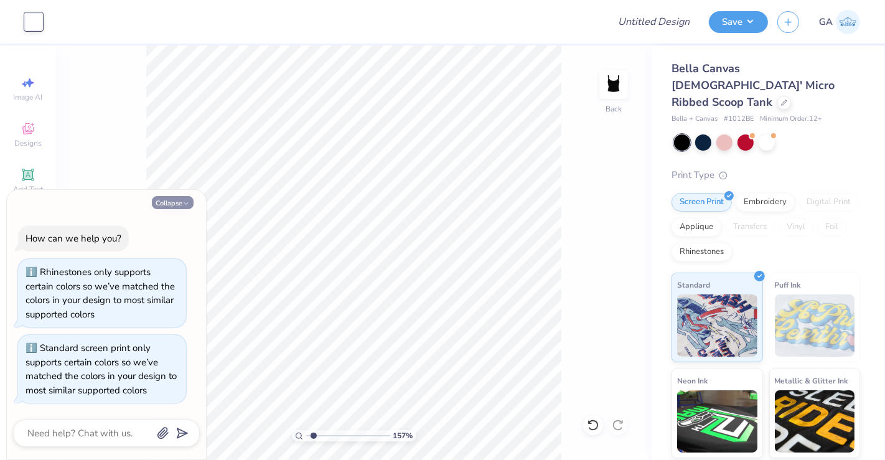
click at [187, 203] on icon "button" at bounding box center [185, 203] width 7 height 7
type textarea "x"
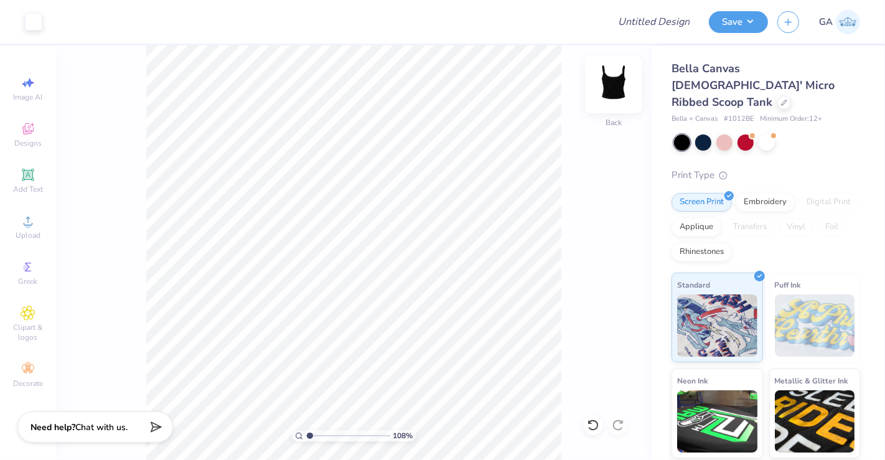
click at [612, 87] on img at bounding box center [614, 85] width 50 height 50
click at [612, 87] on img at bounding box center [613, 84] width 25 height 25
click at [743, 10] on div "Save GA" at bounding box center [797, 22] width 176 height 44
click at [741, 17] on button "Save" at bounding box center [738, 20] width 59 height 22
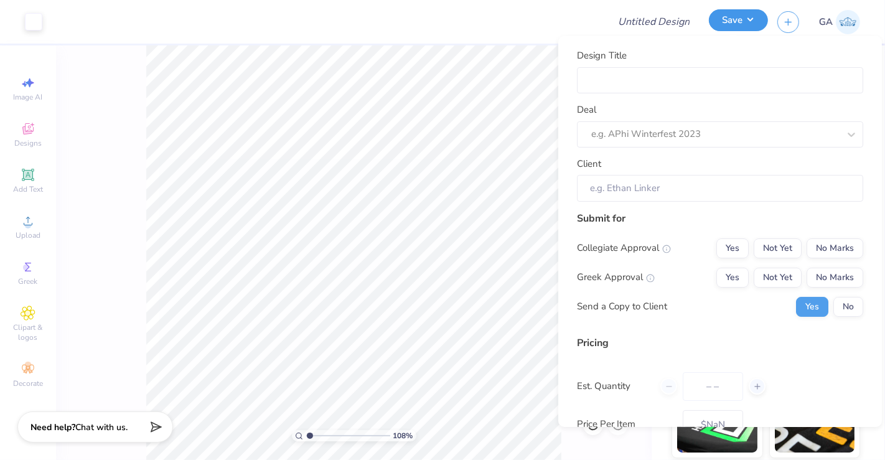
type input "1.07698875904013"
type input "0"
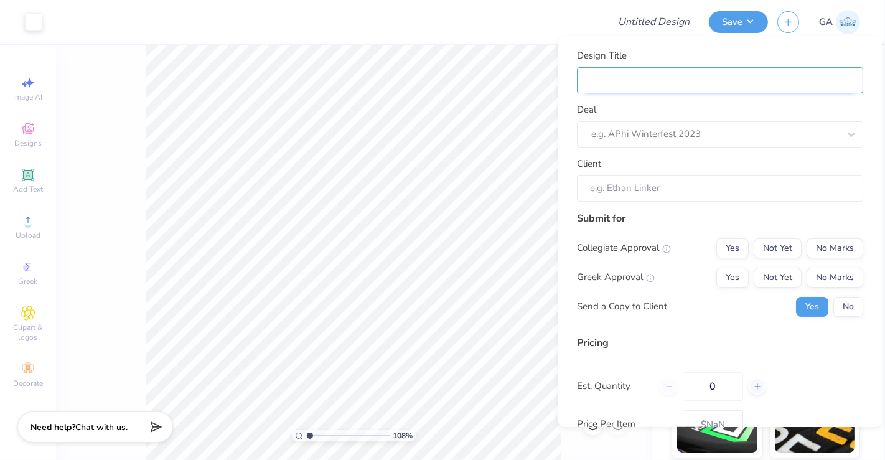
click at [710, 67] on input "Design Title" at bounding box center [720, 80] width 286 height 27
type input "M"
type input "1.07698875904013"
type input "M"
type input "Me"
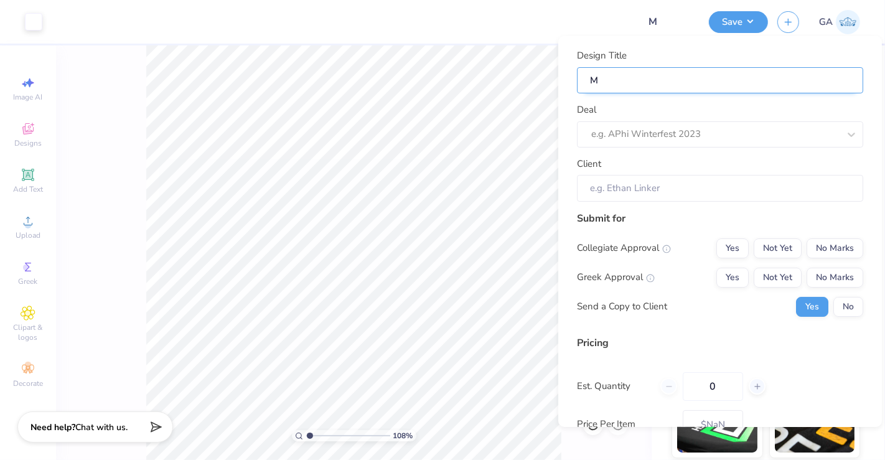
type input "1.07698875904013"
type input "Me"
type input "Mer"
type input "1.07698875904013"
type input "Mer"
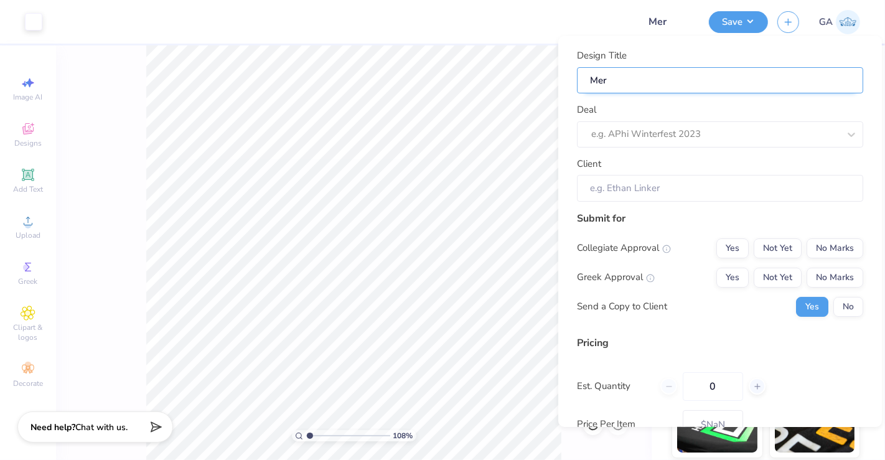
type input "Merc"
type input "1.07698875904013"
type input "Merch"
type input "1.07698875904013"
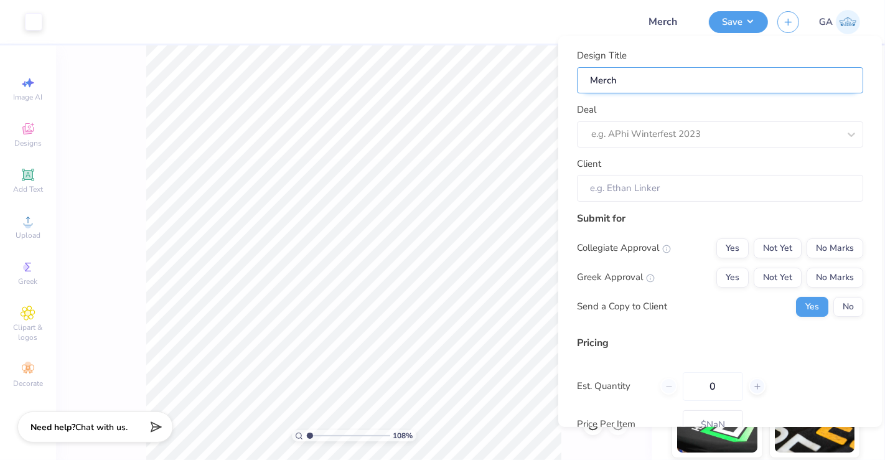
type input "Merch"
type input "1.07698875904013"
type input "Merch"
type input "Merch f"
type input "1.07698875904013"
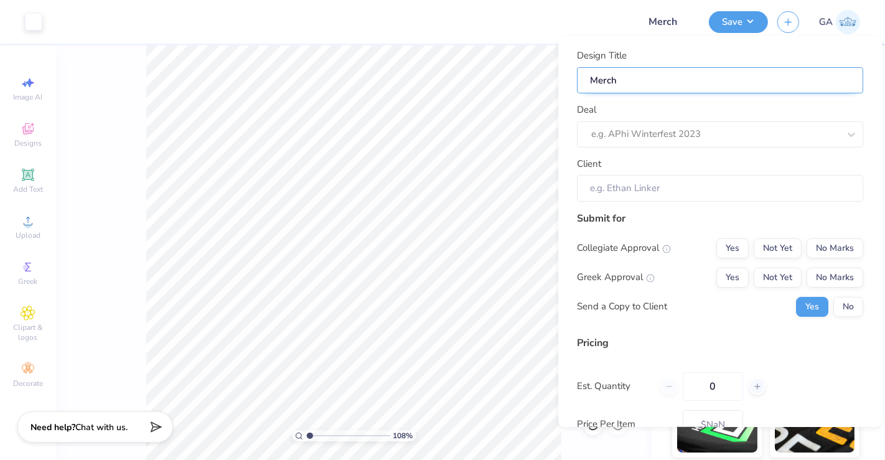
type input "Merch f"
type input "Merch fo"
type input "1.07698875904013"
type input "Merch fo"
type input "Merch for"
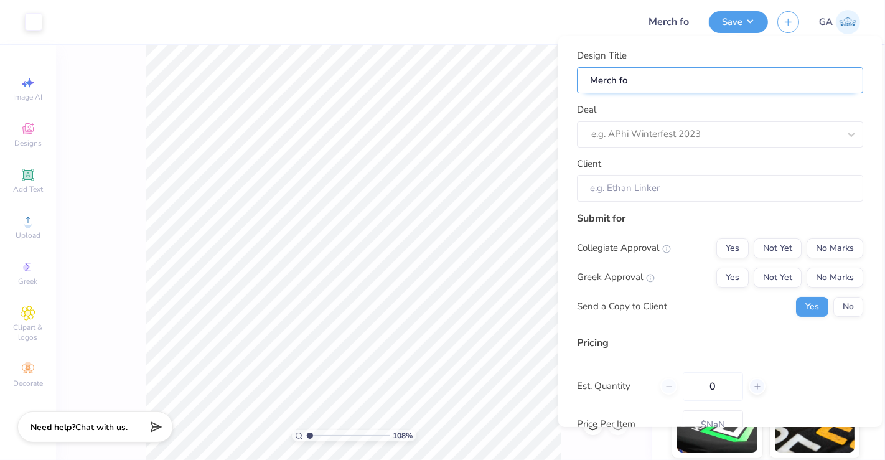
type input "1.07698875904013"
type input "Merch for"
type input "1.07698875904013"
type input "Merch for"
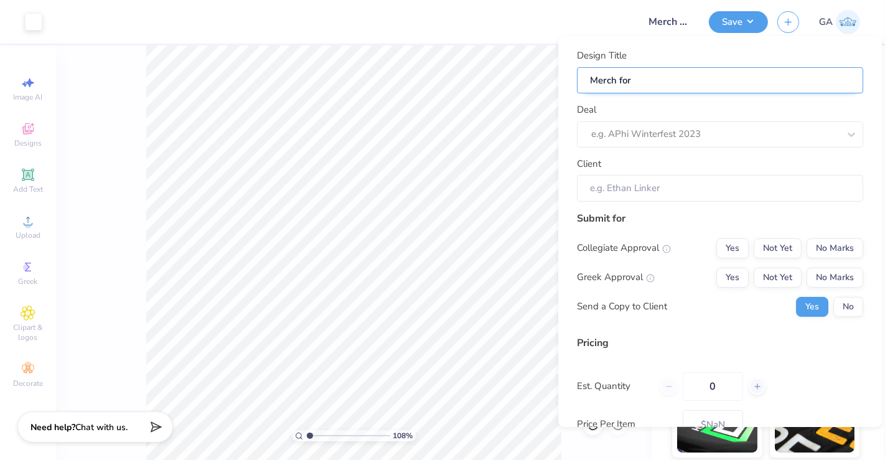
type input "Merch for S"
type input "1.07698875904013"
type input "Merch for Si"
type input "1.07698875904013"
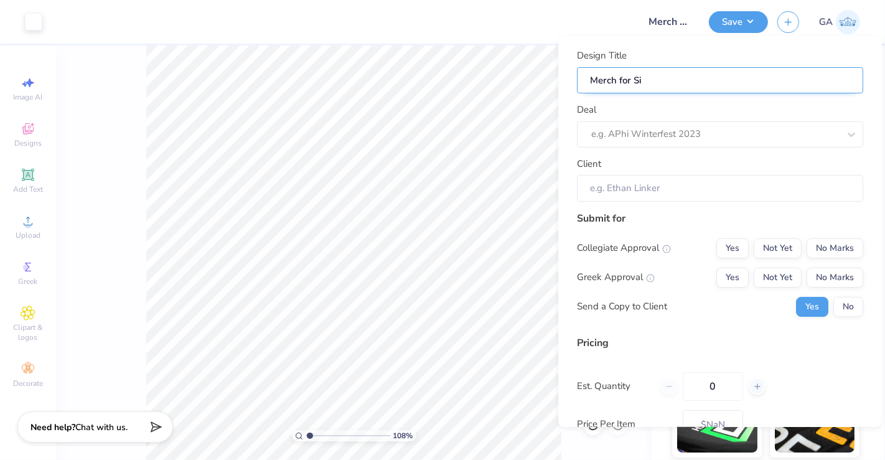
type input "Merch for Sig"
type input "1.07698875904013"
type input "Merch for Sig"
type input "Merch for Sigm"
type input "1.07698875904013"
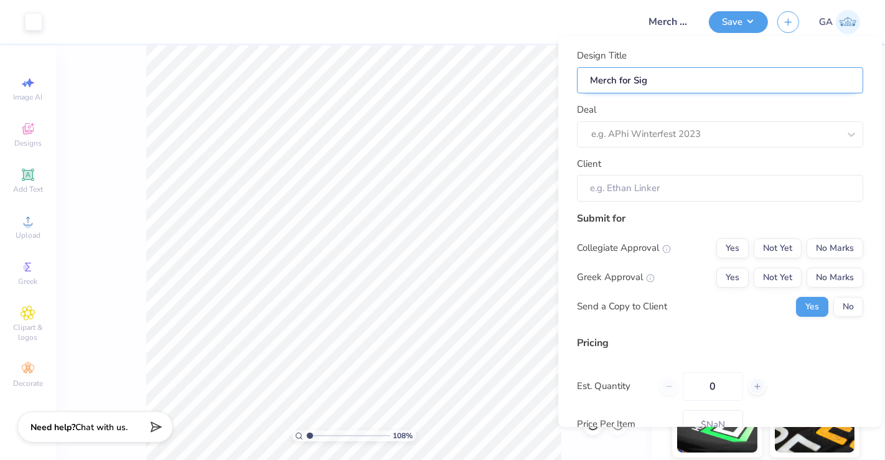
type input "Merch for Sigm"
type input "Merch for Sigma"
type input "1.07698875904013"
type input "Merch for Sigma"
type input "Merch for Sigmas"
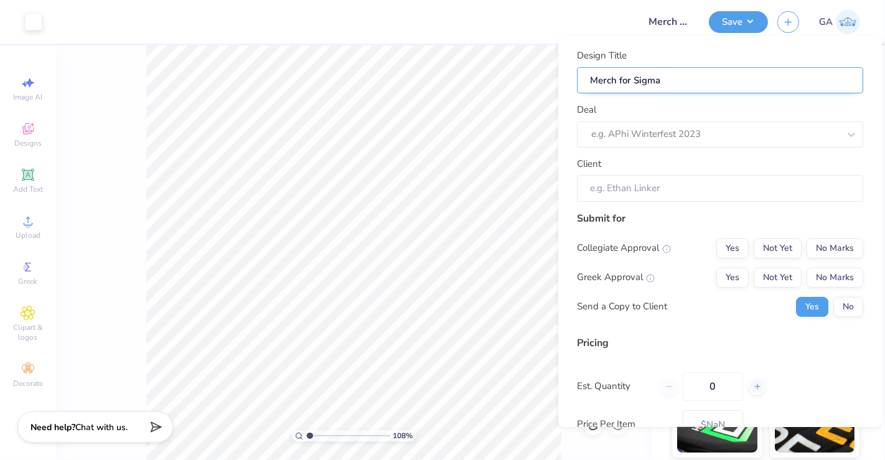
type input "1.07698875904013"
type input "Merch for Sigmas"
type input "1.07698875904013"
type input "Merch for Sigmas"
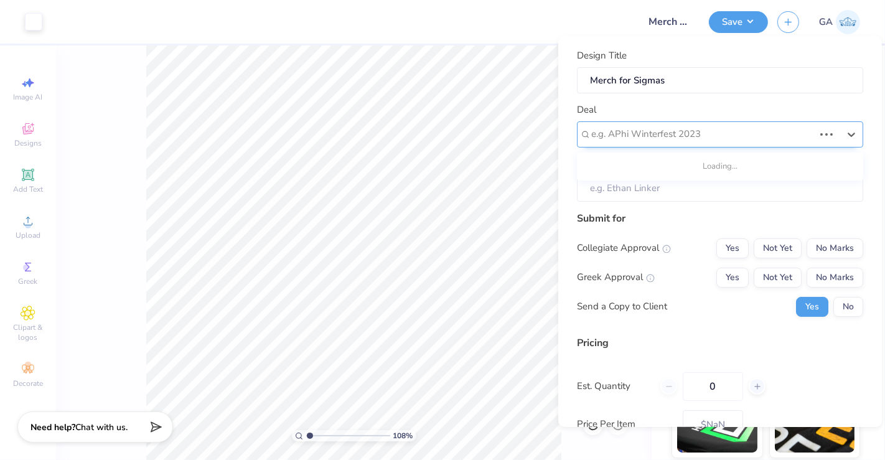
click at [665, 129] on div at bounding box center [702, 134] width 223 height 17
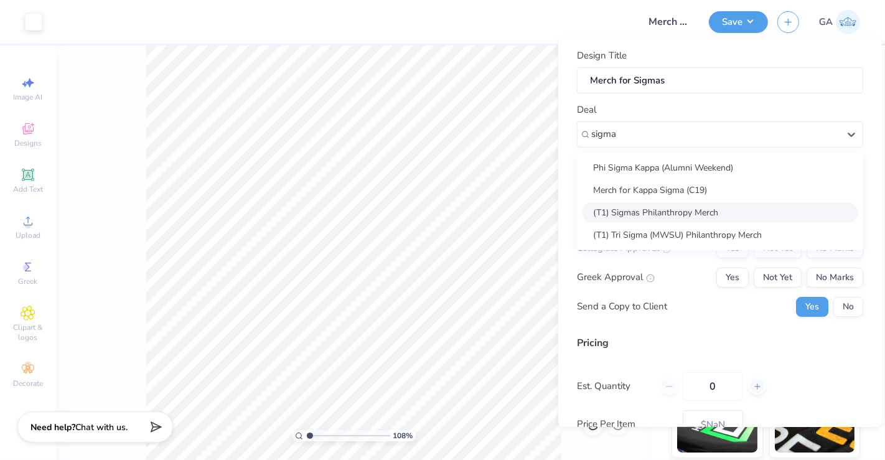
click at [665, 211] on div "(T1) Sigmas Philanthropy Merch" at bounding box center [720, 212] width 276 height 21
type input "sigma"
type input "1.07698875904013"
type input "Shelby Nguyen"
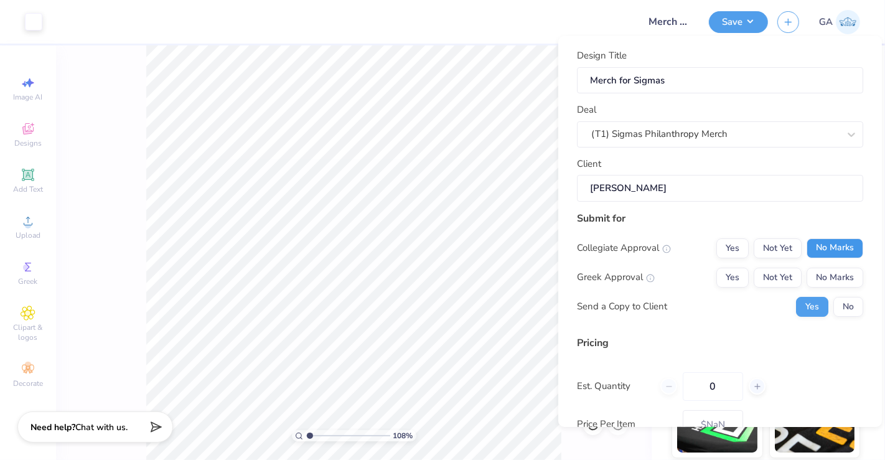
click at [807, 241] on button "No Marks" at bounding box center [835, 248] width 57 height 20
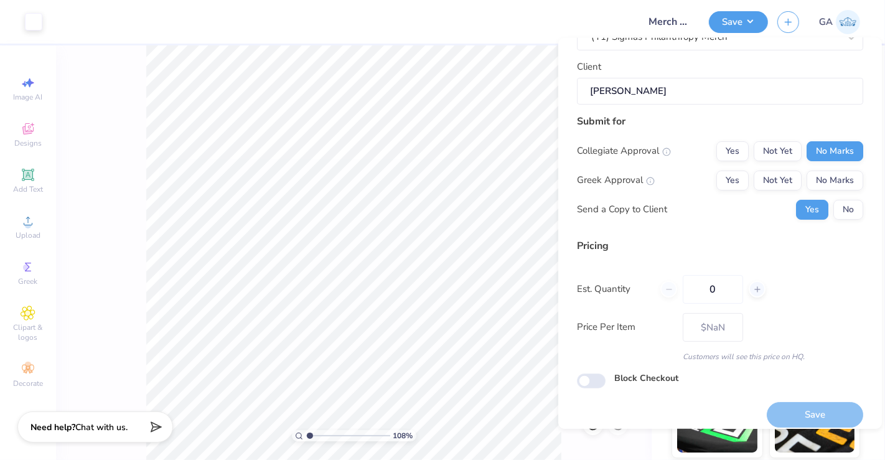
scroll to position [101, 0]
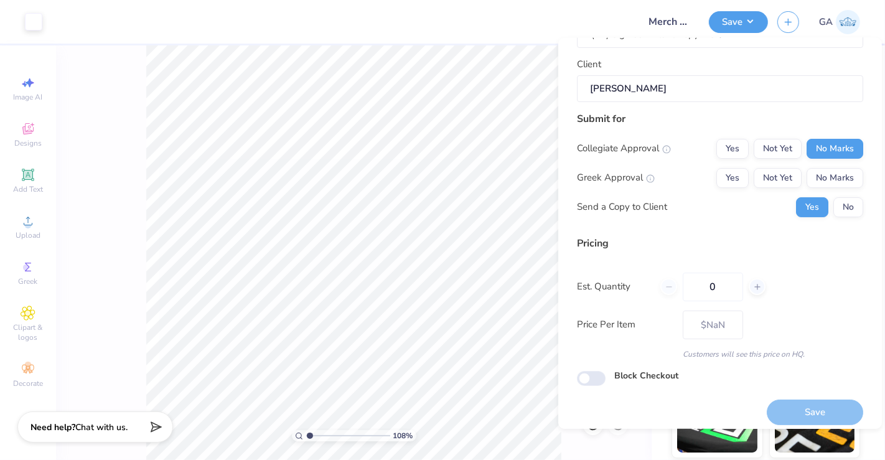
click at [721, 166] on div "Collegiate Approval Yes Not Yet No Marks Greek Approval Yes Not Yet No Marks Se…" at bounding box center [720, 177] width 286 height 78
click at [721, 176] on button "Yes" at bounding box center [732, 177] width 32 height 20
click at [841, 205] on button "No" at bounding box center [848, 207] width 30 height 20
type input "1.07698875904013"
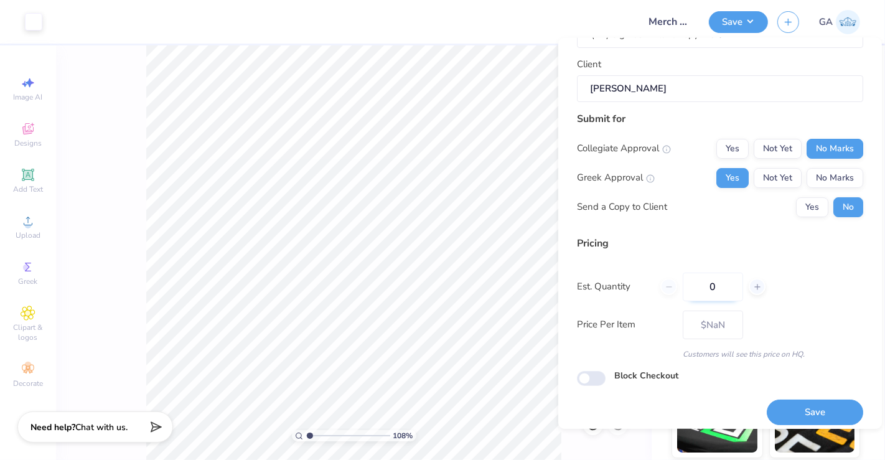
click at [727, 284] on input "0" at bounding box center [713, 286] width 60 height 29
type input "24"
type input "$22.67"
type input "24"
click at [802, 411] on button "Save" at bounding box center [815, 413] width 96 height 26
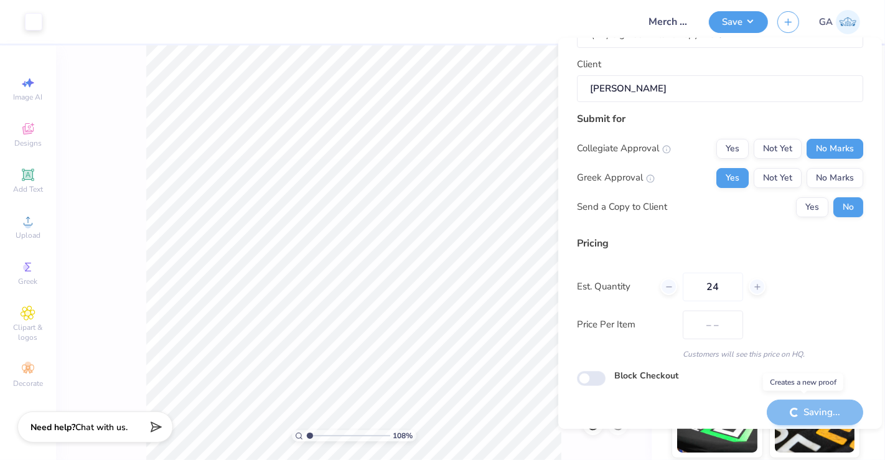
type input "$22.67"
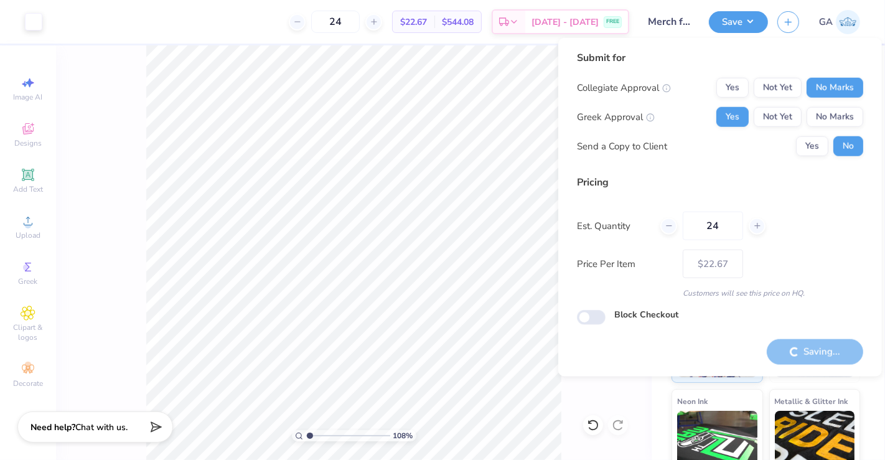
type input "1.07698875904013"
type input "– –"
type input "1.07698875904013"
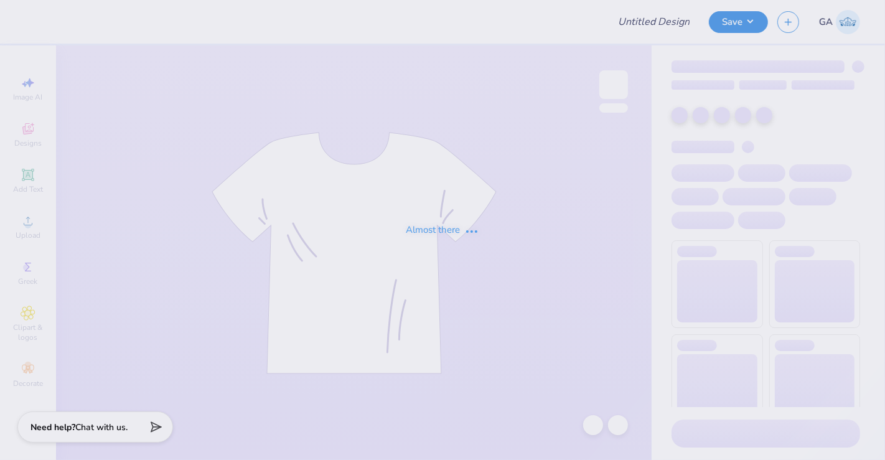
type input "[DATE]"
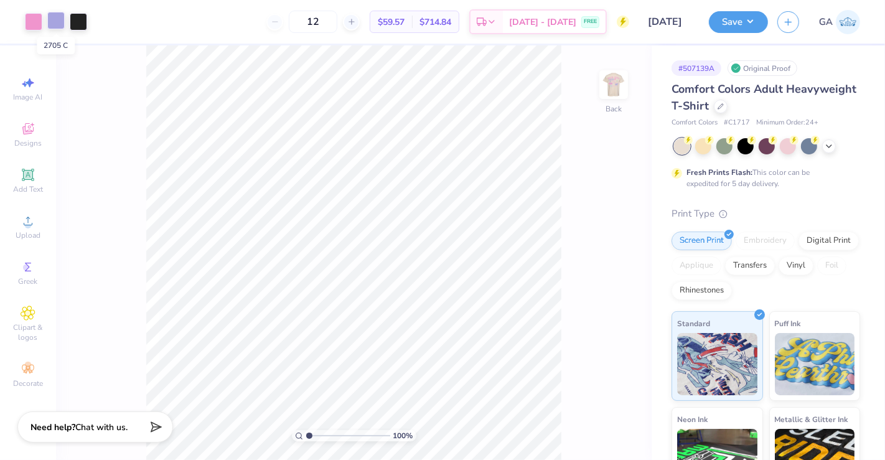
click at [55, 20] on div at bounding box center [55, 20] width 17 height 17
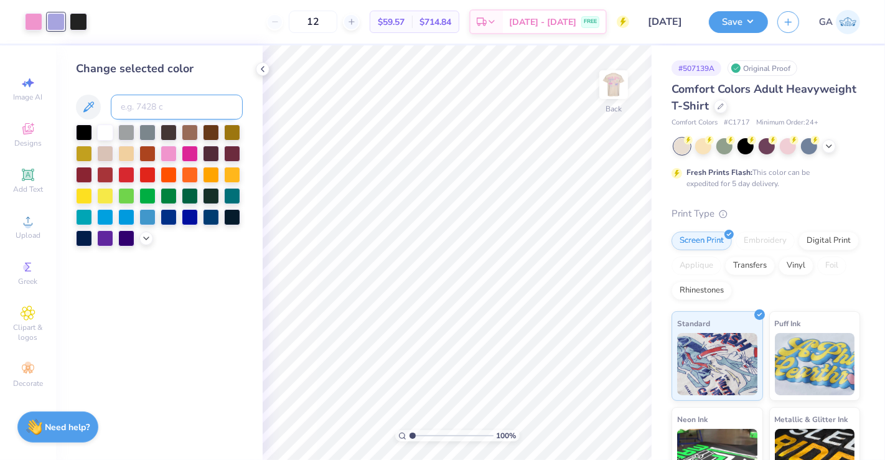
click at [128, 105] on input at bounding box center [177, 107] width 132 height 25
click at [81, 27] on div at bounding box center [78, 20] width 17 height 17
click at [131, 104] on input at bounding box center [177, 107] width 132 height 25
type input "2705"
click at [261, 72] on icon at bounding box center [263, 69] width 10 height 10
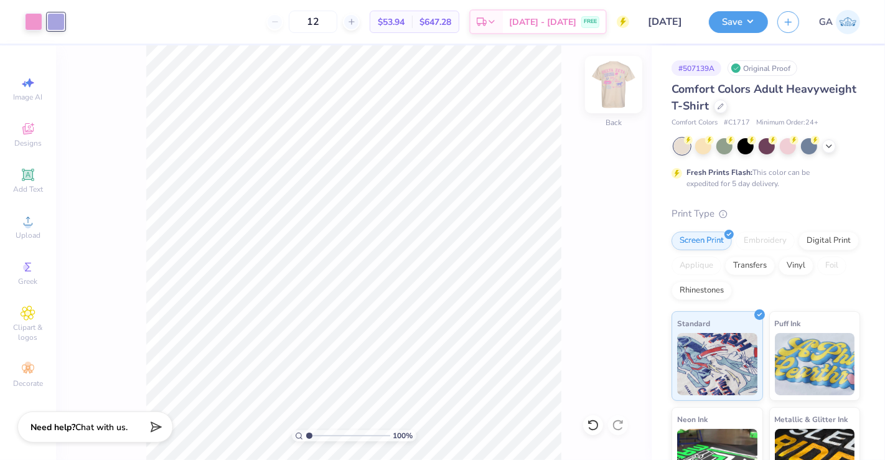
click at [619, 100] on img at bounding box center [614, 85] width 50 height 50
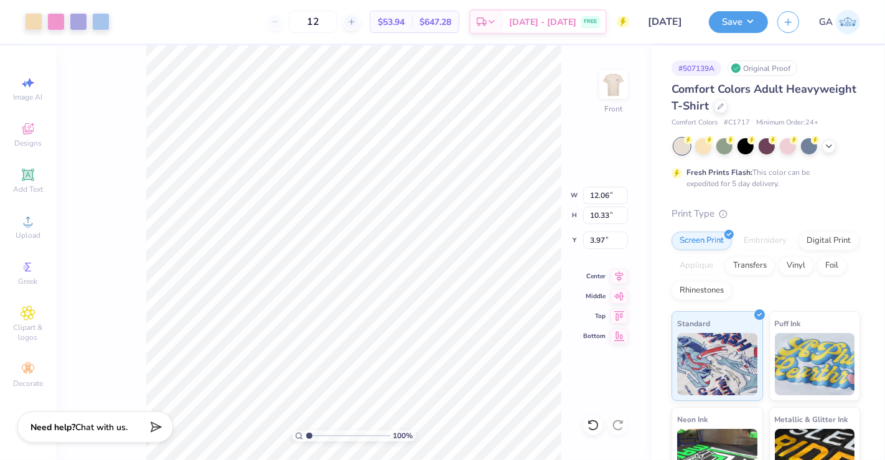
type input "12.06"
type input "10.33"
type input "3.00"
type input "11.85"
type input "10.14"
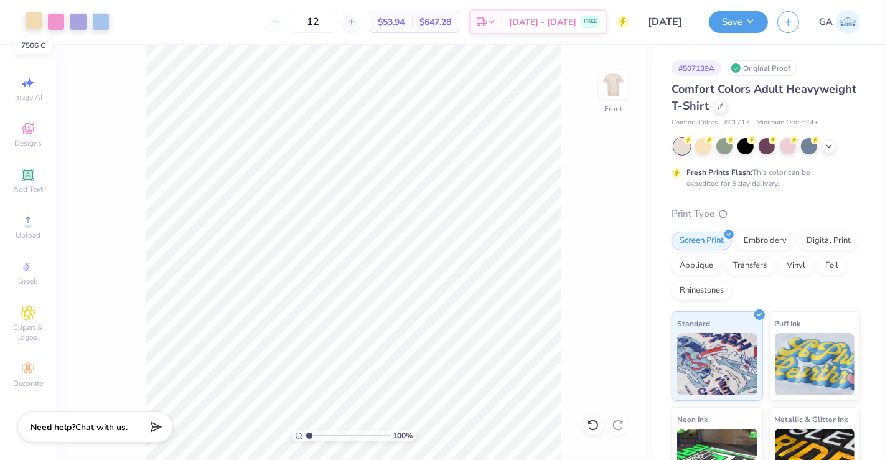
click at [38, 24] on div at bounding box center [33, 20] width 17 height 17
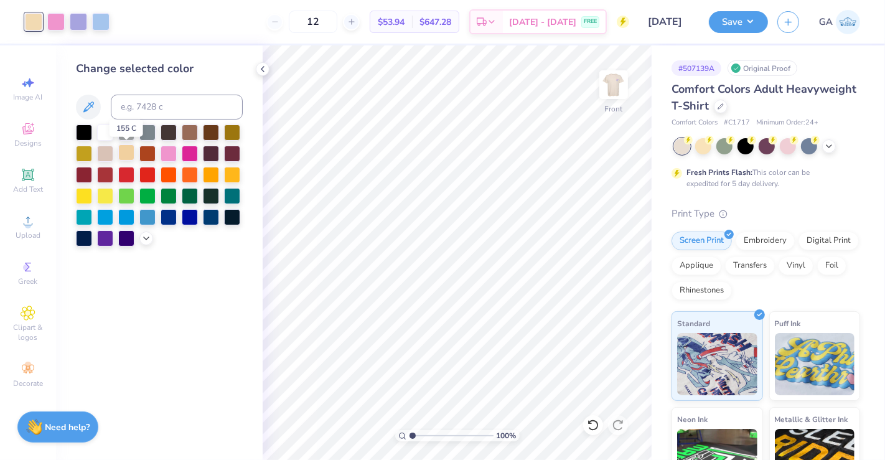
click at [126, 157] on div at bounding box center [126, 152] width 16 height 16
click at [144, 235] on icon at bounding box center [146, 237] width 10 height 10
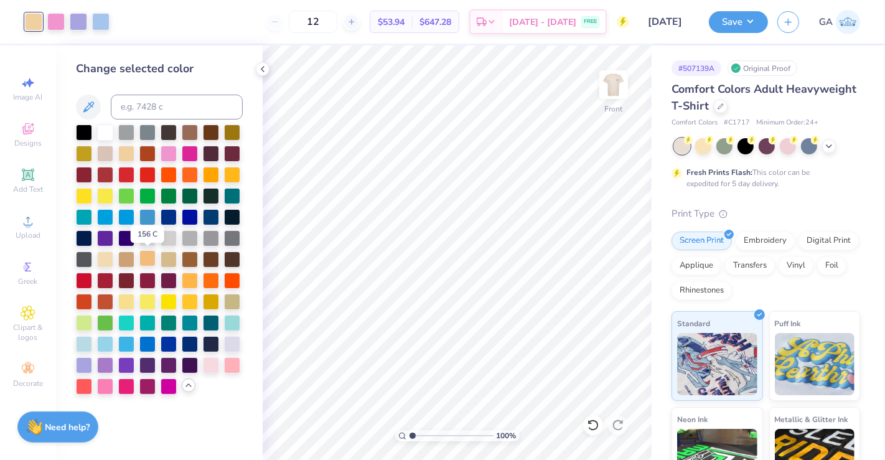
click at [147, 257] on div at bounding box center [147, 258] width 16 height 16
click at [164, 260] on div at bounding box center [169, 258] width 16 height 16
click at [144, 258] on div at bounding box center [147, 258] width 16 height 16
click at [147, 258] on div at bounding box center [147, 258] width 16 height 16
click at [265, 70] on icon at bounding box center [263, 69] width 10 height 10
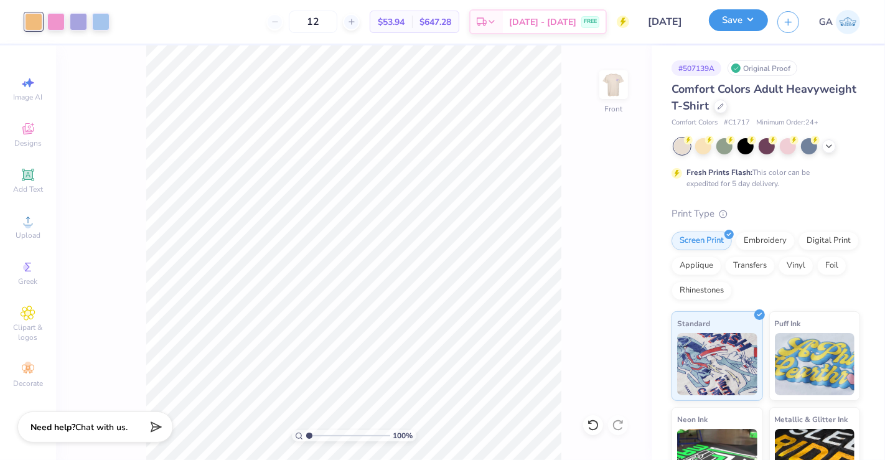
click at [747, 22] on button "Save" at bounding box center [738, 20] width 59 height 22
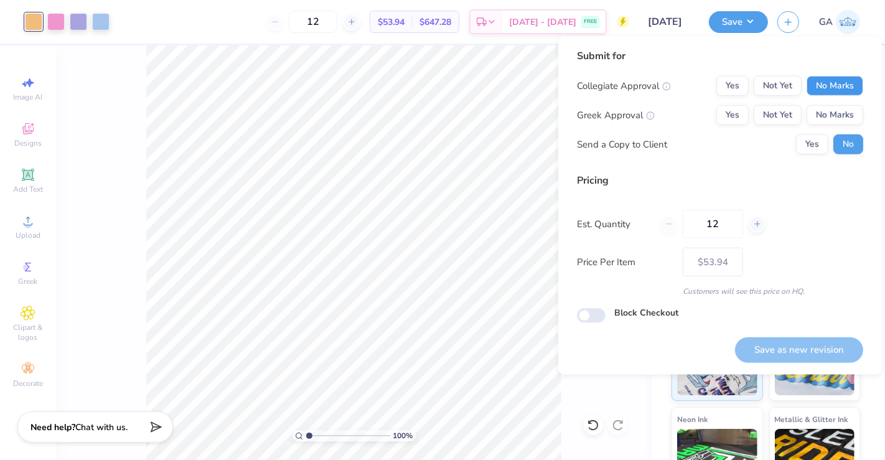
click at [834, 90] on button "No Marks" at bounding box center [835, 86] width 57 height 20
click at [726, 114] on button "Yes" at bounding box center [732, 115] width 32 height 20
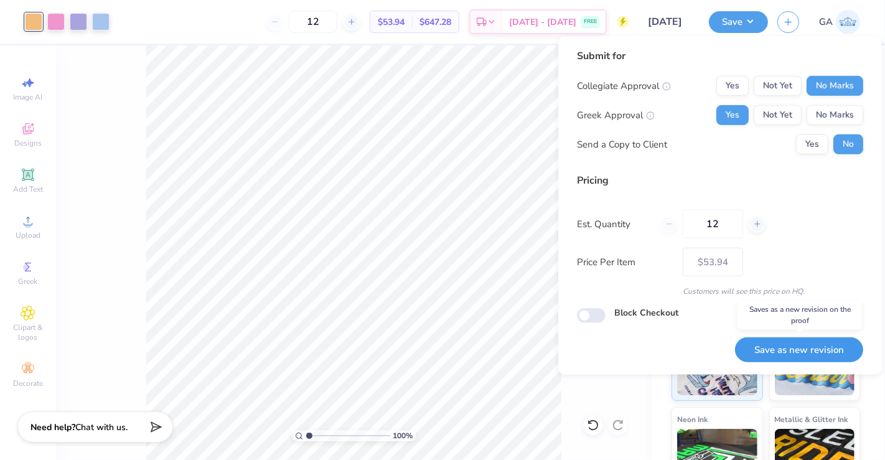
click at [770, 352] on button "Save as new revision" at bounding box center [799, 350] width 128 height 26
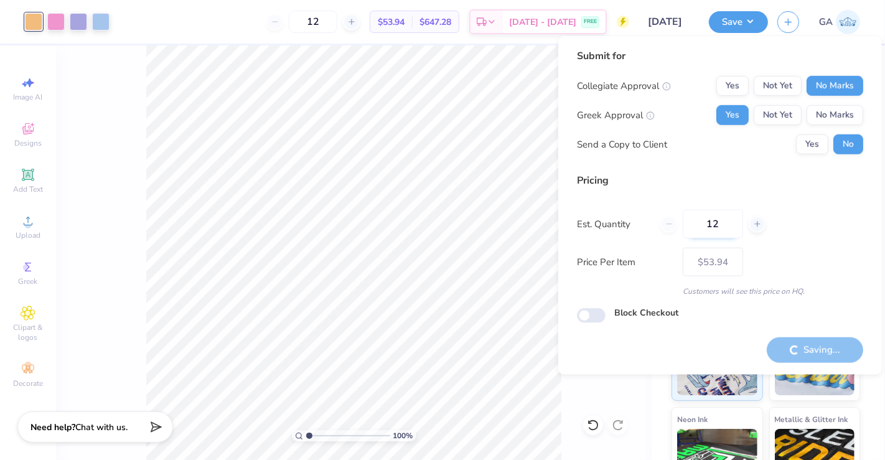
type input "– –"
